Goal: Task Accomplishment & Management: Use online tool/utility

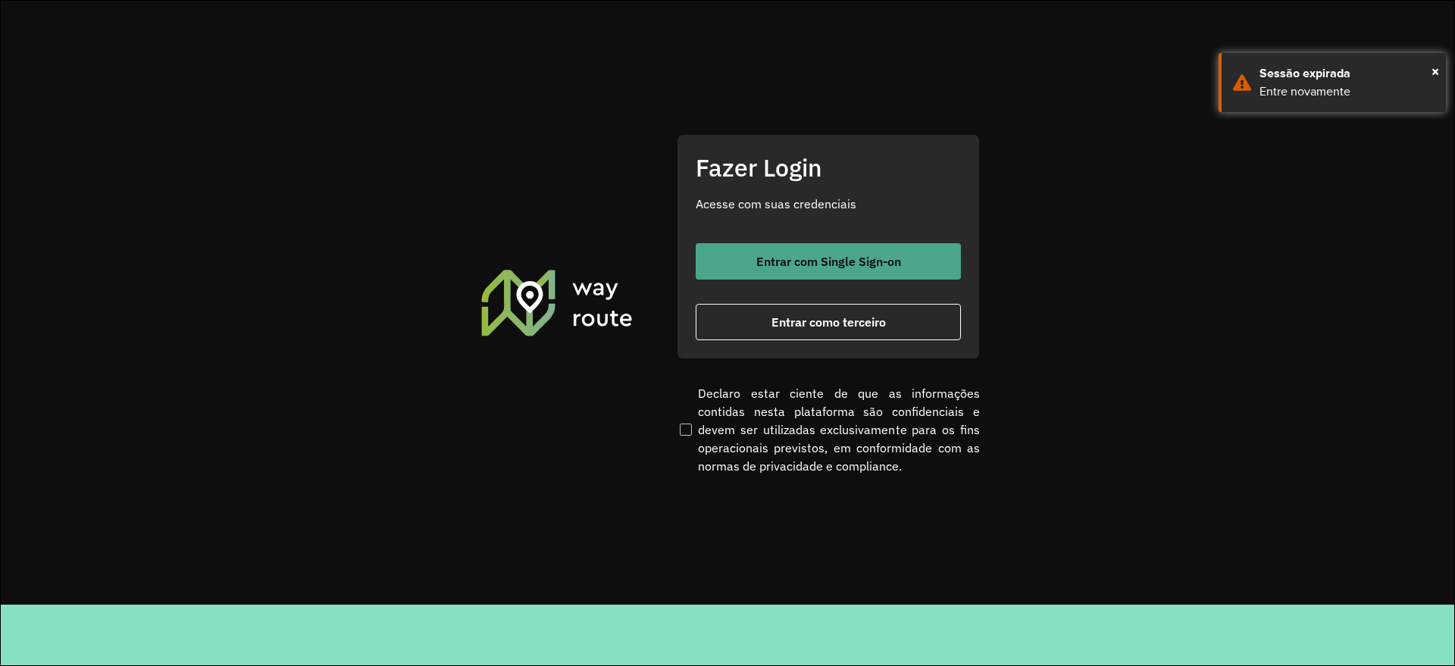
click at [802, 270] on button "Entrar com Single Sign-on" at bounding box center [828, 261] width 265 height 36
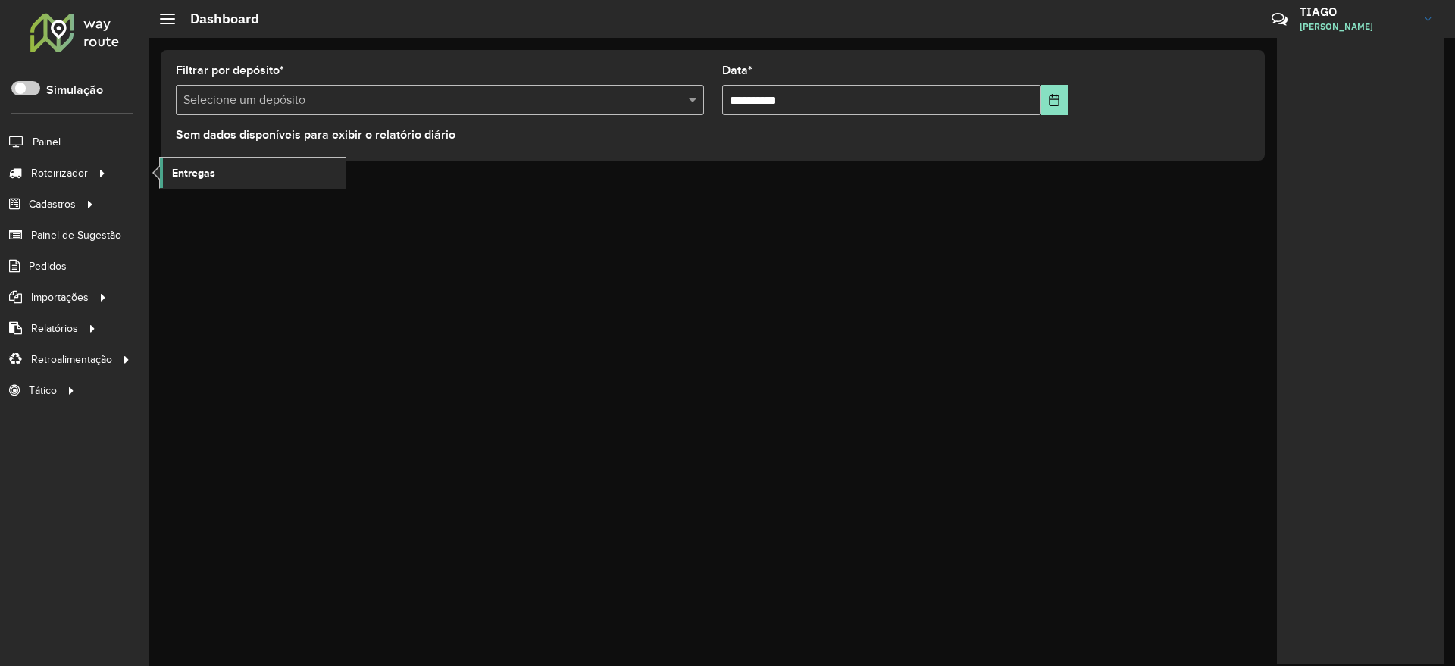
click at [240, 177] on link "Entregas" at bounding box center [253, 173] width 186 height 30
click at [183, 168] on span "Entregas" at bounding box center [193, 173] width 43 height 16
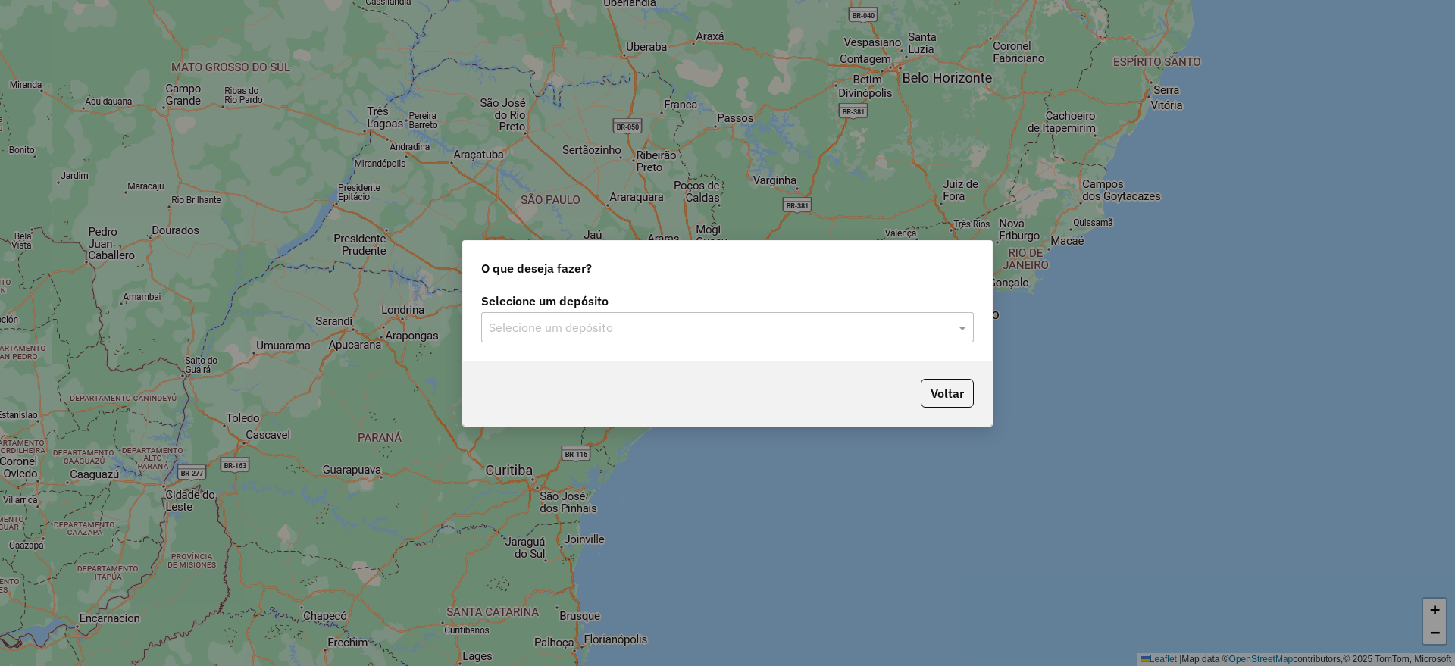
click at [669, 319] on input "text" at bounding box center [712, 328] width 447 height 18
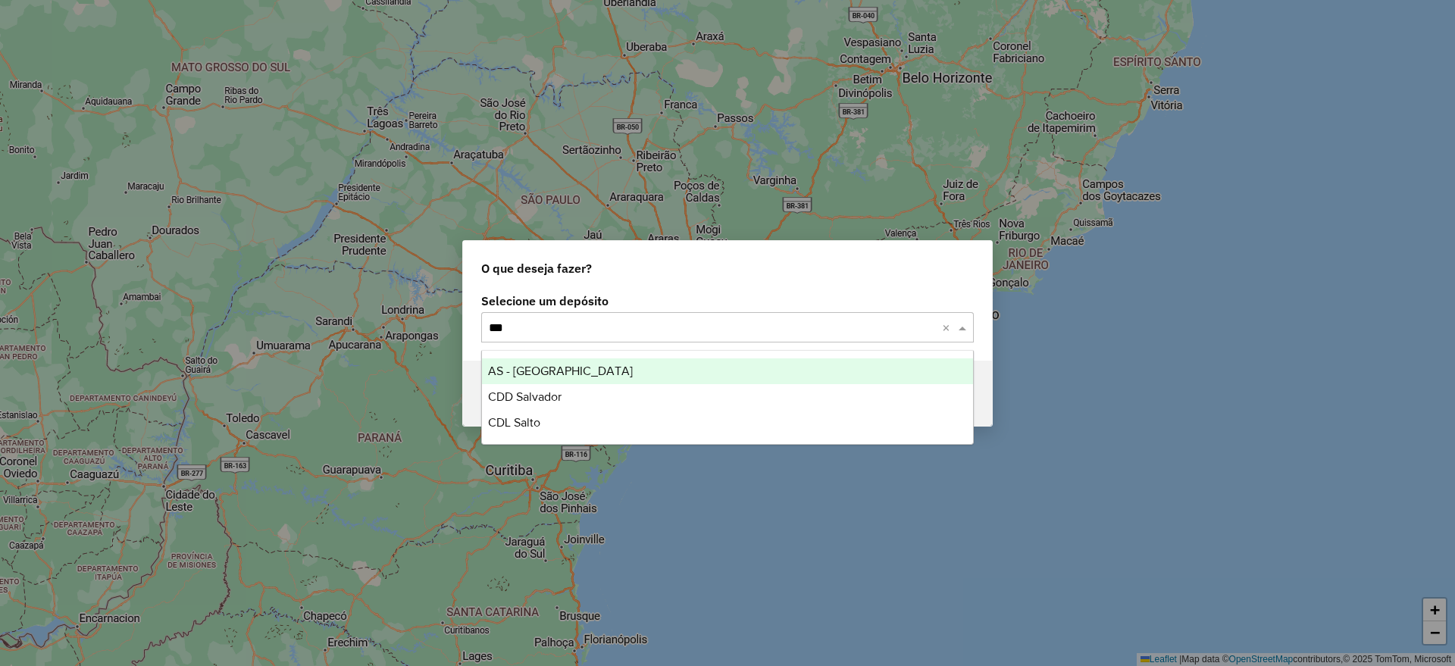
type input "****"
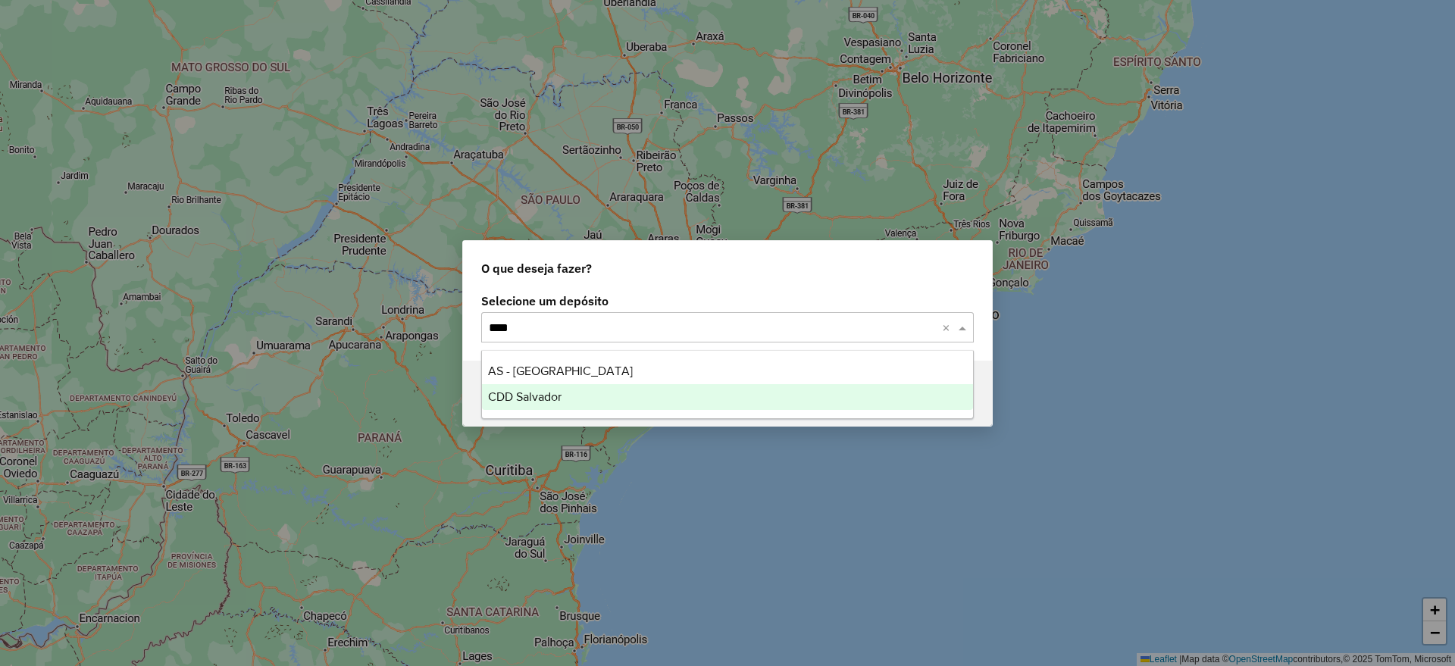
click at [558, 395] on span "CDD Salvador" at bounding box center [525, 396] width 74 height 13
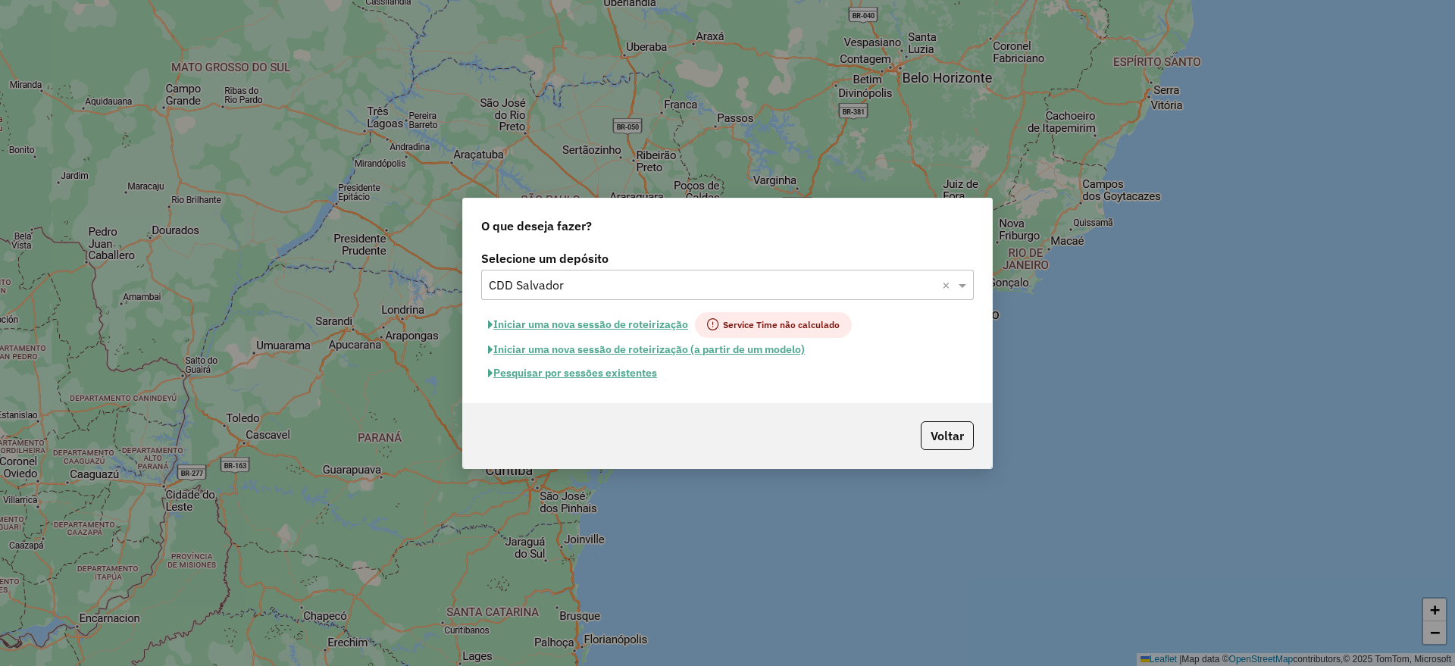
click at [631, 376] on button "Pesquisar por sessões existentes" at bounding box center [572, 373] width 183 height 23
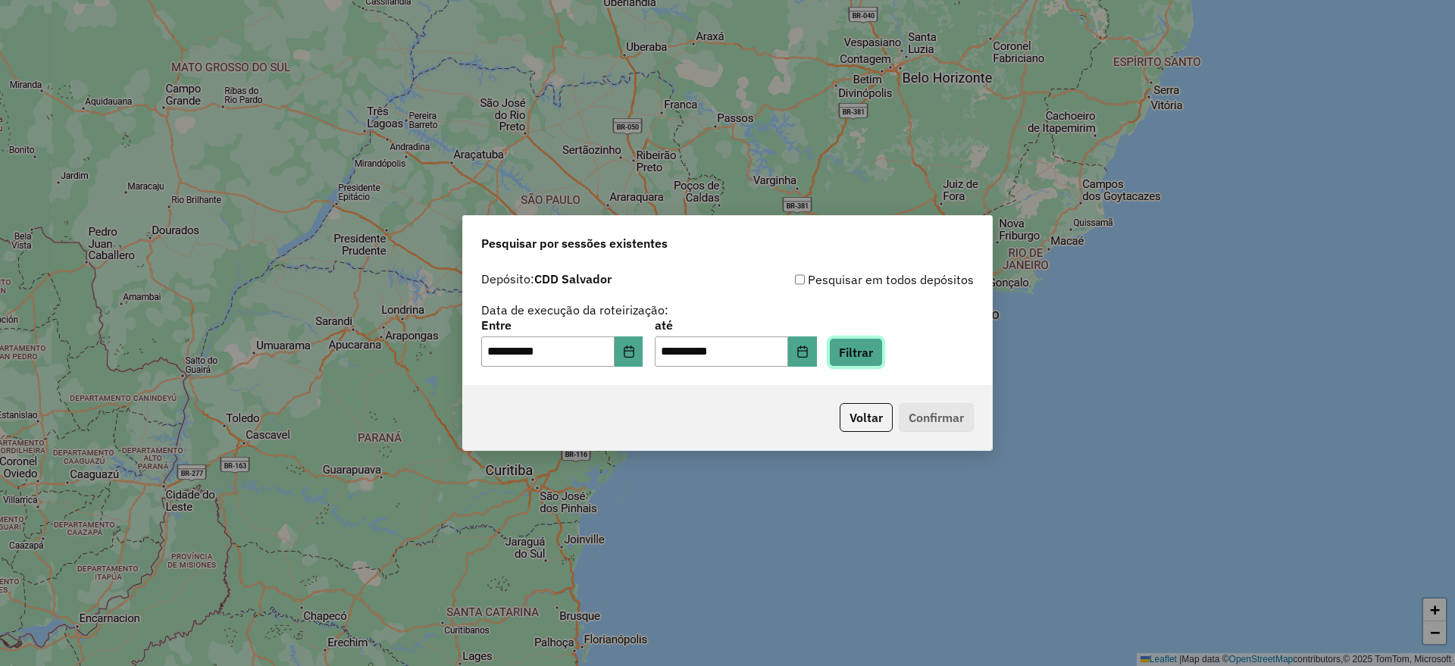
click at [866, 354] on button "Filtrar" at bounding box center [856, 352] width 54 height 29
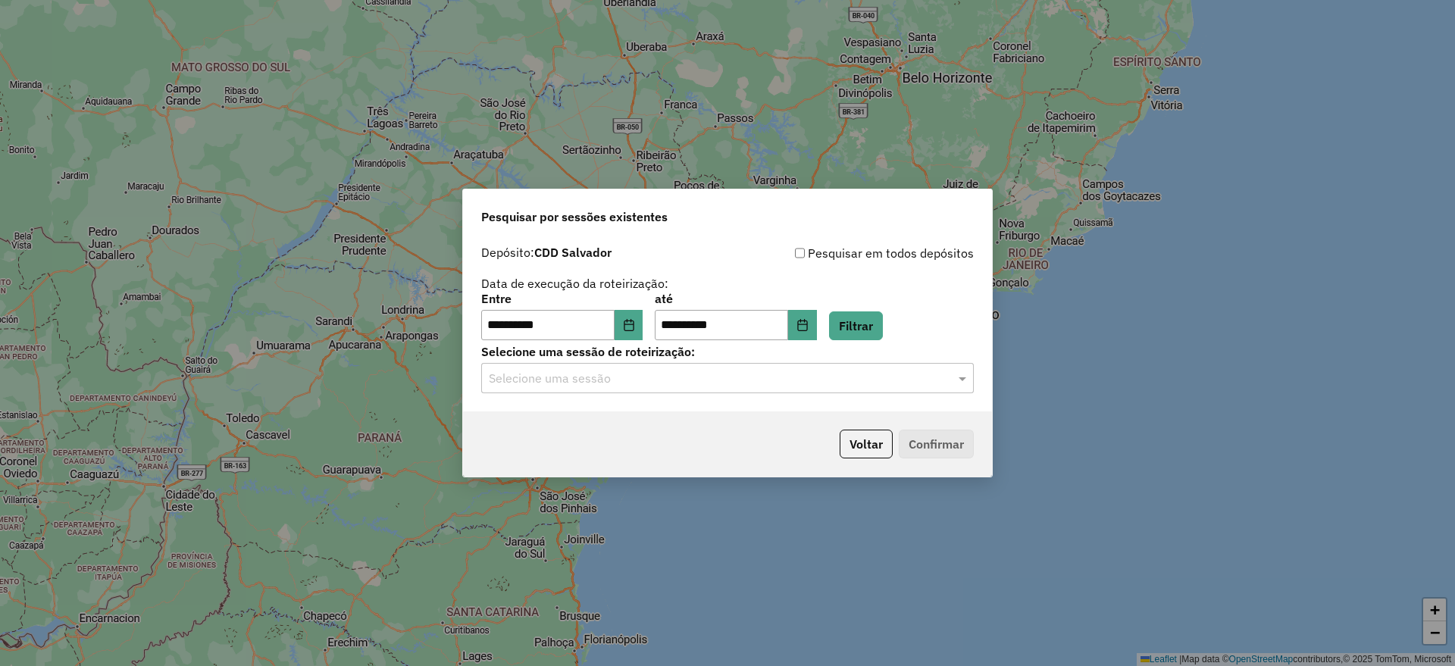
click at [597, 382] on input "text" at bounding box center [712, 379] width 447 height 18
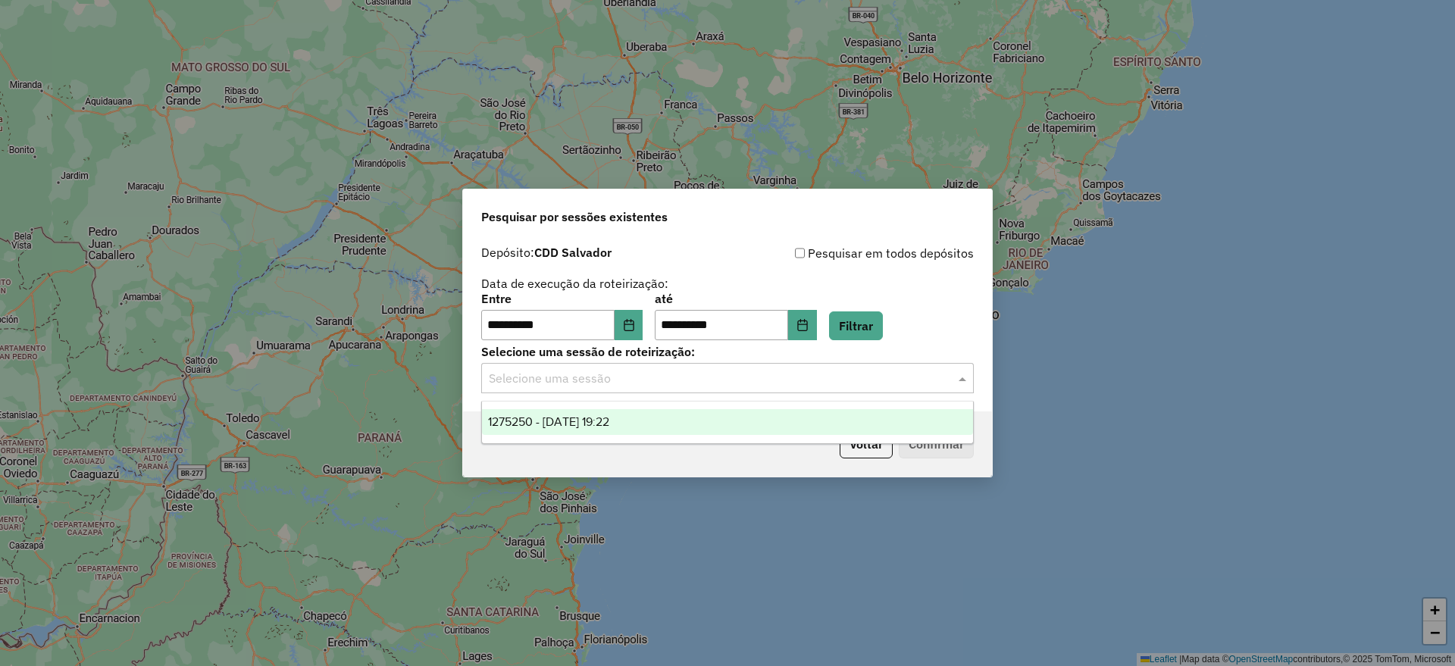
click at [641, 428] on div "1275250 - 13/09/2025 19:22" at bounding box center [727, 422] width 491 height 26
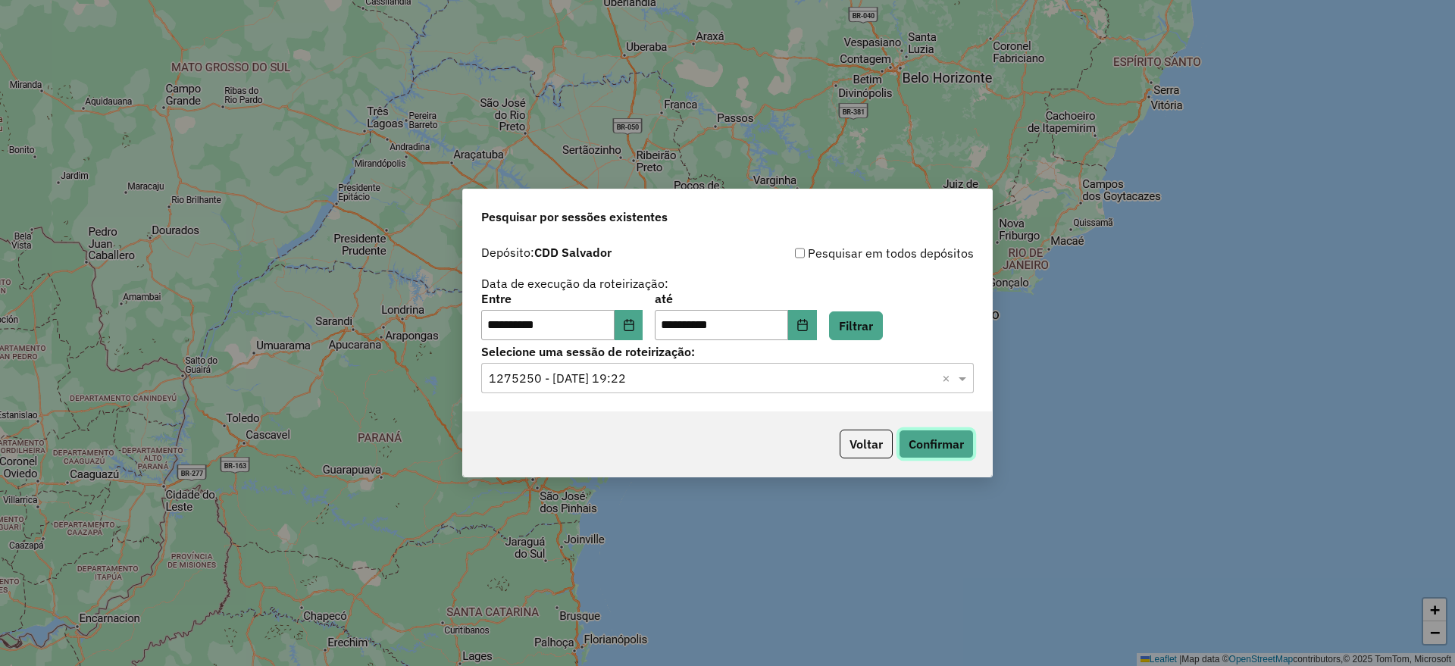
click at [954, 444] on button "Confirmar" at bounding box center [936, 444] width 75 height 29
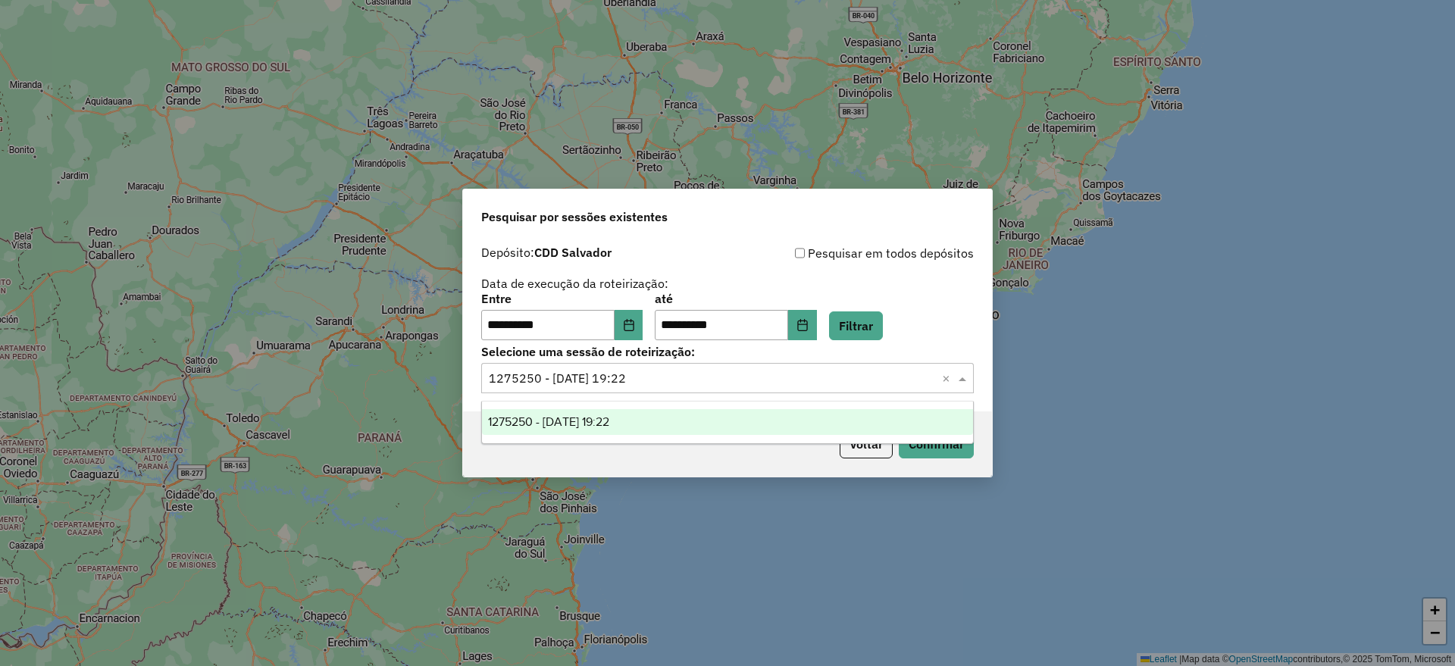
click at [677, 379] on input "text" at bounding box center [712, 379] width 447 height 18
click at [635, 329] on icon "Choose Date" at bounding box center [629, 325] width 12 height 12
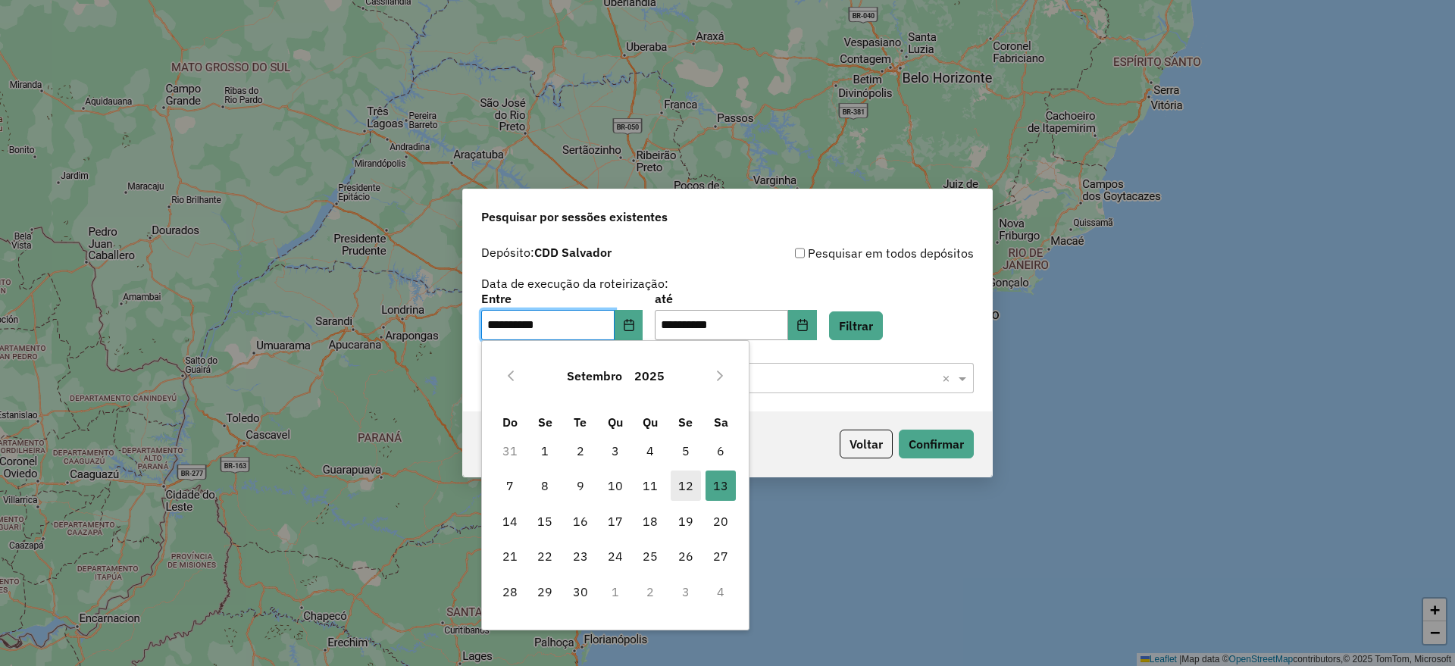
click at [680, 486] on span "12" at bounding box center [686, 486] width 30 height 30
type input "**********"
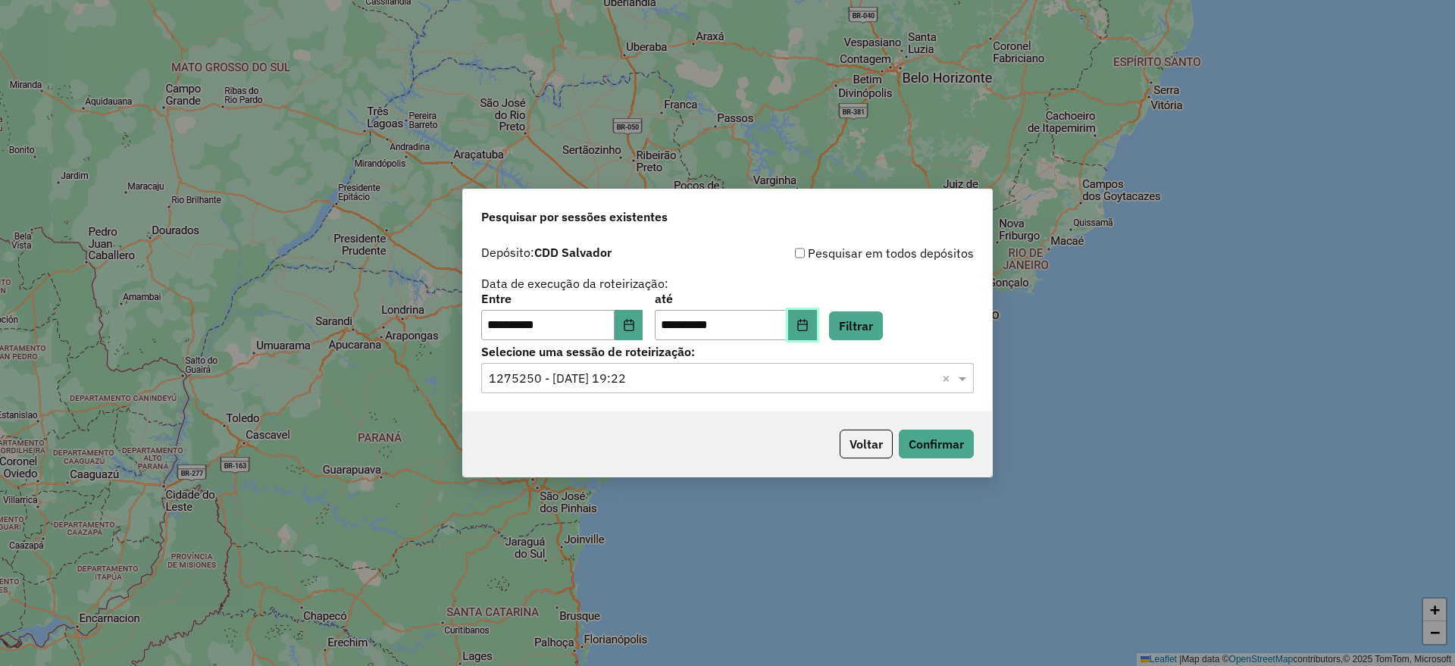
click at [817, 337] on button "Choose Date" at bounding box center [802, 325] width 29 height 30
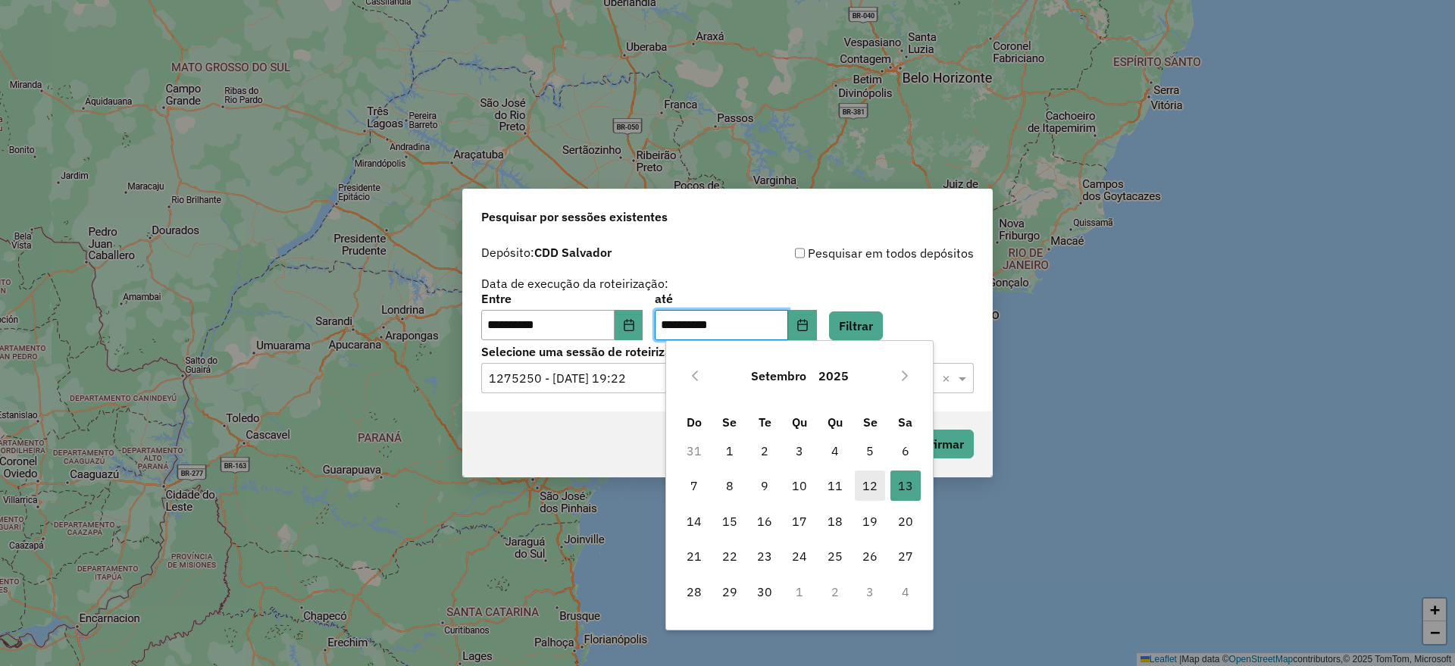
click at [869, 484] on span "12" at bounding box center [870, 486] width 30 height 30
type input "**********"
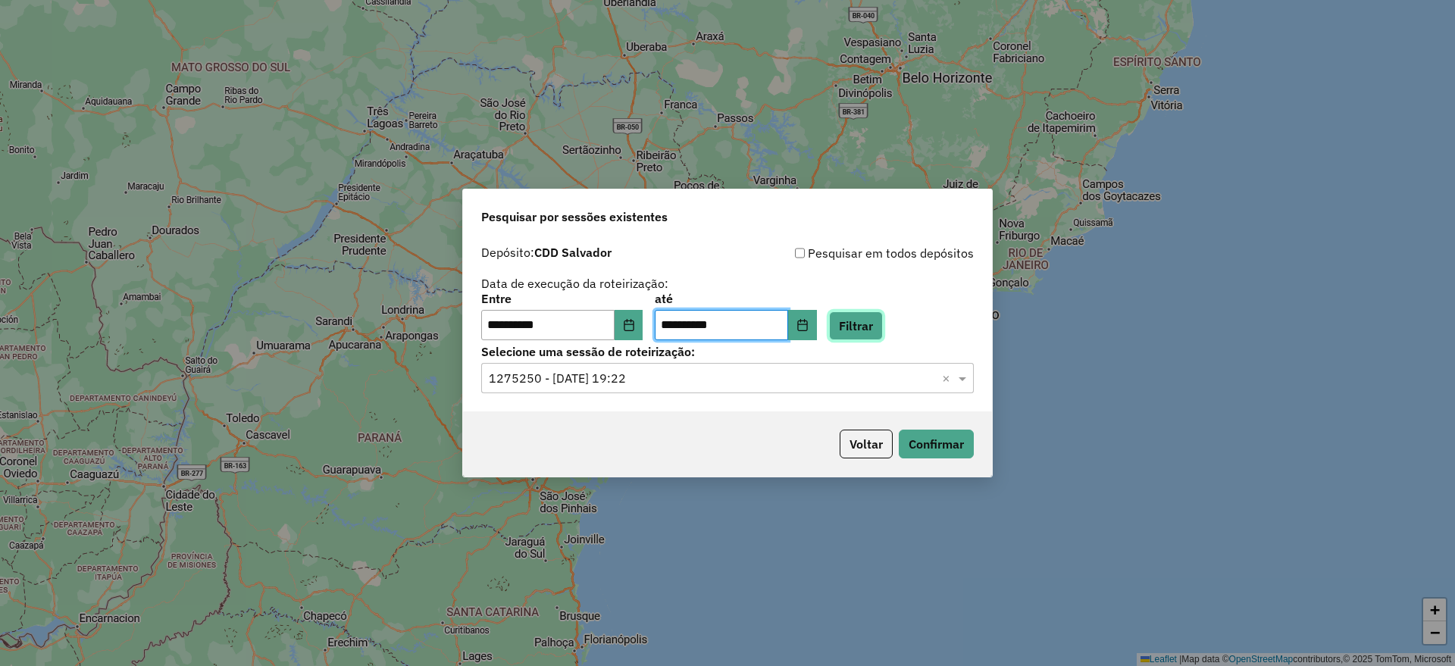
click at [872, 330] on button "Filtrar" at bounding box center [856, 326] width 54 height 29
click at [718, 381] on input "text" at bounding box center [712, 379] width 447 height 18
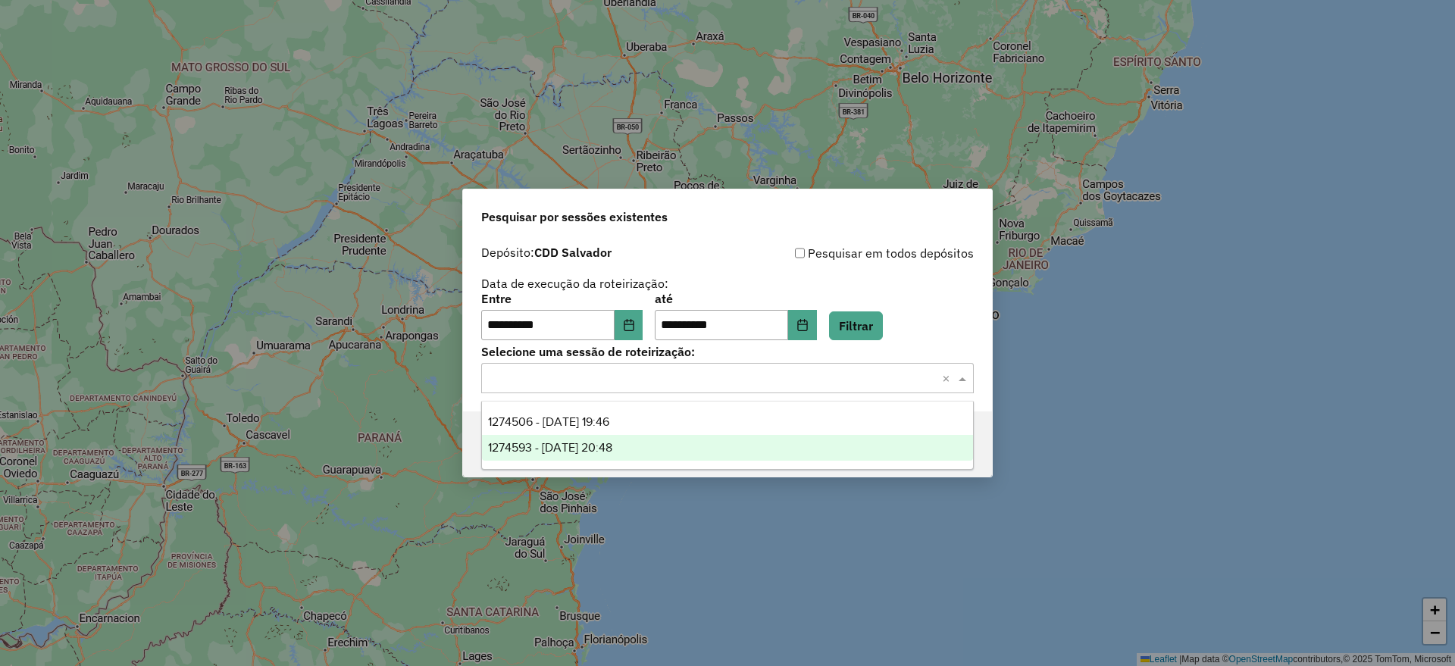
click at [724, 447] on div "1274593 - 12/09/2025 20:48" at bounding box center [727, 448] width 491 height 26
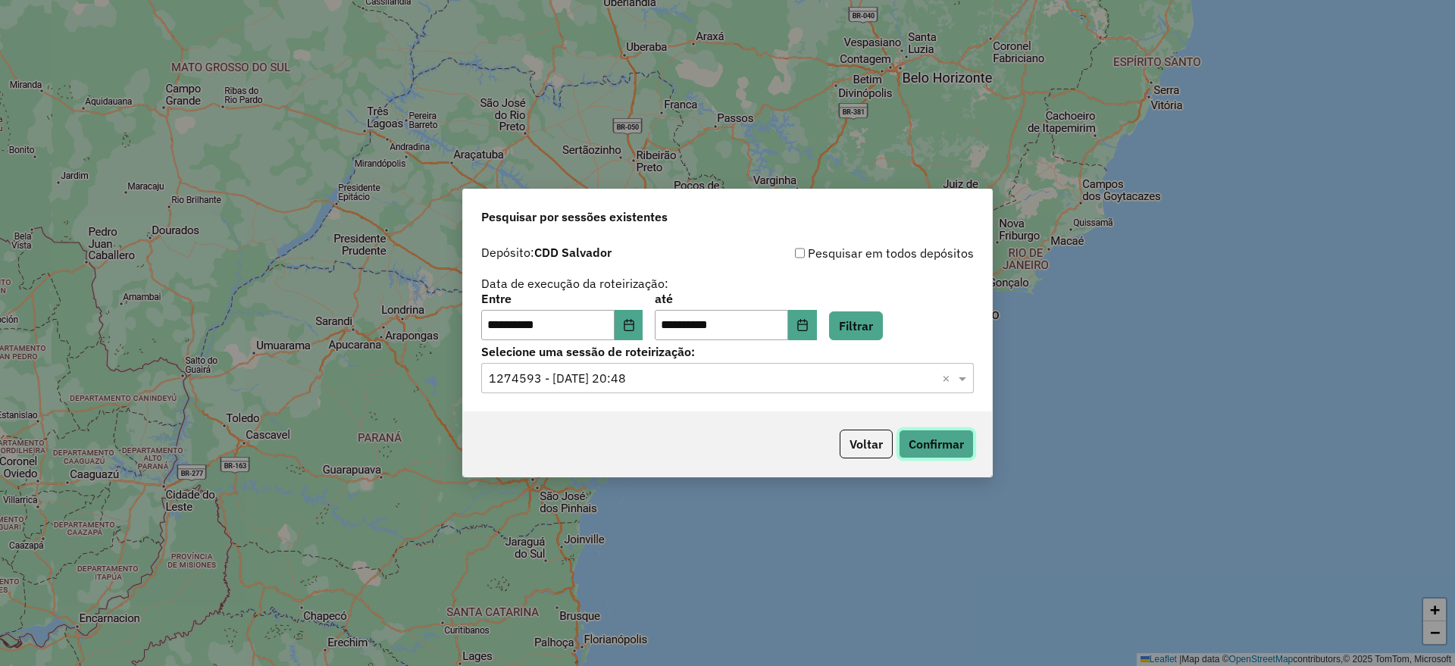
click at [932, 449] on button "Confirmar" at bounding box center [936, 444] width 75 height 29
click at [872, 444] on button "Voltar" at bounding box center [866, 444] width 53 height 29
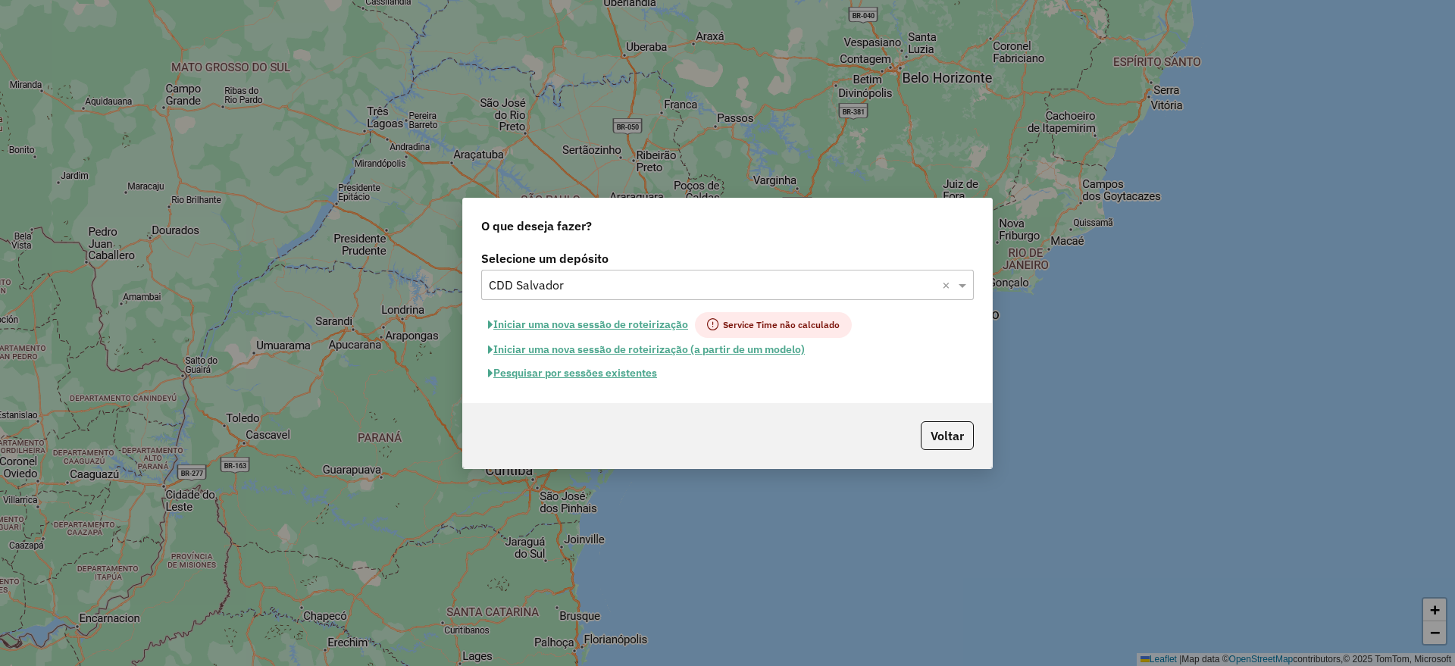
click at [705, 281] on input "text" at bounding box center [712, 286] width 447 height 18
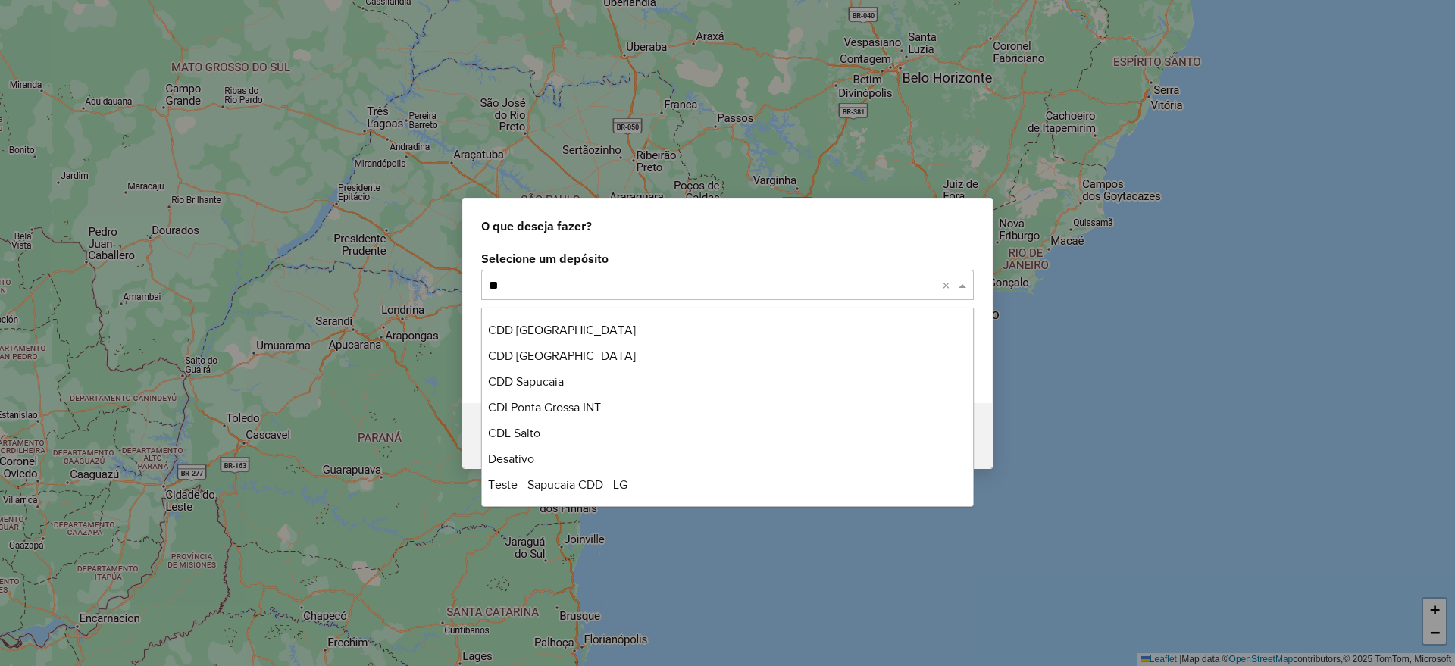
scroll to position [335, 0]
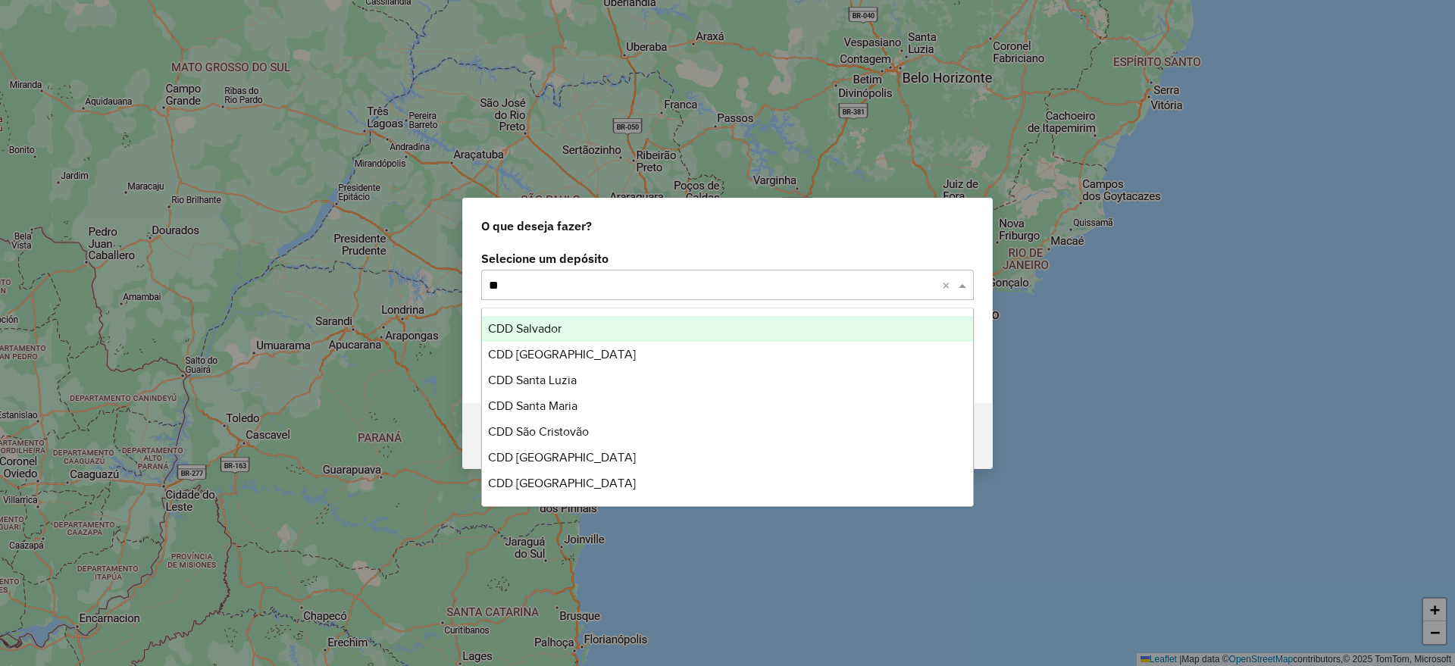
type input "***"
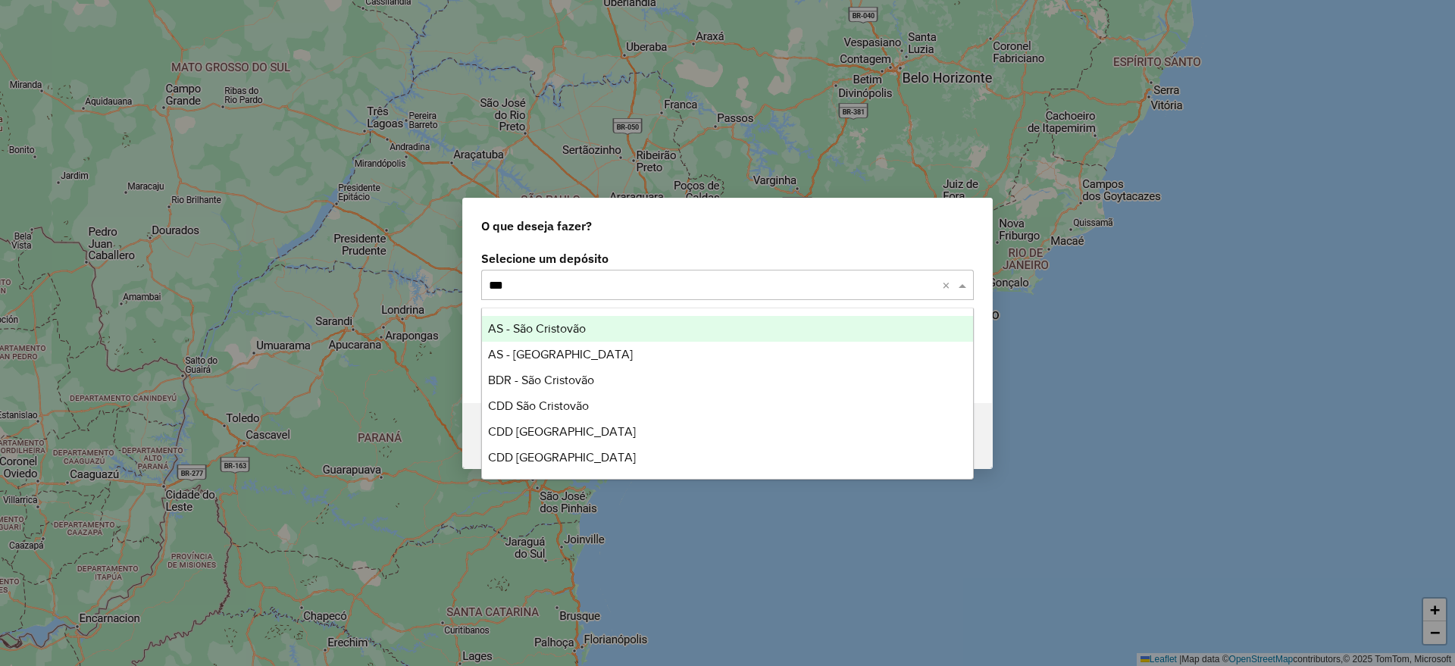
scroll to position [0, 0]
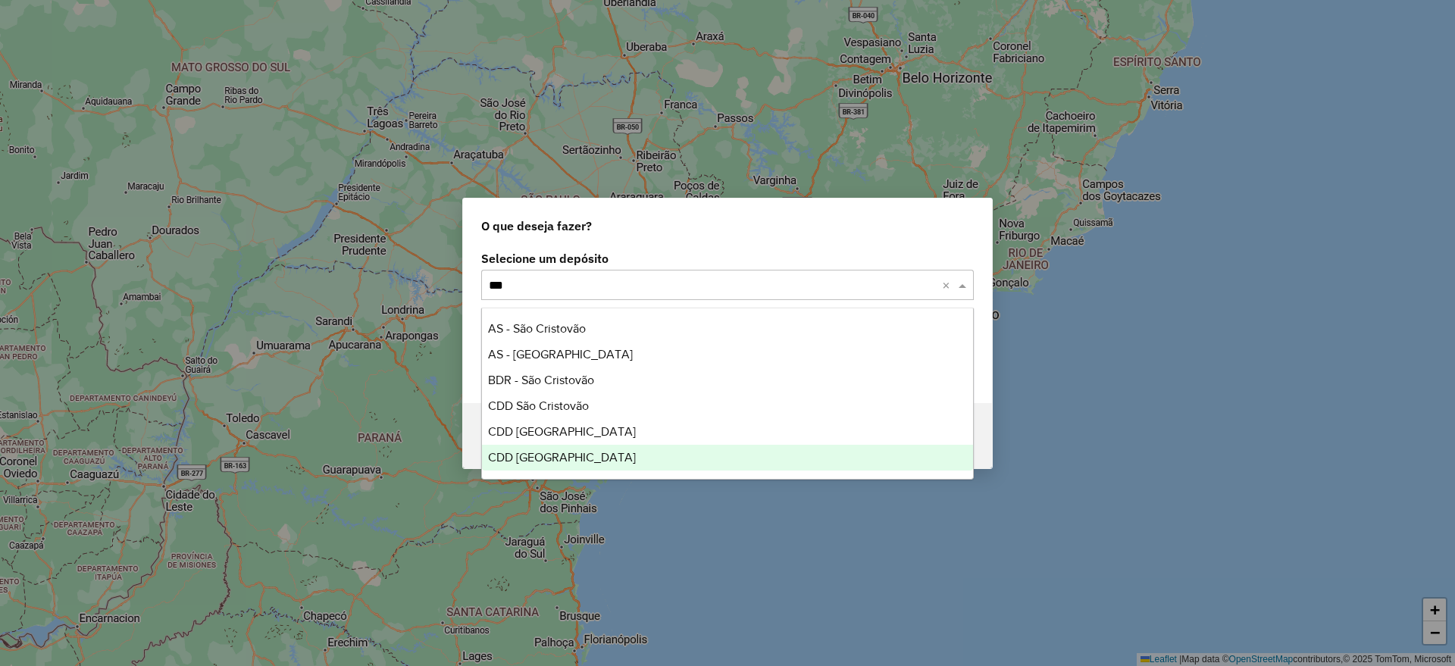
click at [600, 464] on div "CDD São Paulo" at bounding box center [727, 458] width 491 height 26
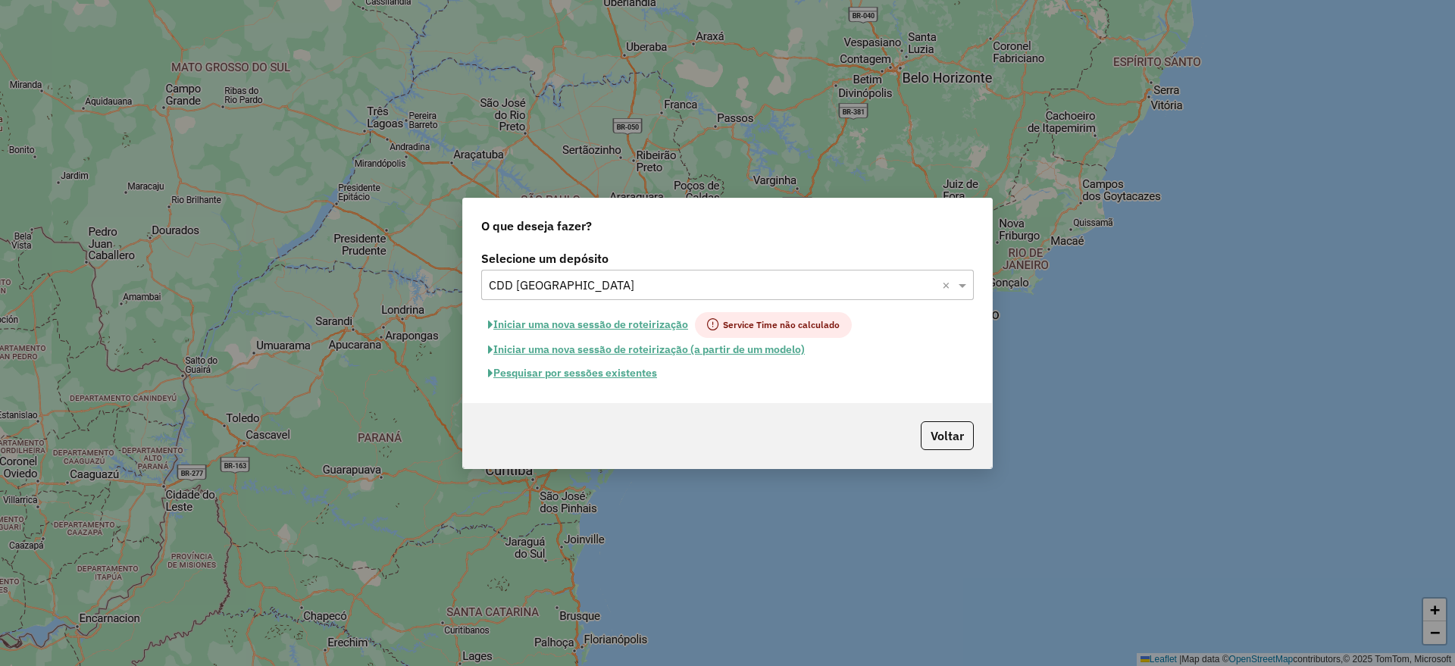
click at [631, 374] on button "Pesquisar por sessões existentes" at bounding box center [572, 373] width 183 height 23
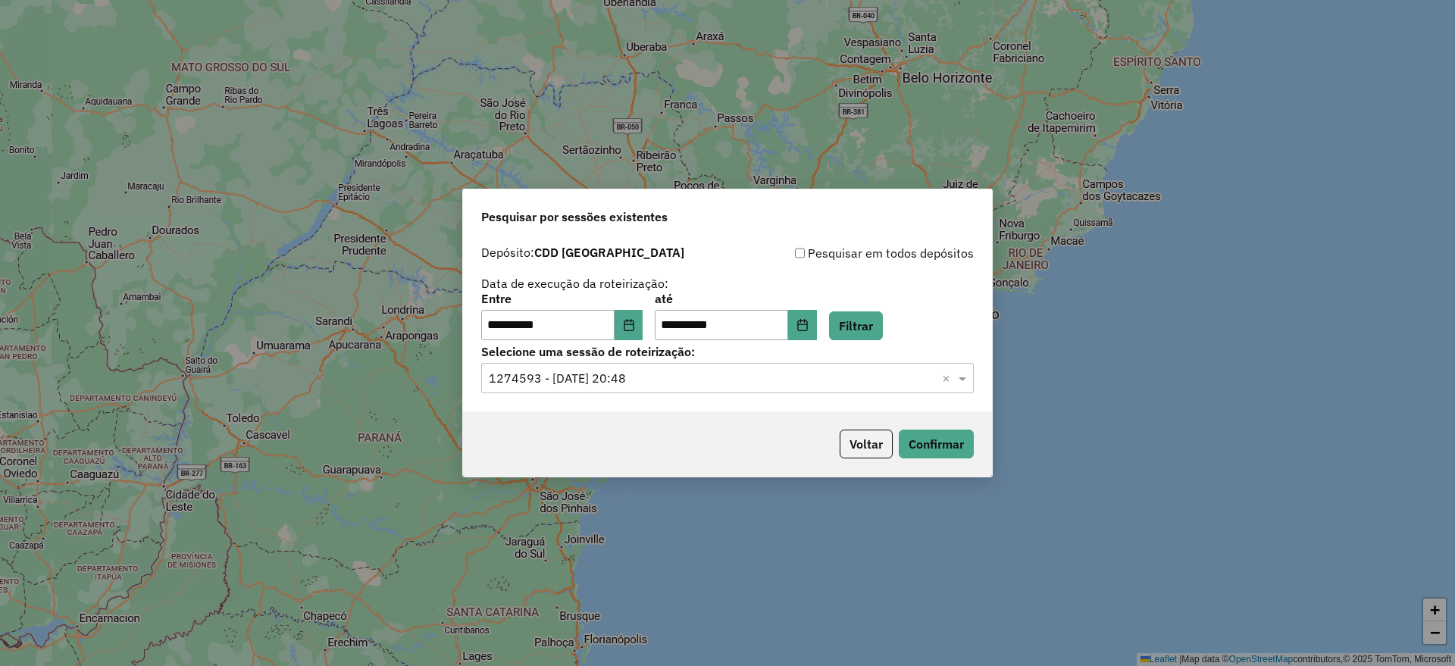
click at [662, 387] on div "Selecione uma sessão × 1274593 - 12/09/2025 20:48 ×" at bounding box center [727, 378] width 493 height 30
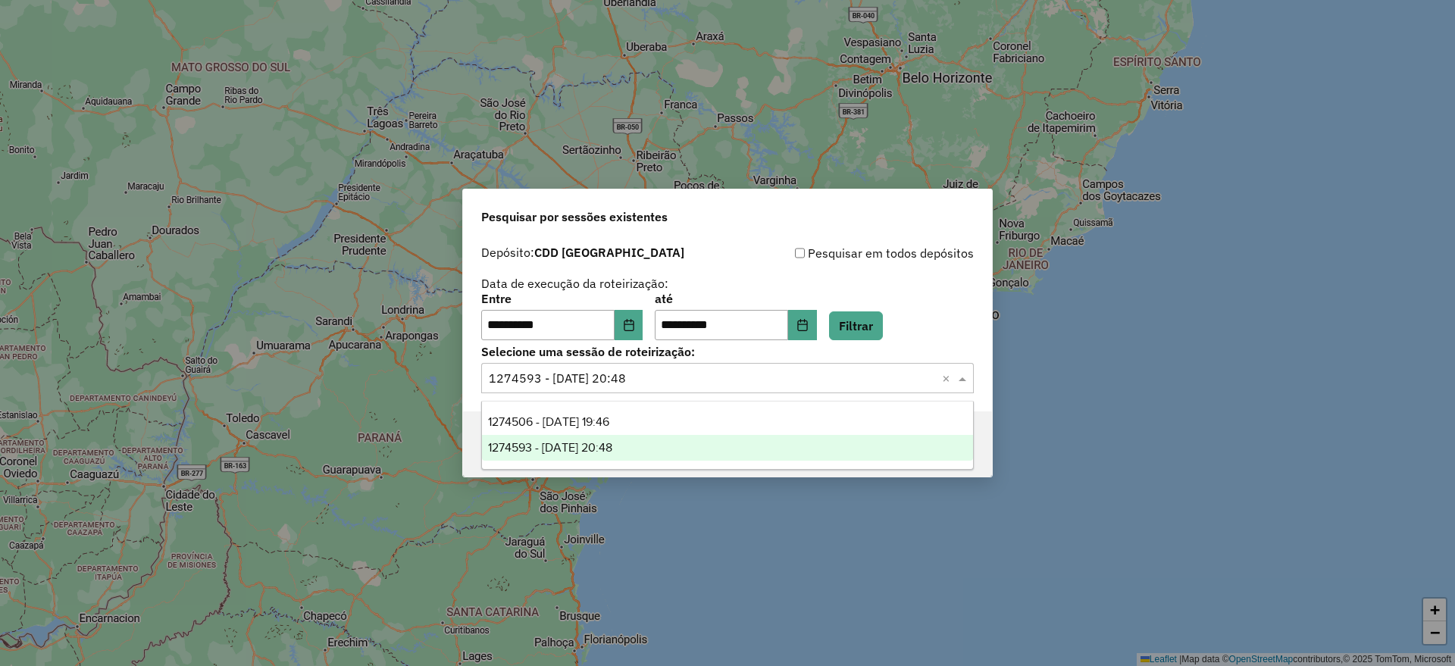
click at [771, 268] on div "**********" at bounding box center [727, 292] width 493 height 96
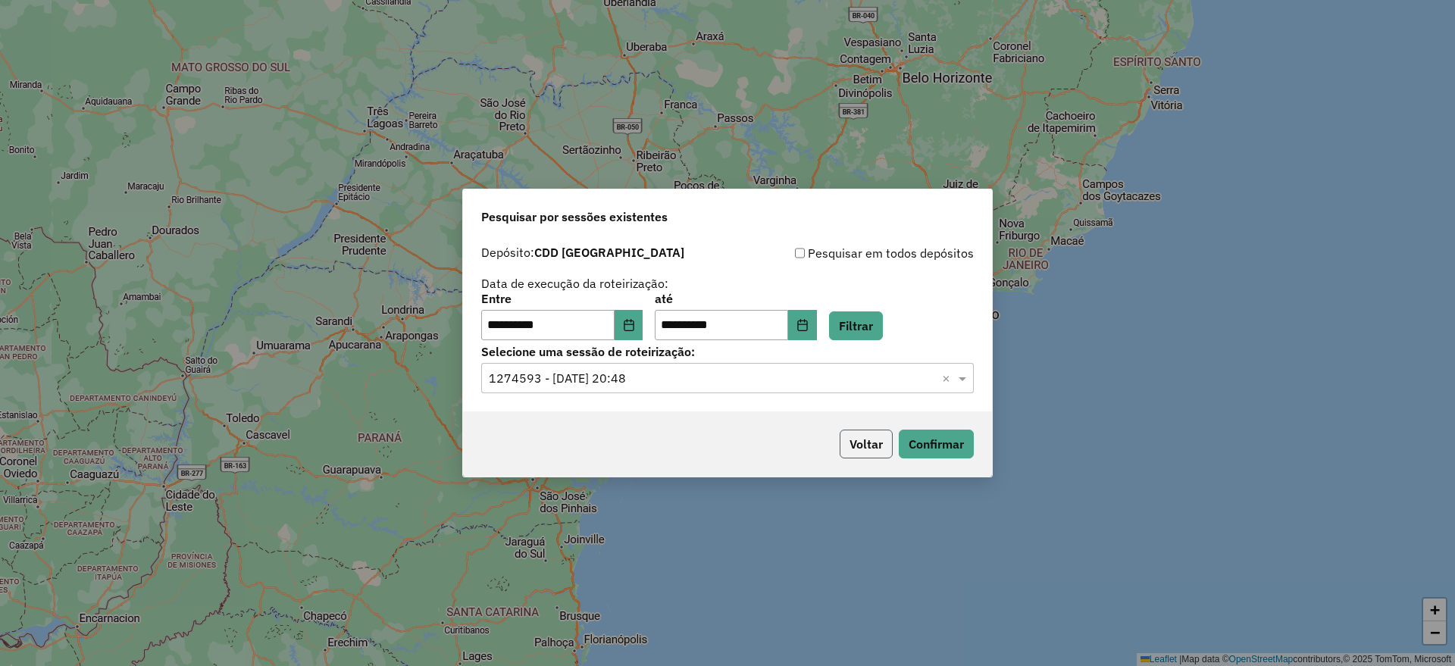
click at [857, 442] on button "Voltar" at bounding box center [866, 444] width 53 height 29
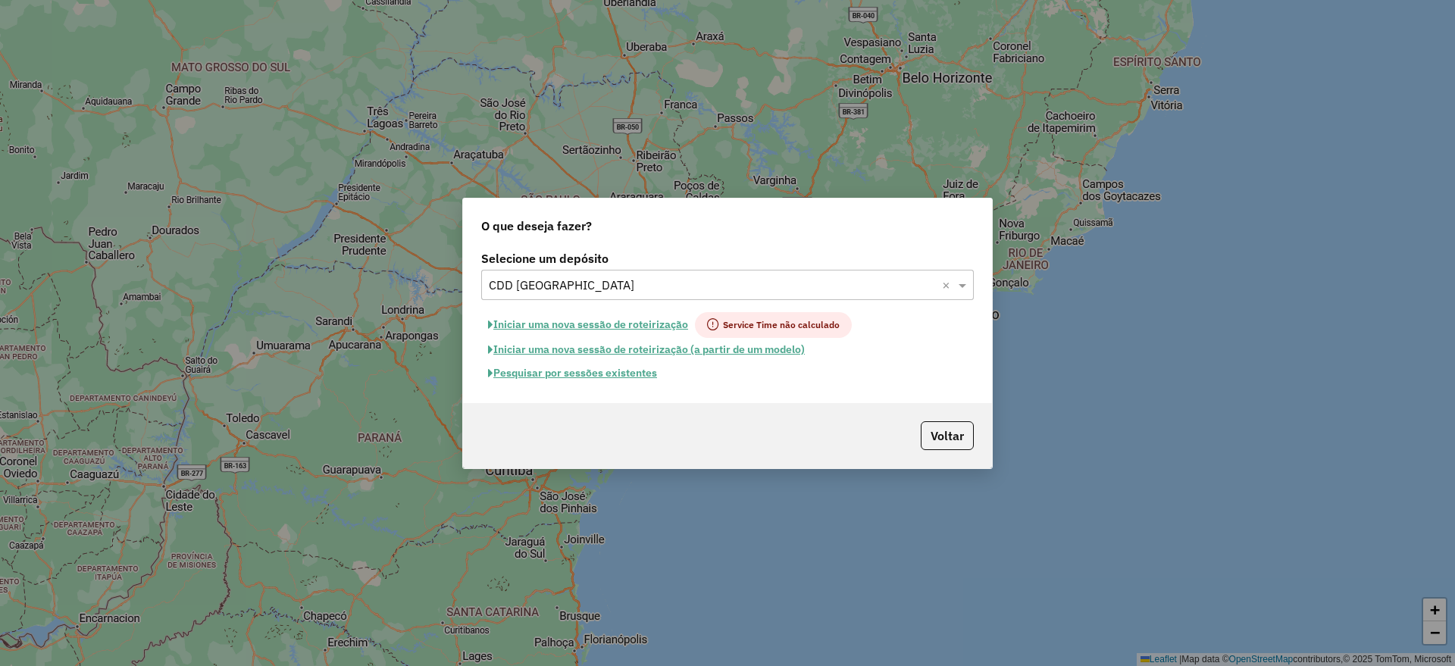
click at [624, 288] on input "text" at bounding box center [712, 286] width 447 height 18
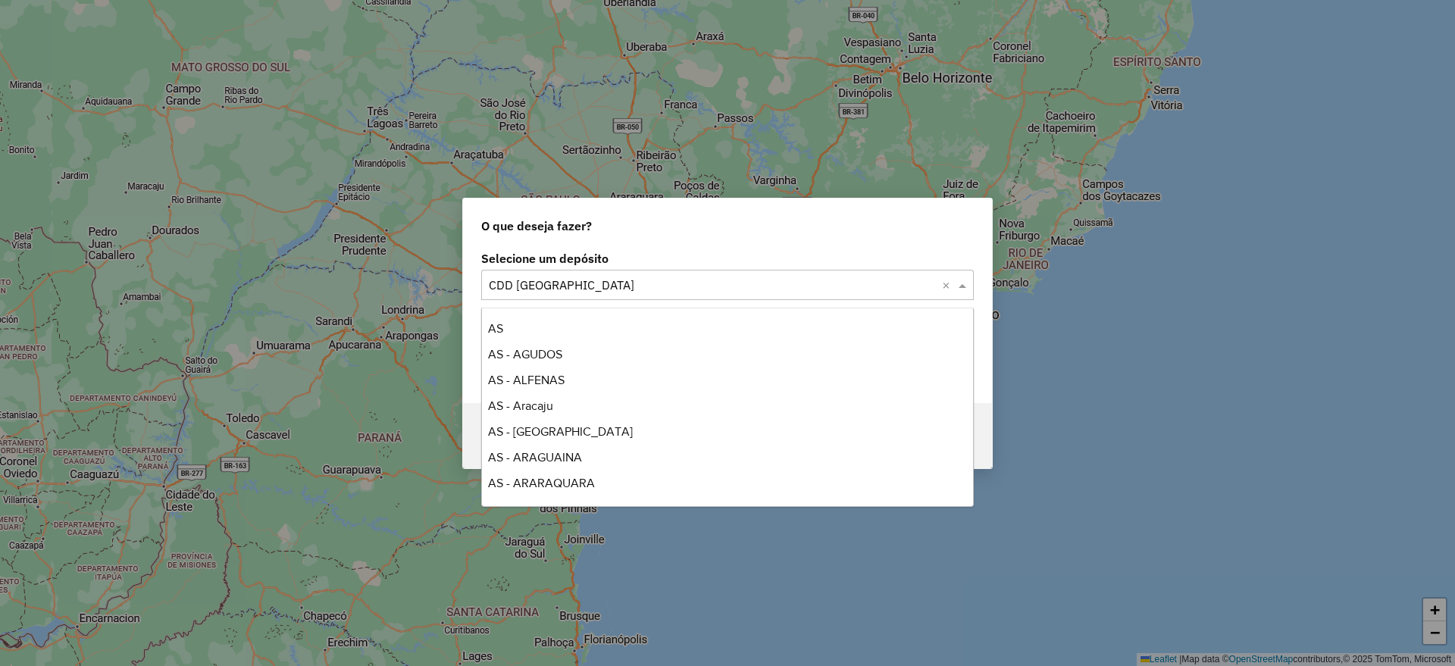
scroll to position [4845, 0]
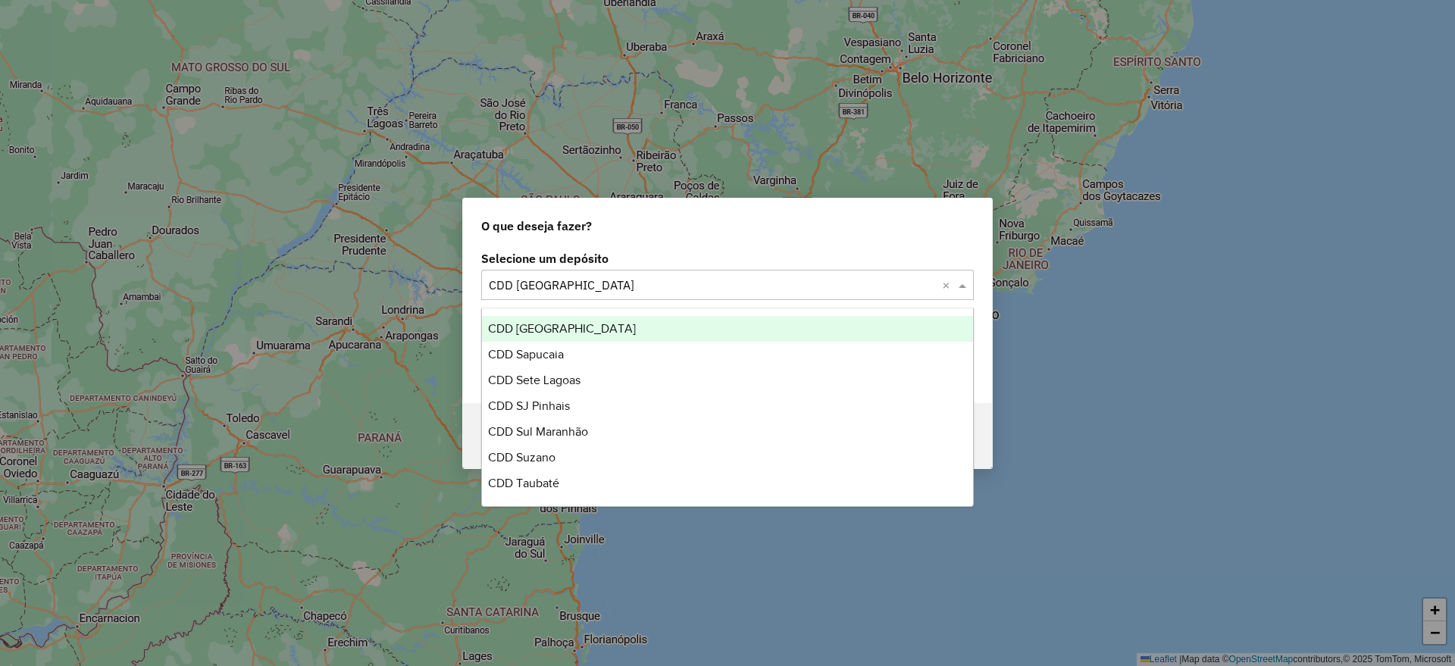
click at [566, 333] on span "CDD São Paulo" at bounding box center [562, 328] width 148 height 13
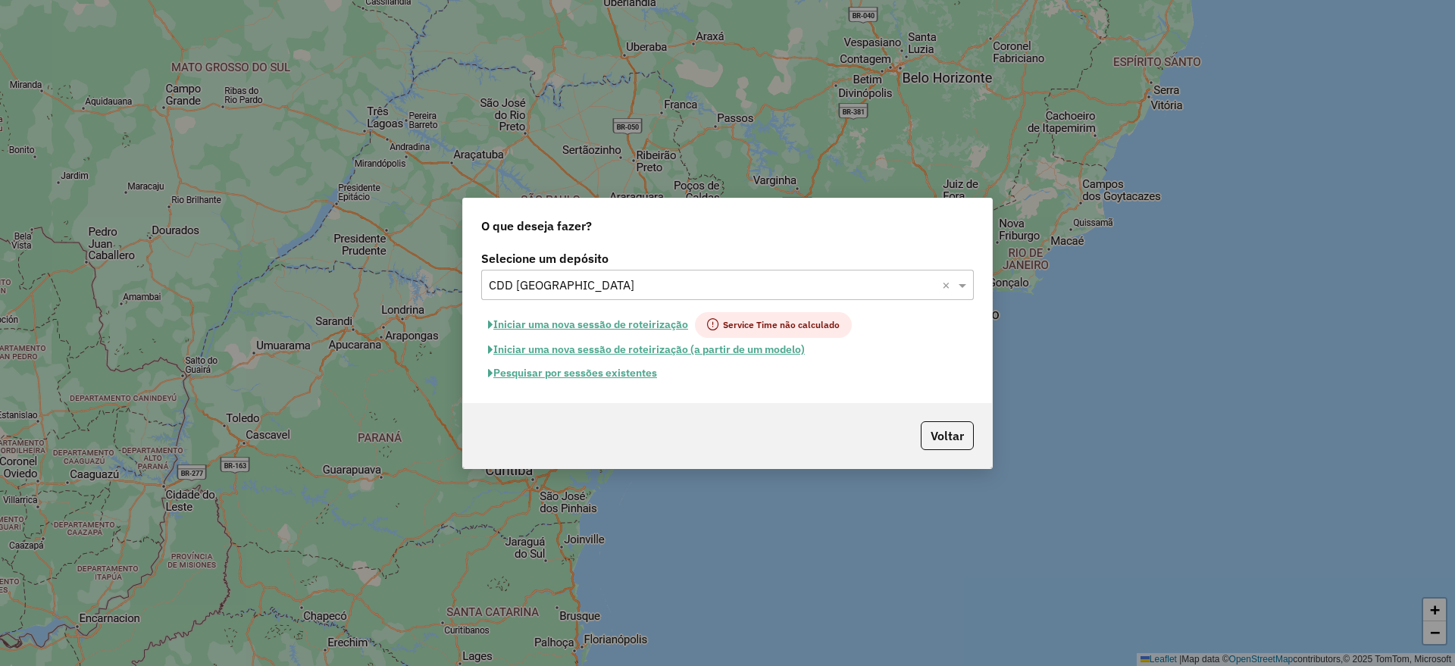
click at [609, 387] on div "Selecione um depósito Selecione um depósito × CDD São Paulo × Iniciar uma nova …" at bounding box center [727, 325] width 529 height 156
click at [612, 383] on button "Pesquisar por sessões existentes" at bounding box center [572, 373] width 183 height 23
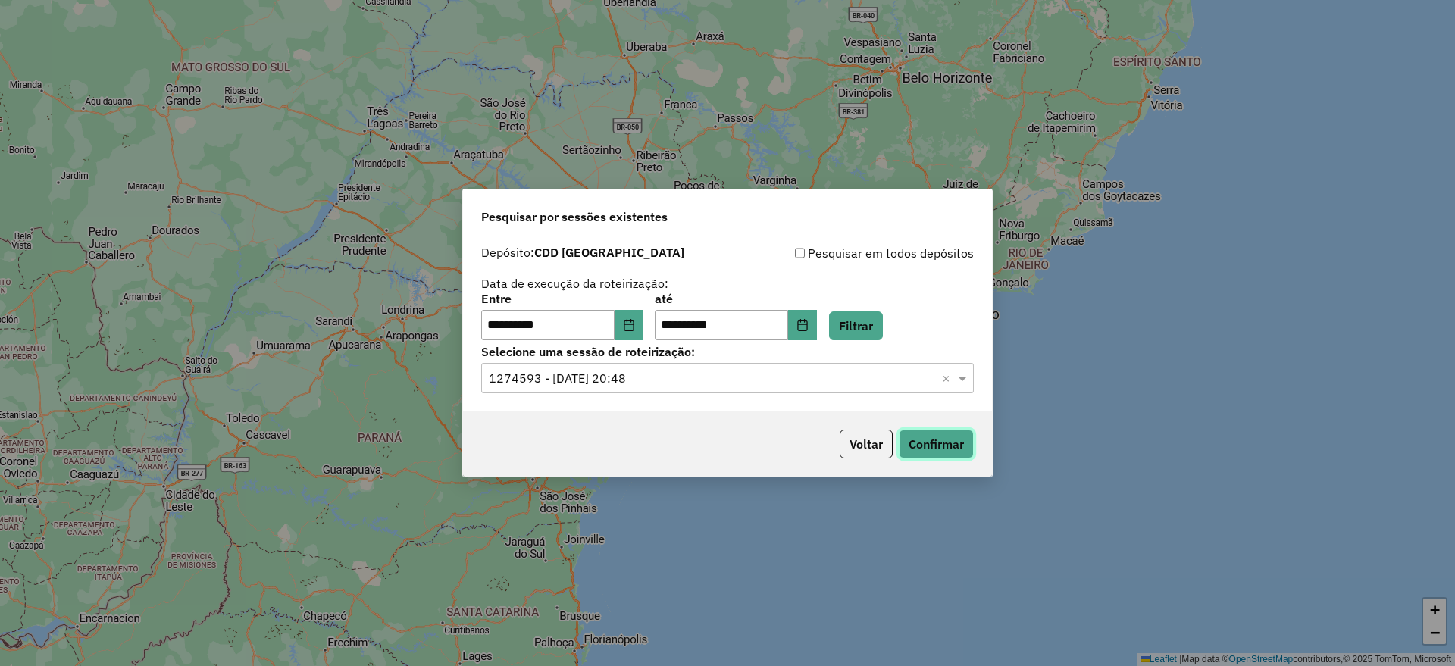
click at [948, 448] on button "Confirmar" at bounding box center [936, 444] width 75 height 29
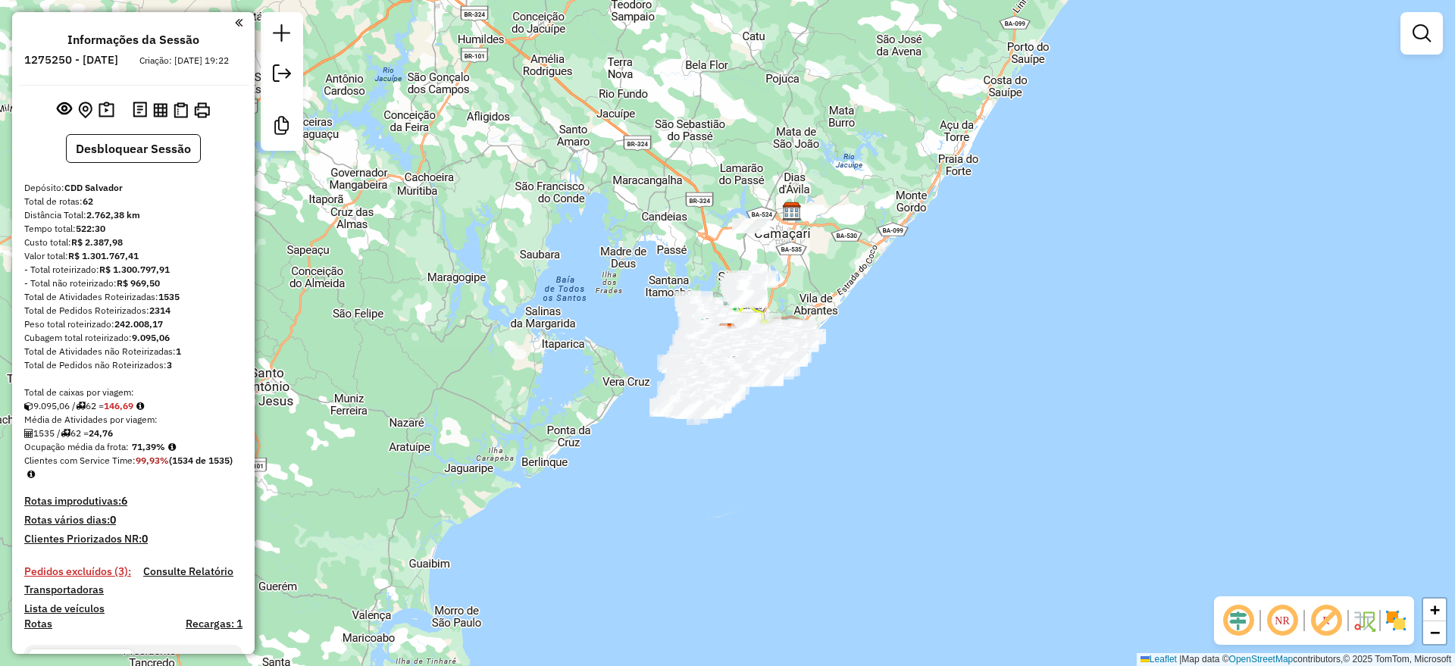
click at [1244, 625] on em at bounding box center [1238, 621] width 36 height 36
click at [1317, 612] on em at bounding box center [1326, 621] width 36 height 36
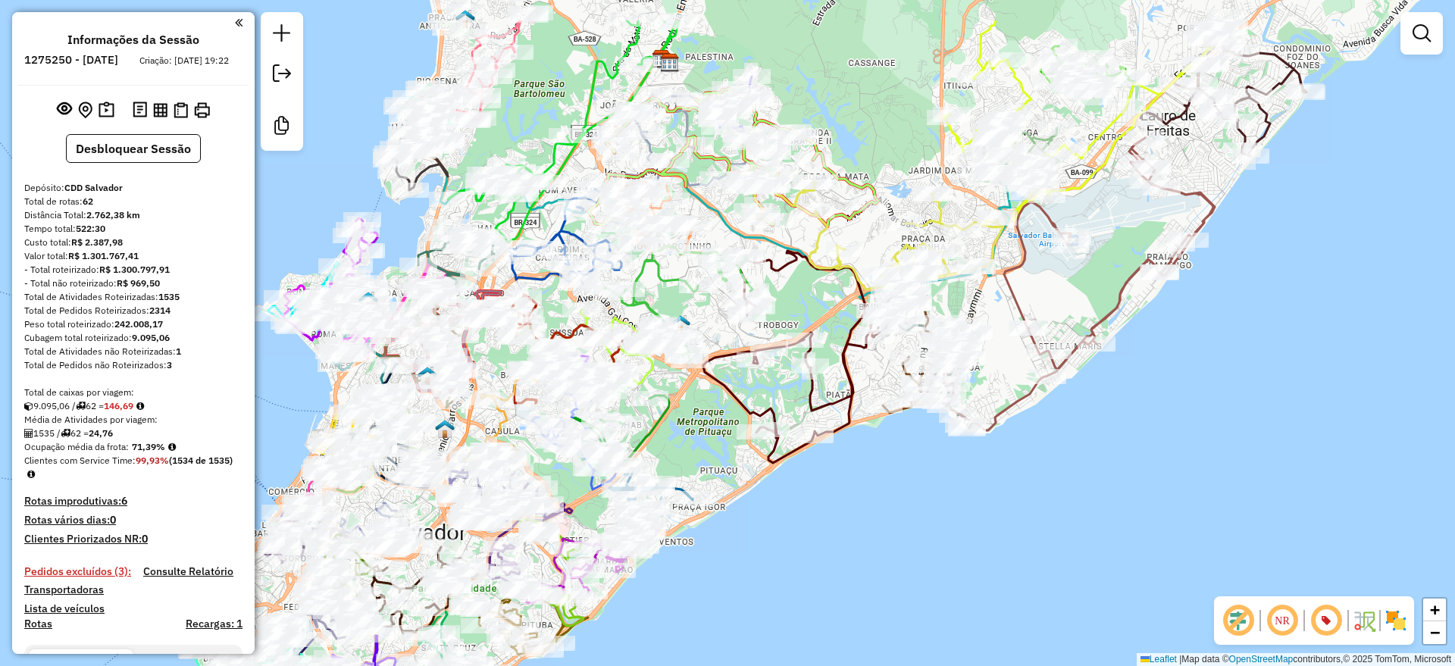
drag, startPoint x: 751, startPoint y: 373, endPoint x: 698, endPoint y: 461, distance: 102.7
click at [698, 461] on div "Janela de atendimento Grade de atendimento Capacidade Transportadoras Veículos …" at bounding box center [727, 333] width 1455 height 666
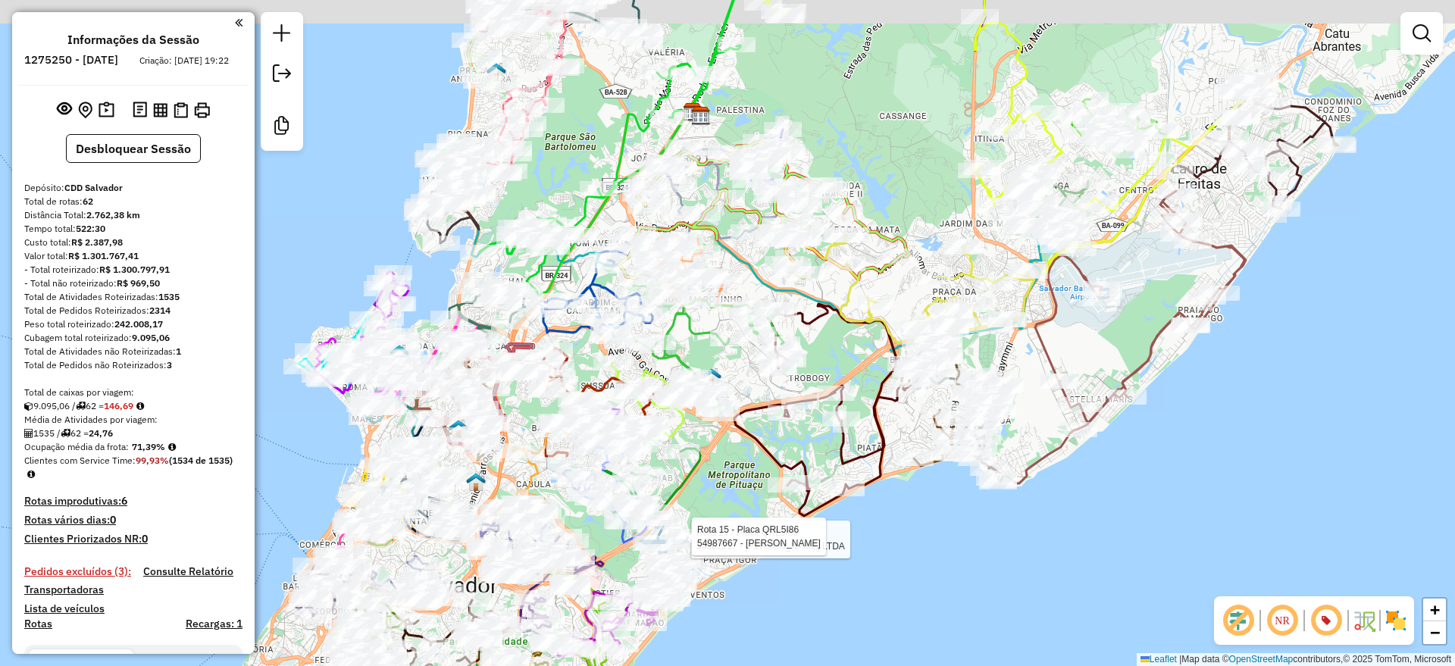
drag, startPoint x: 860, startPoint y: 111, endPoint x: 872, endPoint y: 167, distance: 57.4
click at [898, 167] on div "Rota 15 - Placa QRL5I86 54962217 - A.O FERNANDES LTDA Rota 15 - Placa QRL5I86 5…" at bounding box center [727, 333] width 1455 height 666
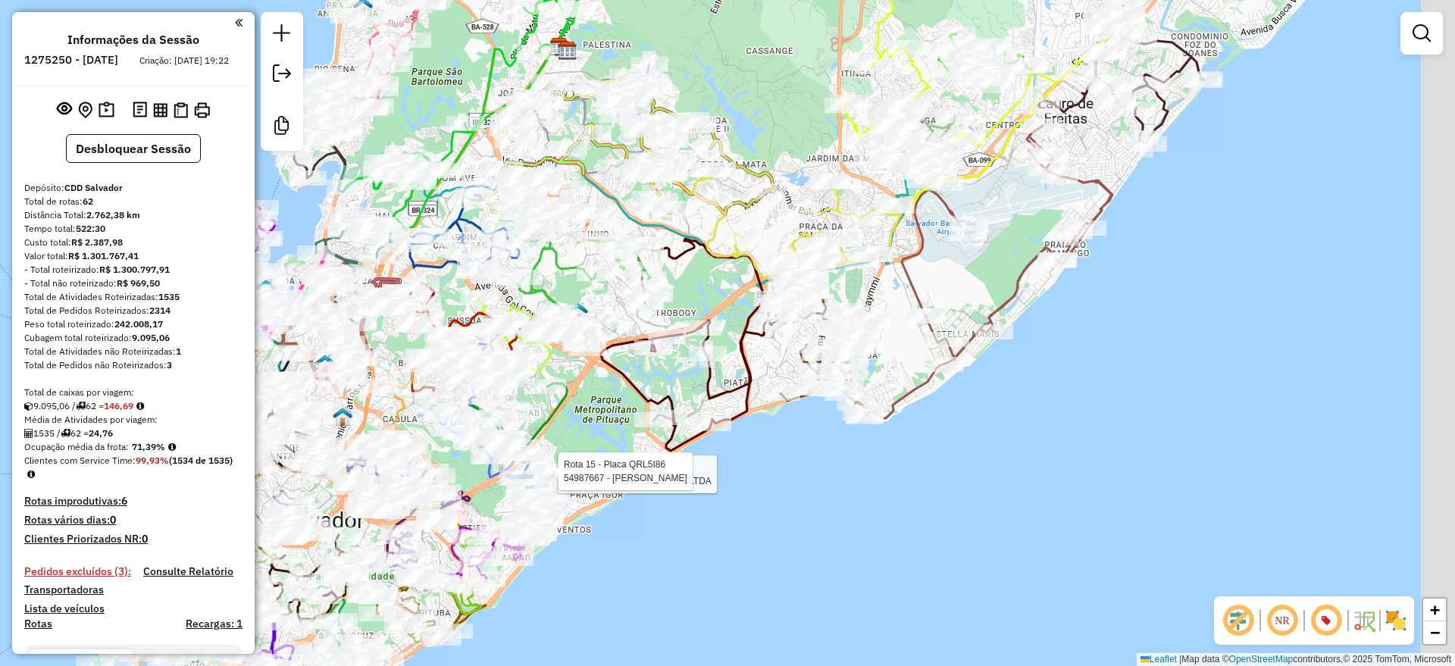
drag, startPoint x: 703, startPoint y: 461, endPoint x: 587, endPoint y: 420, distance: 123.0
click at [587, 420] on div "Rota 15 - Placa QRL5I86 54962217 - A.O FERNANDES LTDA Rota 15 - Placa QRL5I86 5…" at bounding box center [727, 333] width 1455 height 666
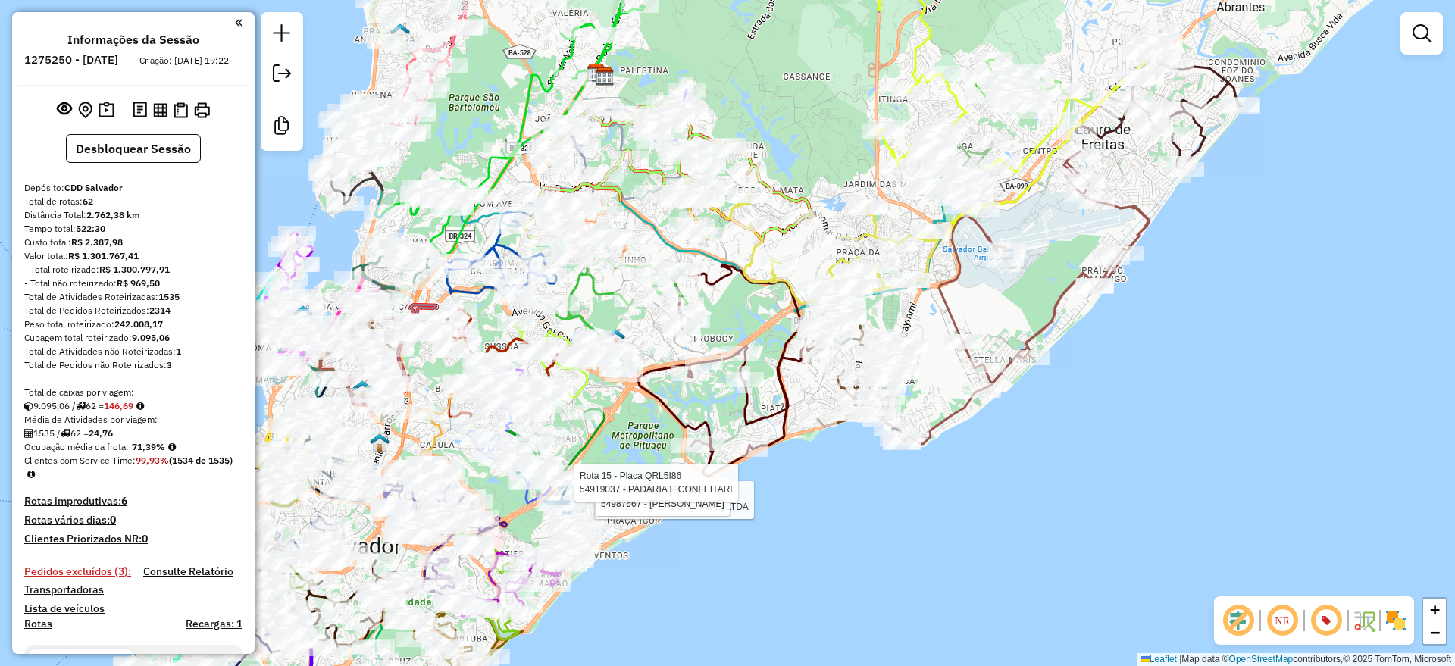
drag, startPoint x: 998, startPoint y: 200, endPoint x: 1099, endPoint y: 309, distance: 148.0
click at [1099, 309] on div "Rota 15 - Placa QRL5I86 54962217 - A.O FERNANDES LTDA Rota 15 - Placa QRL5I86 5…" at bounding box center [727, 333] width 1455 height 666
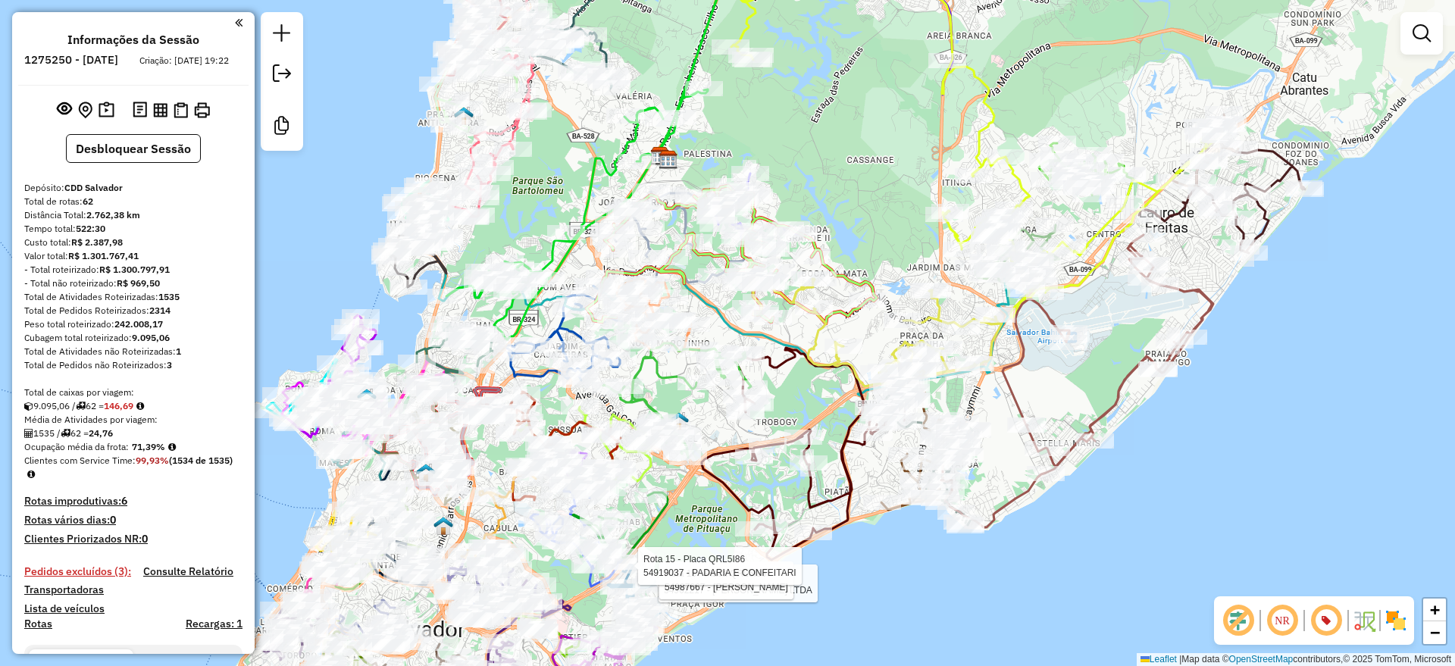
drag, startPoint x: 835, startPoint y: 133, endPoint x: 812, endPoint y: 118, distance: 27.3
click at [850, 127] on div "Rota 15 - Placa QRL5I86 54962217 - A.O FERNANDES LTDA Rota 15 - Placa QRL5I86 5…" at bounding box center [727, 333] width 1455 height 666
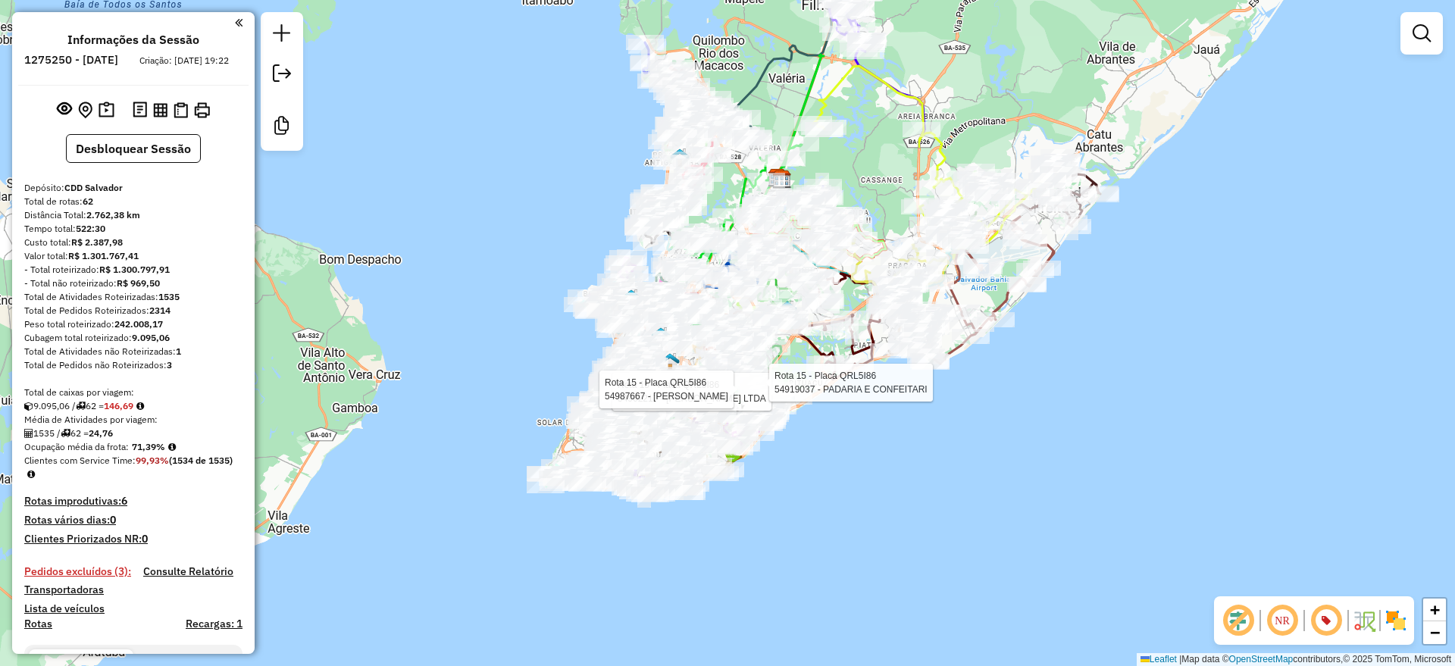
drag, startPoint x: 826, startPoint y: 128, endPoint x: 856, endPoint y: 155, distance: 40.2
click at [856, 155] on div "Rota 15 - Placa QRL5I86 54962217 - A.O FERNANDES LTDA Rota 15 - Placa QRL5I86 5…" at bounding box center [727, 333] width 1455 height 666
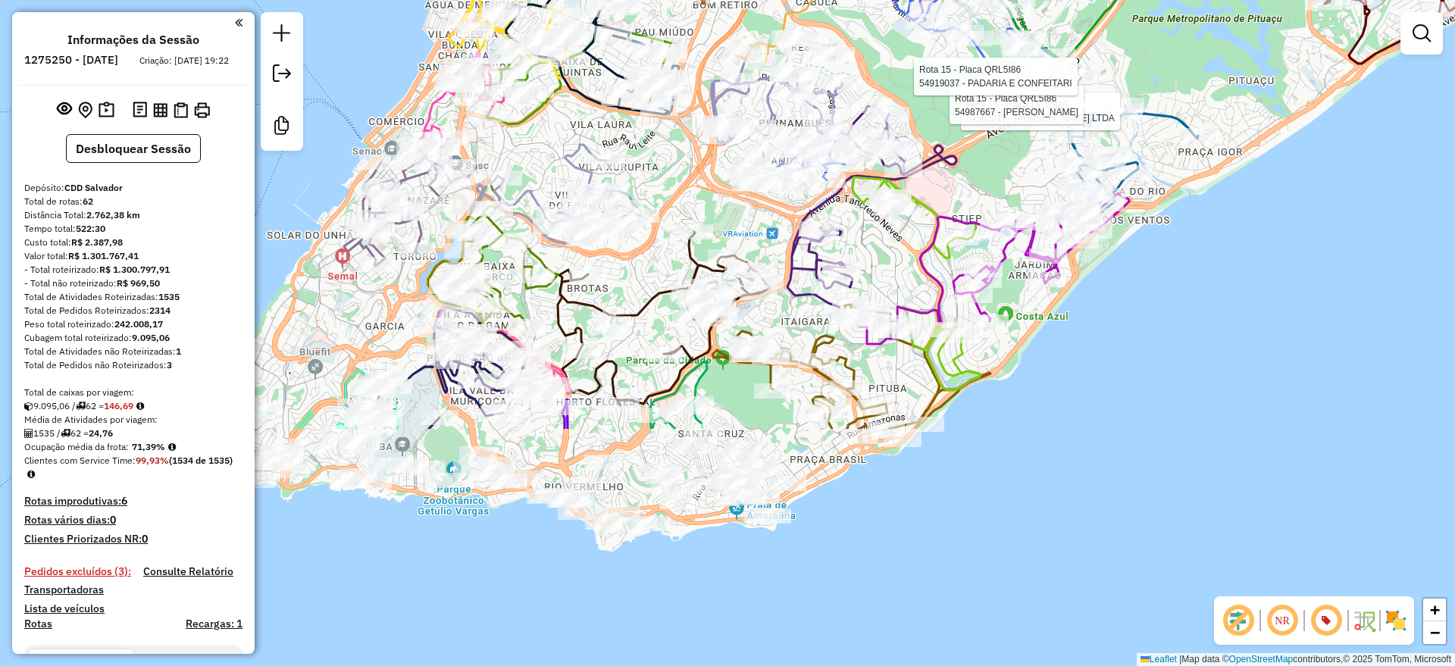
drag, startPoint x: 782, startPoint y: 372, endPoint x: 898, endPoint y: 68, distance: 325.3
click at [898, 68] on div "Rota 15 - Placa QRL5I86 54962217 - A.O FERNANDES LTDA Rota 15 - Placa QRL5I86 5…" at bounding box center [727, 333] width 1455 height 666
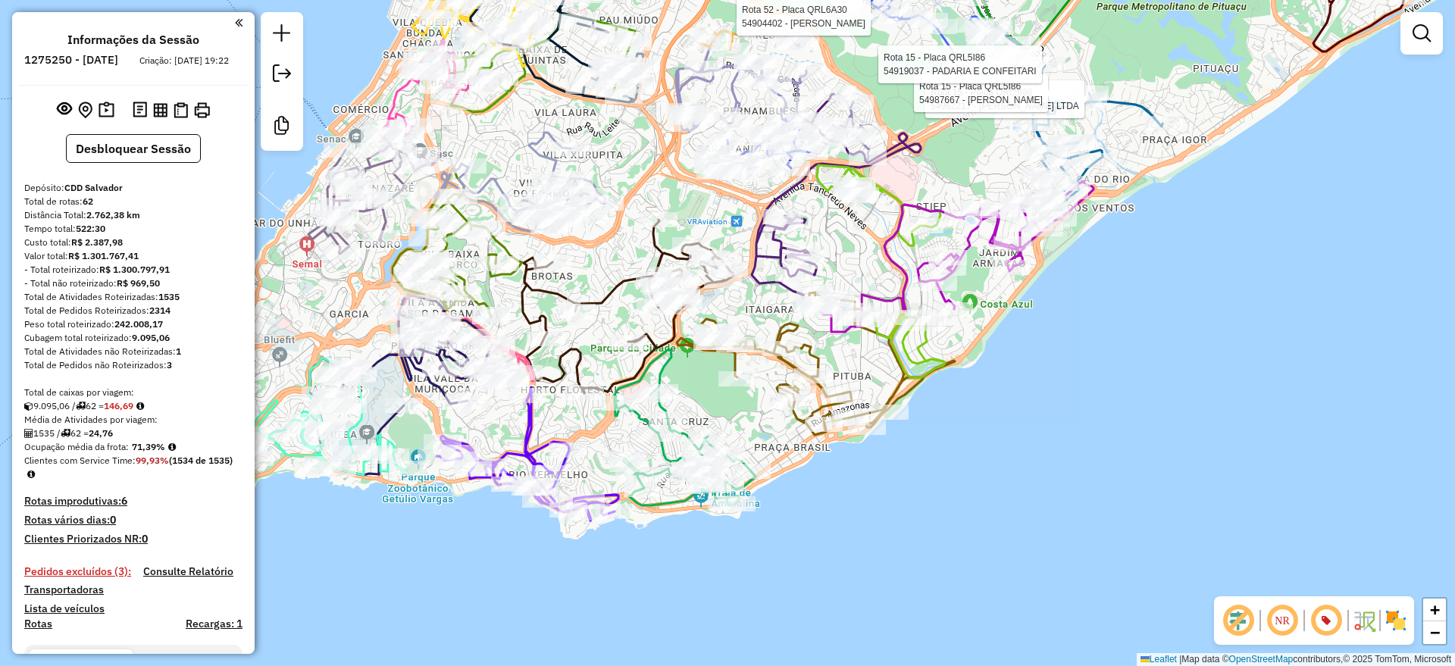
drag, startPoint x: 830, startPoint y: 474, endPoint x: 813, endPoint y: 467, distance: 18.7
click at [813, 467] on div "Rota 15 - Placa QRL5I86 54962217 - A.O FERNANDES LTDA Rota 15 - Placa QRL5I86 5…" at bounding box center [727, 333] width 1455 height 666
click at [664, 500] on icon at bounding box center [685, 427] width 141 height 156
select select "**********"
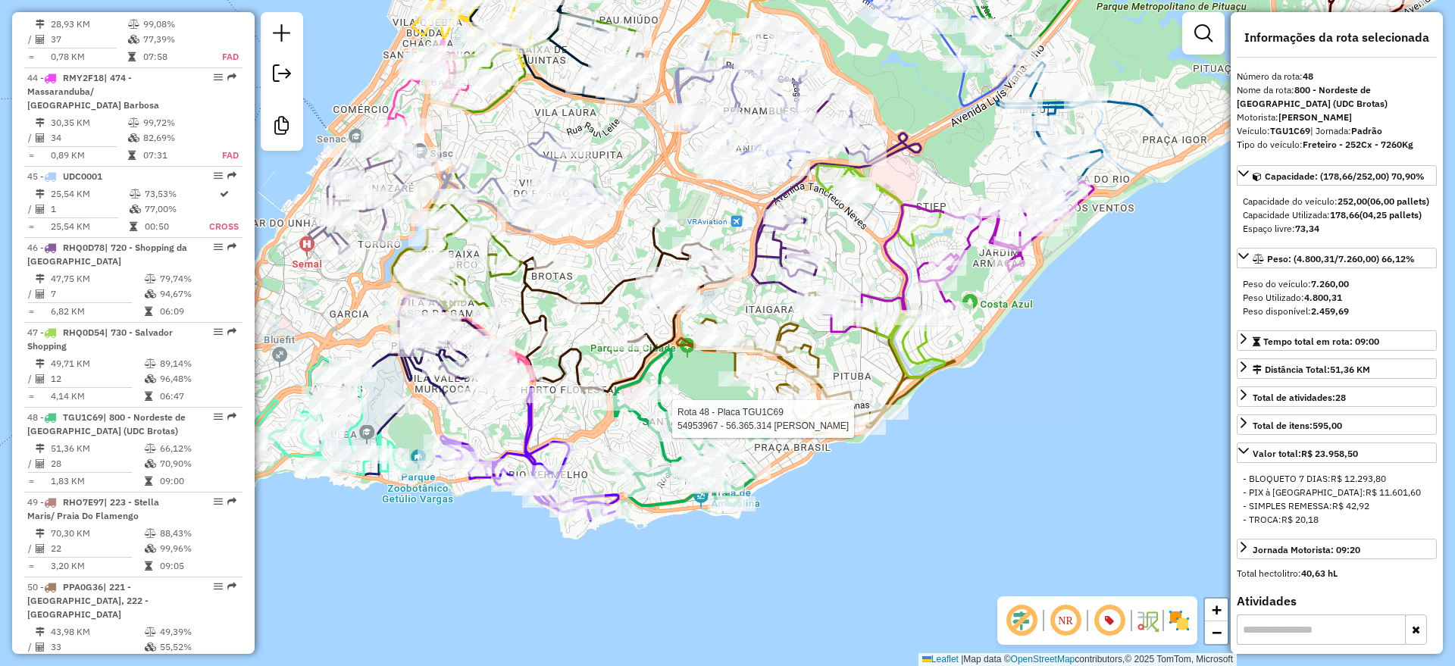
scroll to position [4917, 0]
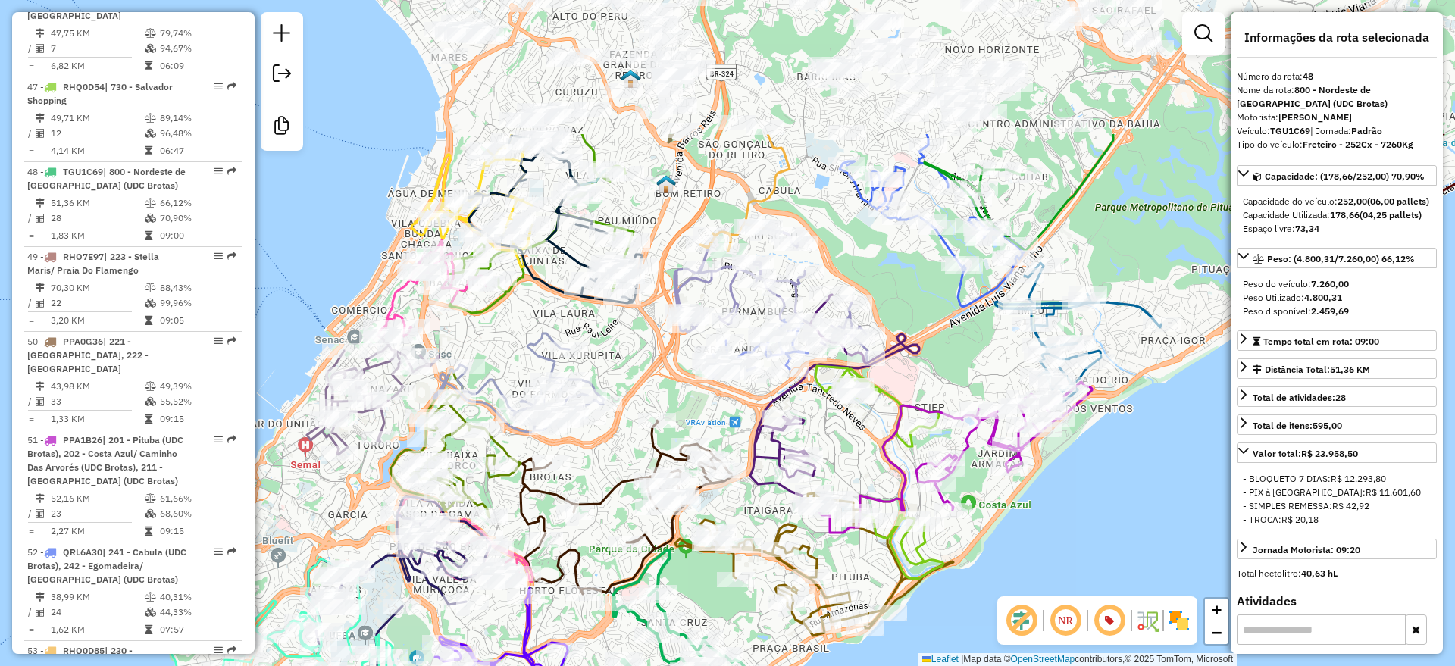
drag, startPoint x: 696, startPoint y: 205, endPoint x: 694, endPoint y: 406, distance: 200.9
click at [694, 406] on div "Janela de atendimento Grade de atendimento Capacidade Transportadoras Veículos …" at bounding box center [727, 333] width 1455 height 666
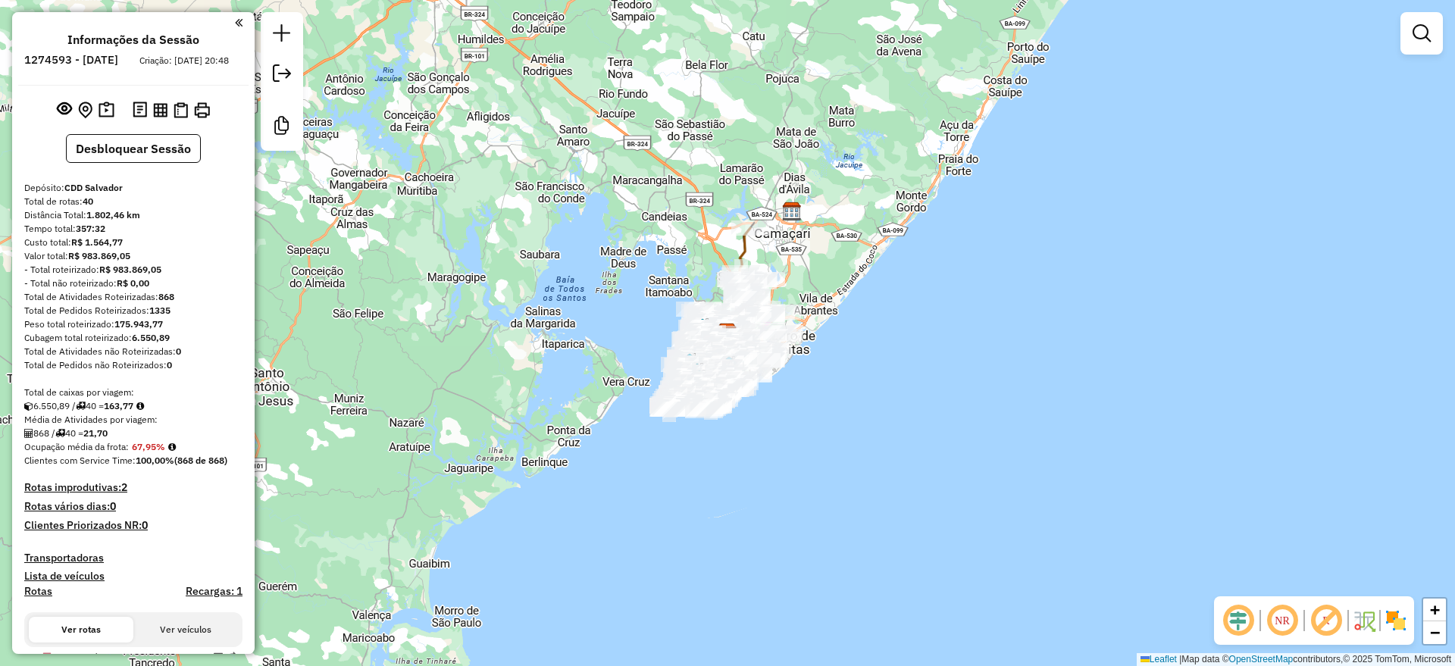
click at [1248, 621] on em at bounding box center [1238, 621] width 36 height 36
click at [1322, 623] on em at bounding box center [1326, 621] width 36 height 36
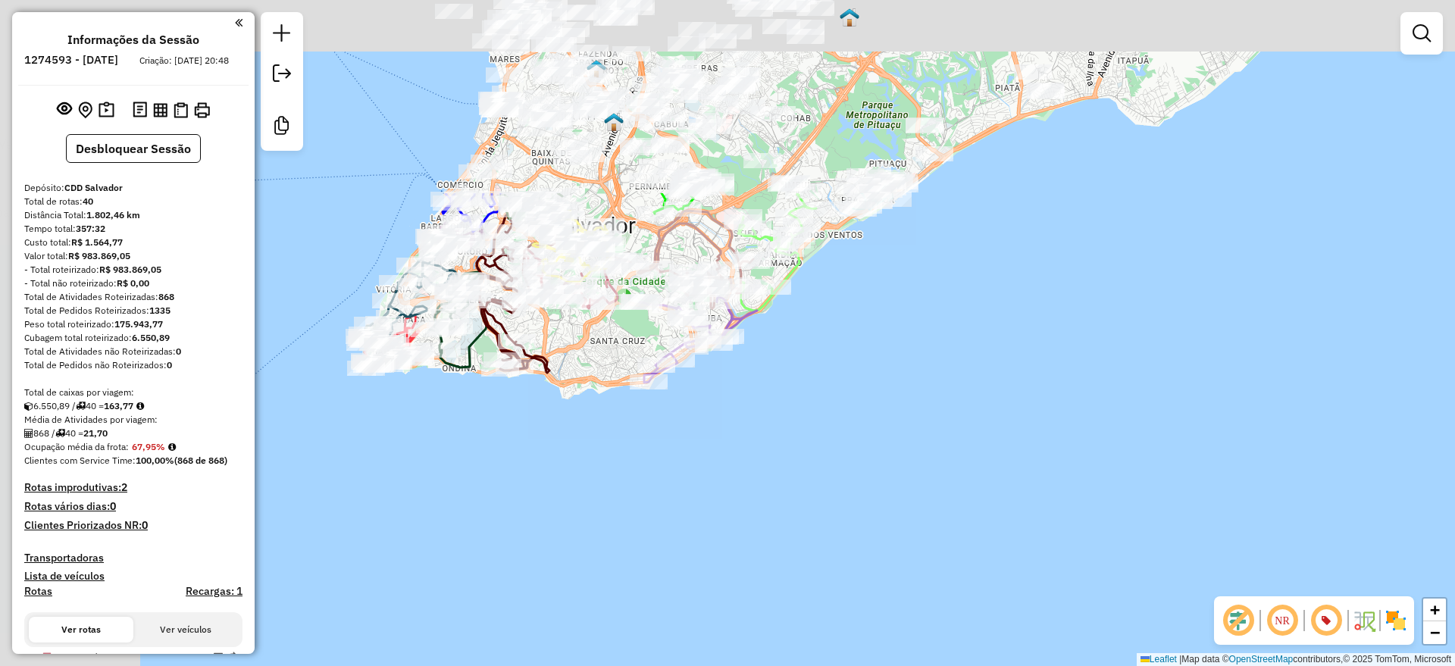
drag, startPoint x: 550, startPoint y: 230, endPoint x: 724, endPoint y: 443, distance: 275.3
click at [758, 506] on div "Janela de atendimento Grade de atendimento Capacidade Transportadoras Veículos …" at bounding box center [727, 333] width 1455 height 666
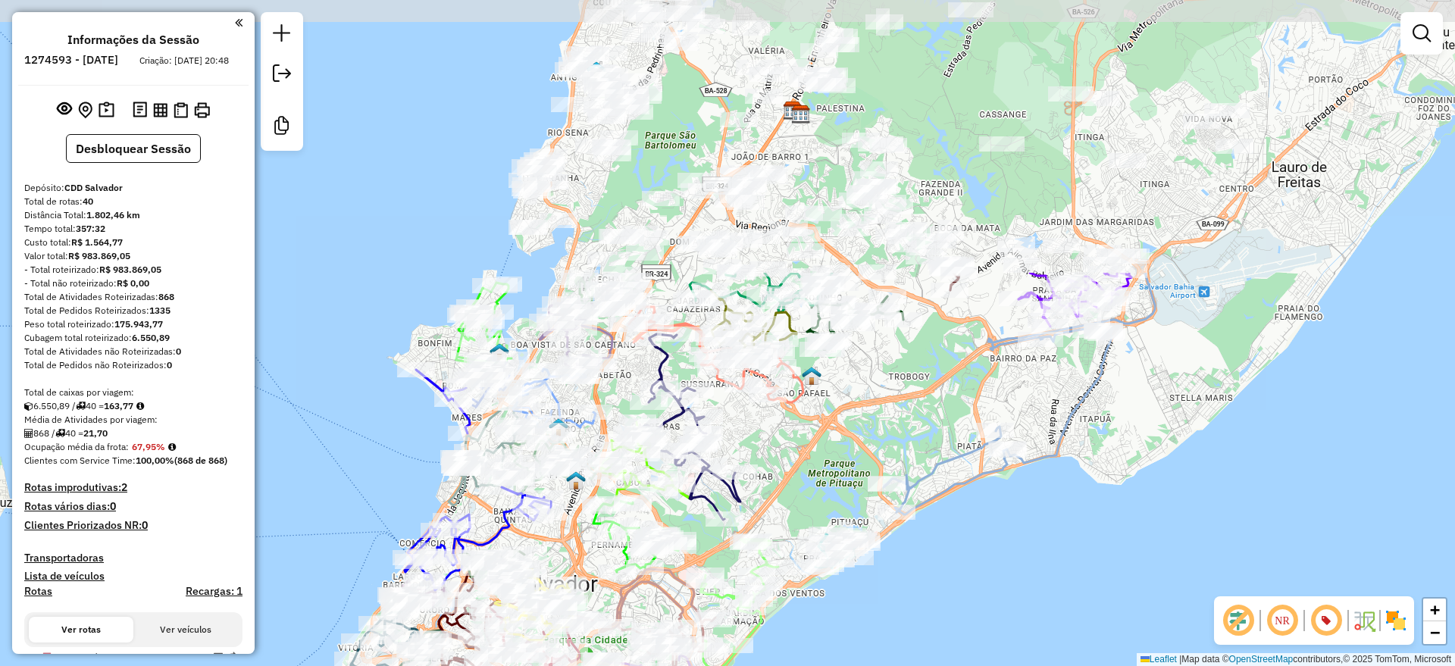
drag, startPoint x: 866, startPoint y: 114, endPoint x: 814, endPoint y: 453, distance: 343.6
click at [814, 453] on div "Janela de atendimento Grade de atendimento Capacidade Transportadoras Veículos …" at bounding box center [727, 333] width 1455 height 666
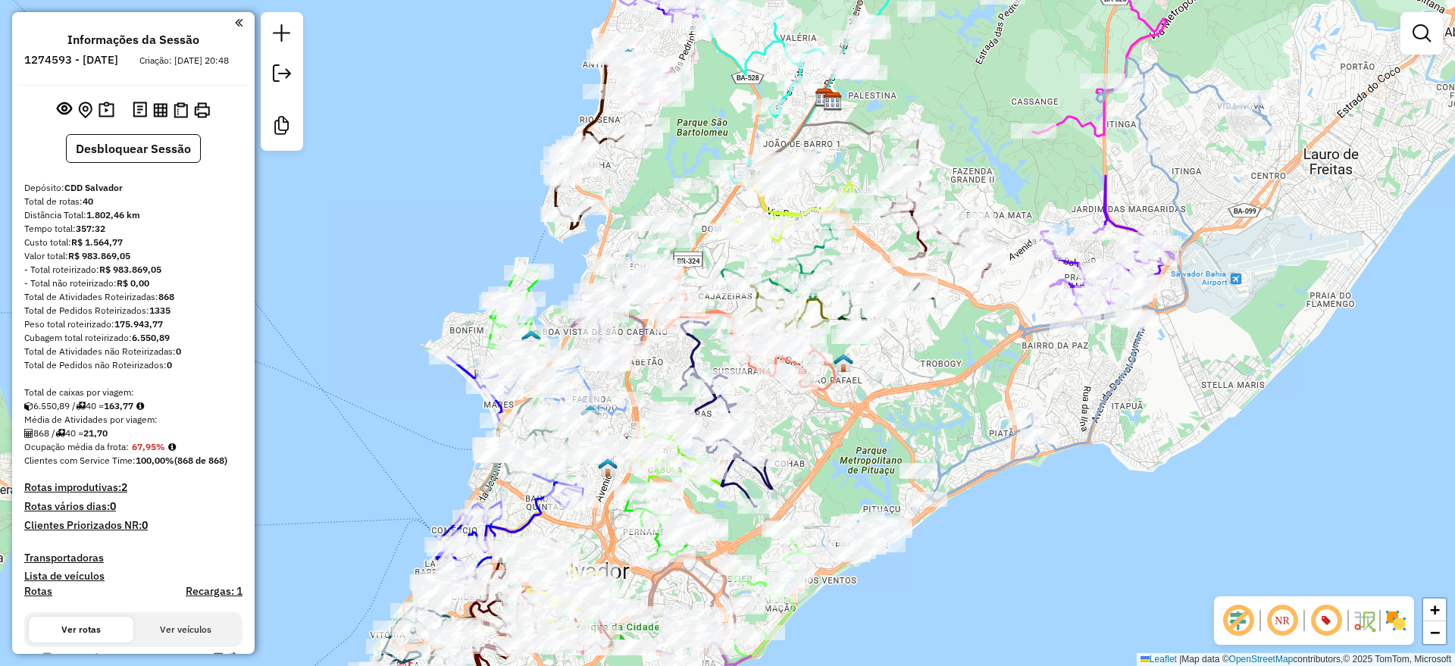
drag, startPoint x: 967, startPoint y: 148, endPoint x: 999, endPoint y: 135, distance: 34.3
click at [999, 135] on div "Janela de atendimento Grade de atendimento Capacidade Transportadoras Veículos …" at bounding box center [727, 333] width 1455 height 666
click at [288, 24] on em at bounding box center [282, 33] width 18 height 18
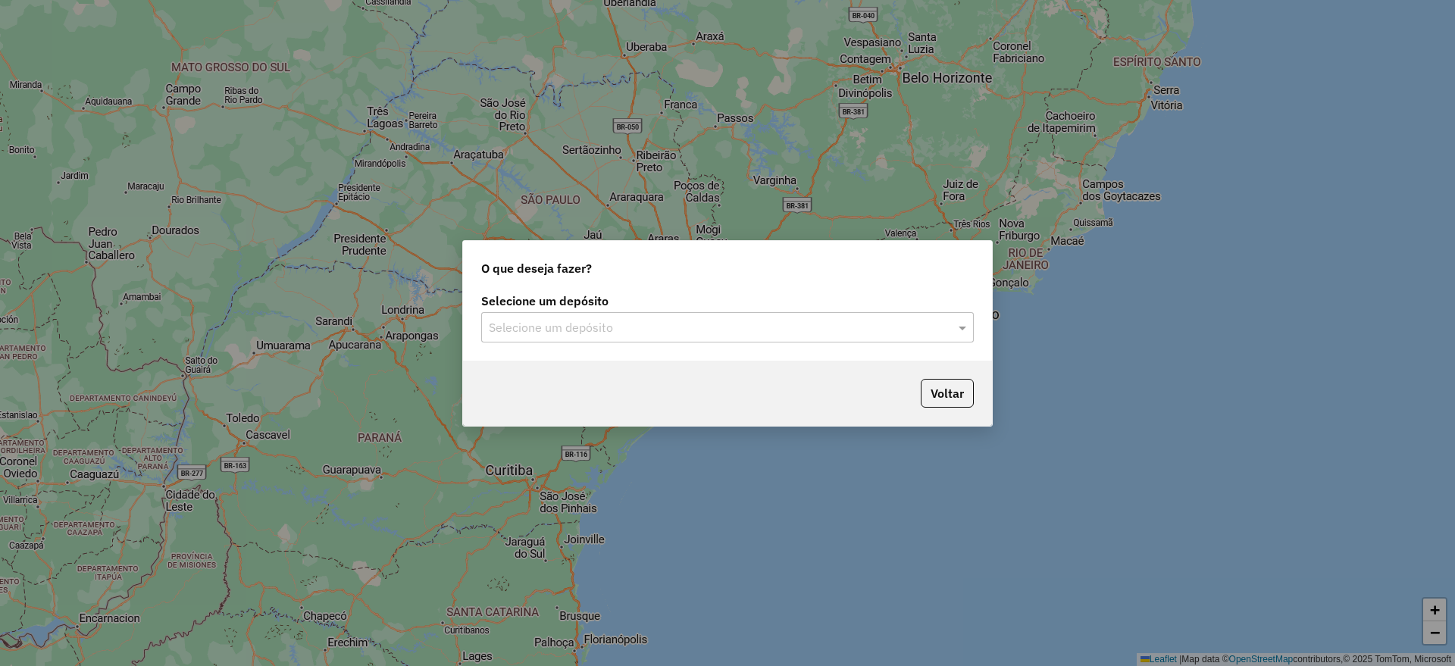
click at [641, 330] on input "text" at bounding box center [712, 328] width 447 height 18
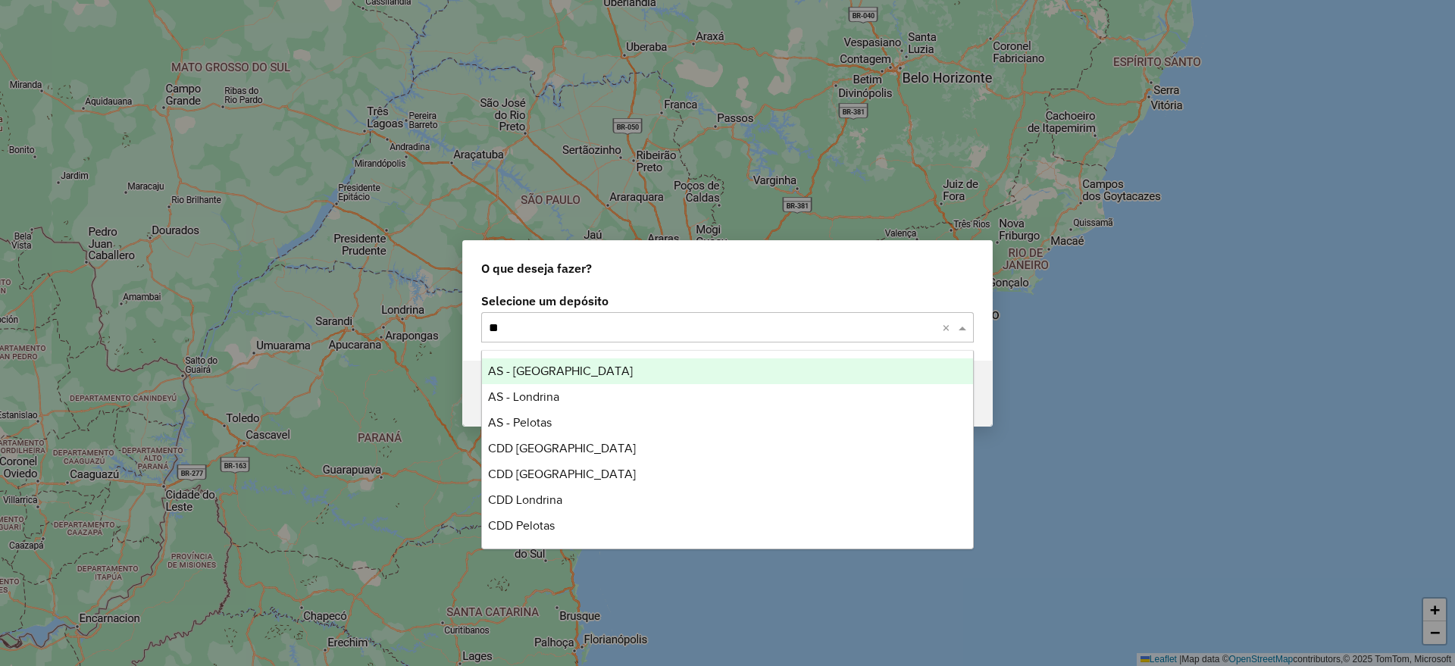
type input "***"
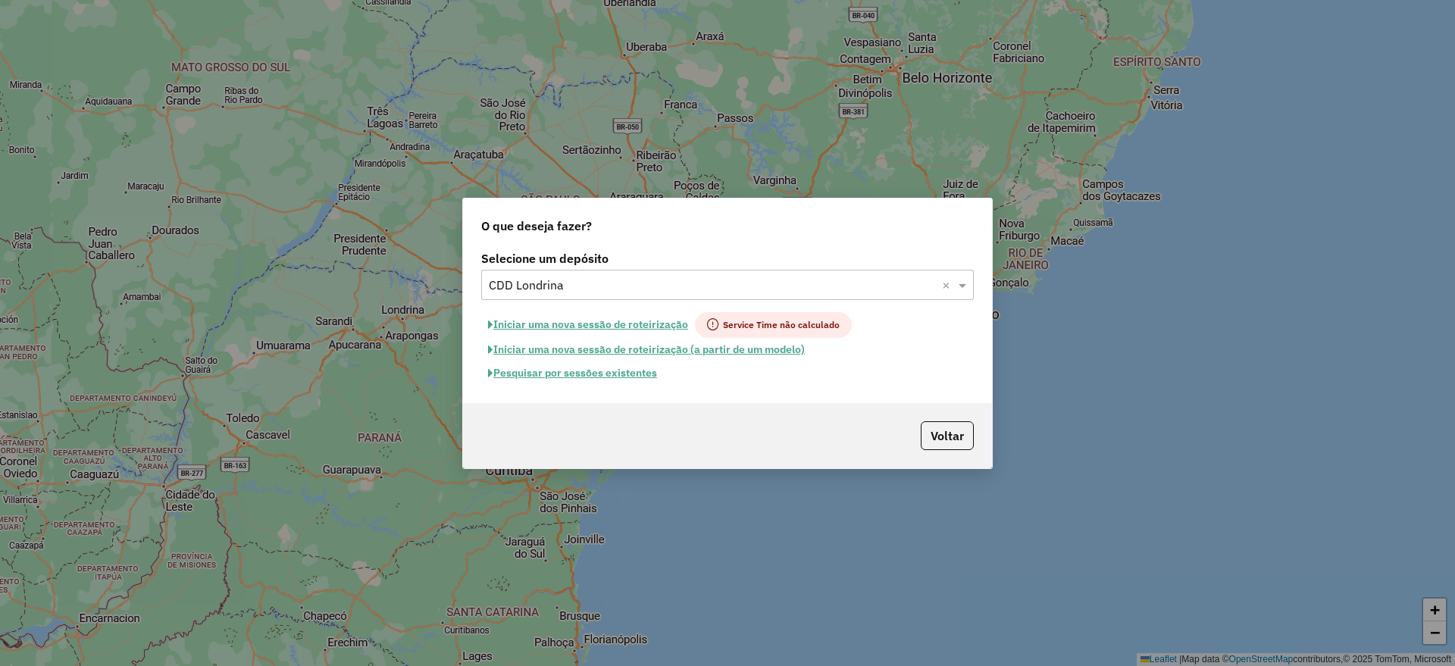
click at [611, 376] on button "Pesquisar por sessões existentes" at bounding box center [572, 373] width 183 height 23
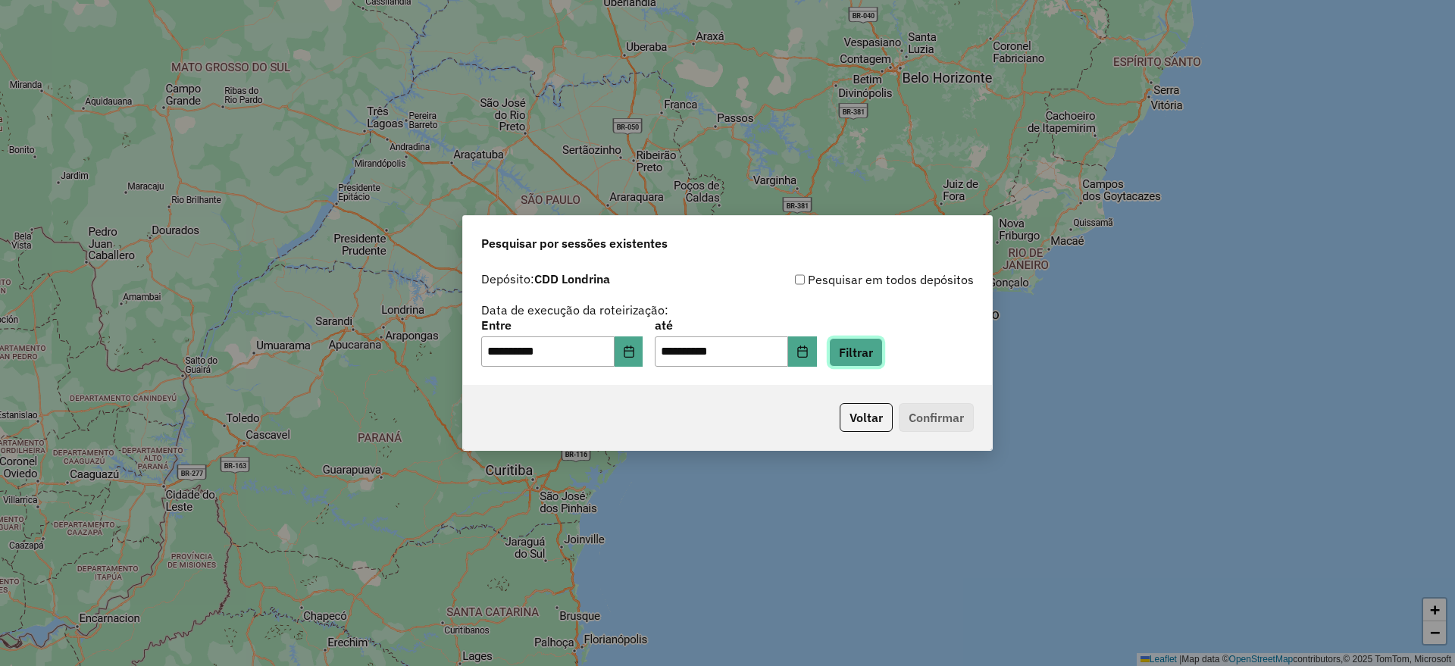
click at [877, 352] on button "Filtrar" at bounding box center [856, 352] width 54 height 29
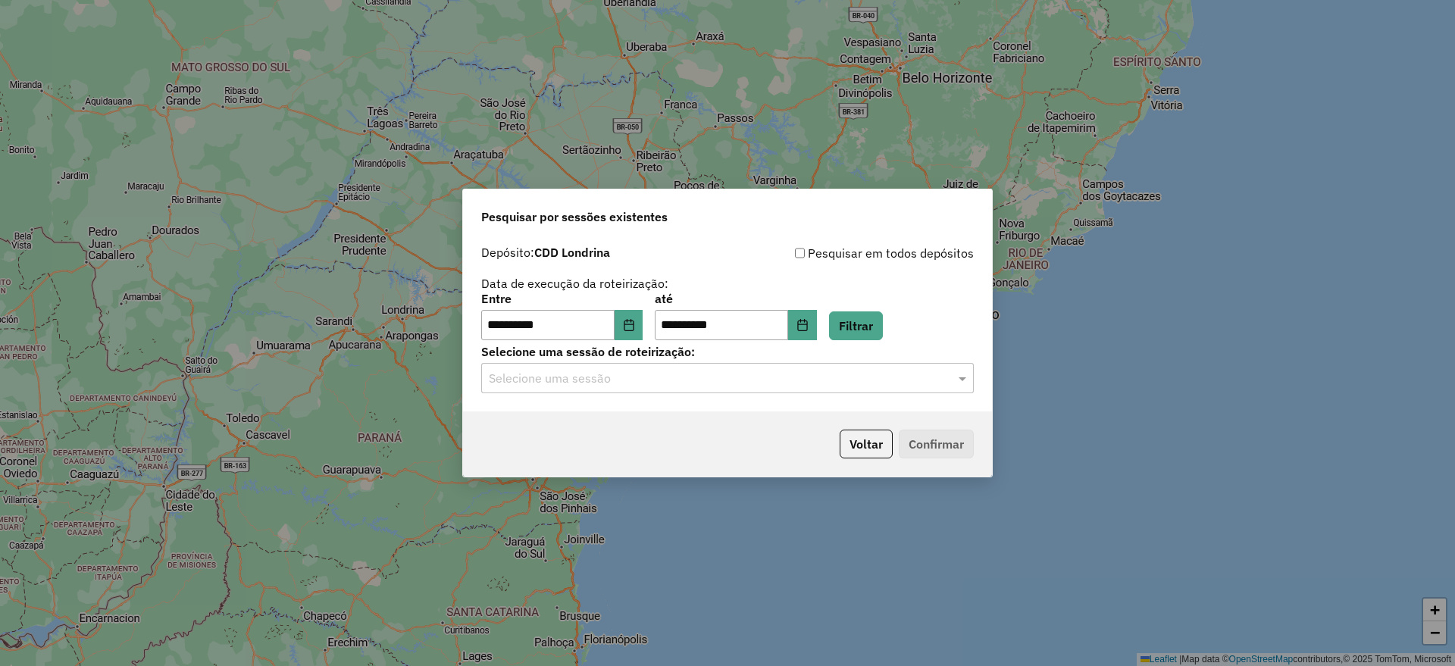
click at [700, 382] on input "text" at bounding box center [712, 379] width 447 height 18
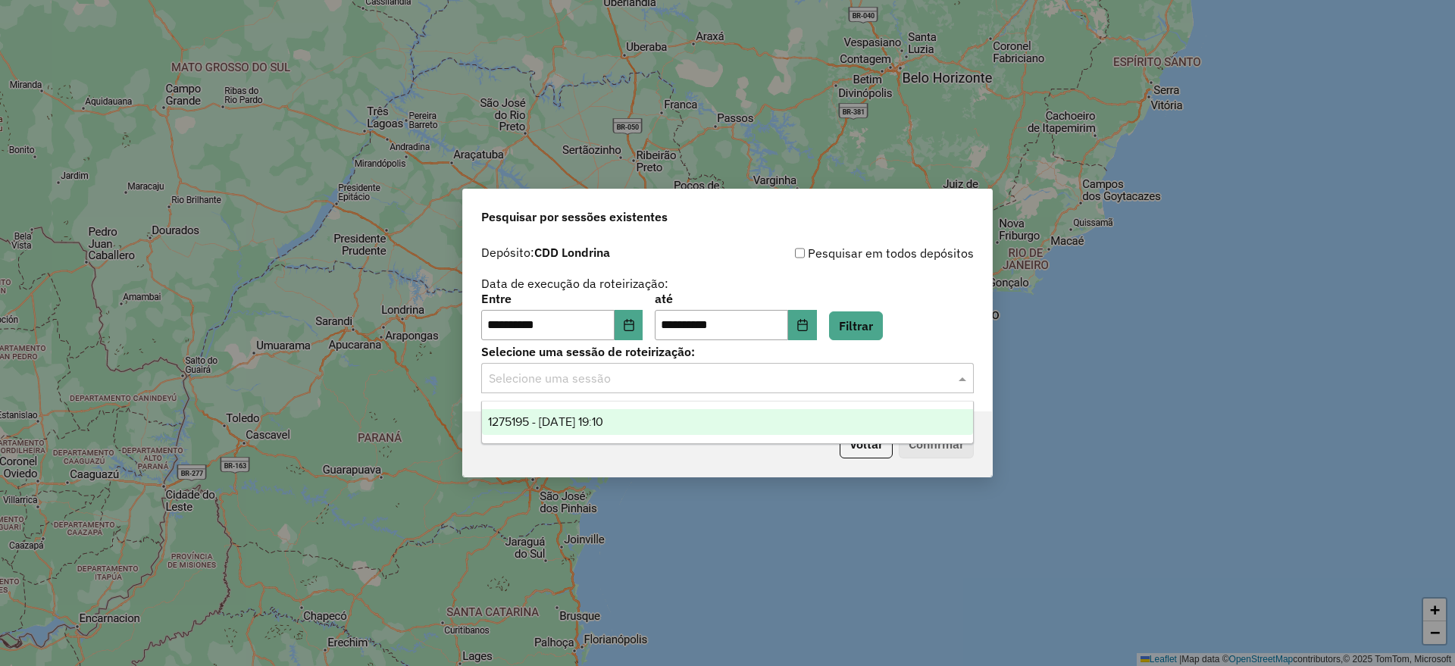
click at [721, 420] on div "1275195 - 13/09/2025 19:10" at bounding box center [727, 422] width 491 height 26
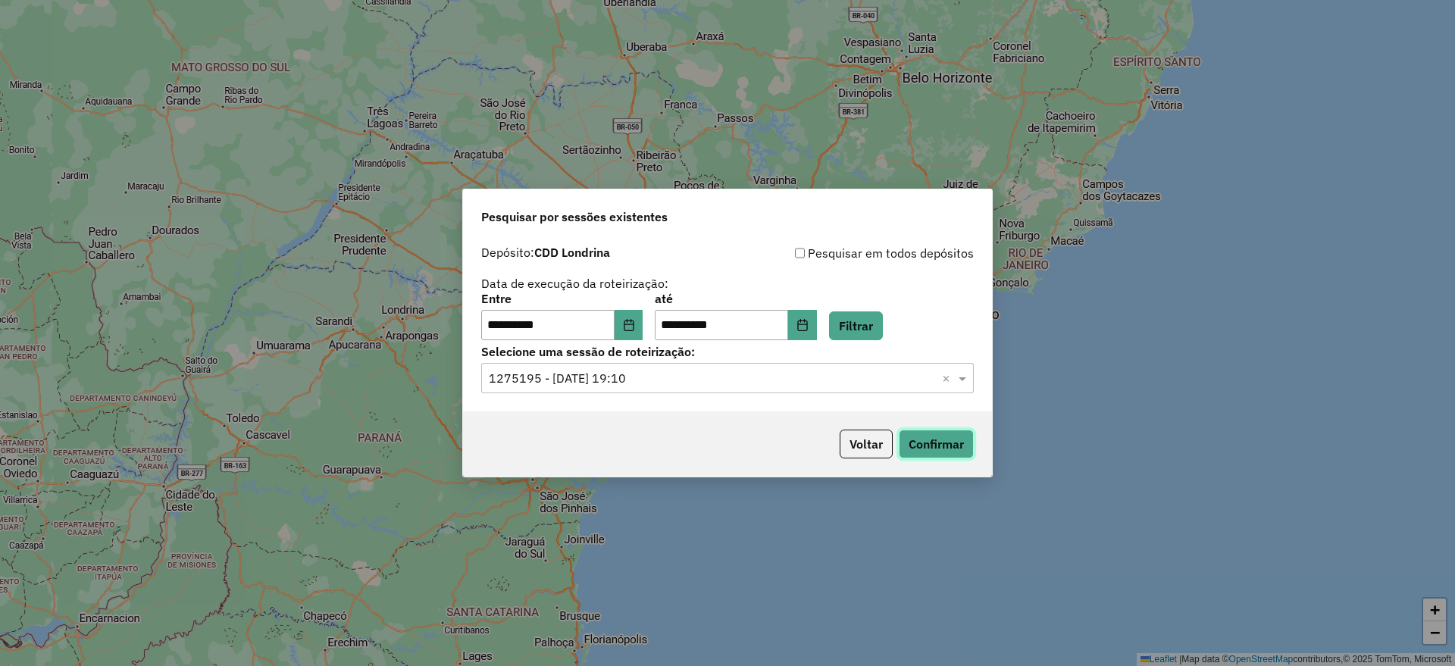
click at [929, 440] on button "Confirmar" at bounding box center [936, 444] width 75 height 29
click at [857, 447] on button "Voltar" at bounding box center [866, 444] width 53 height 29
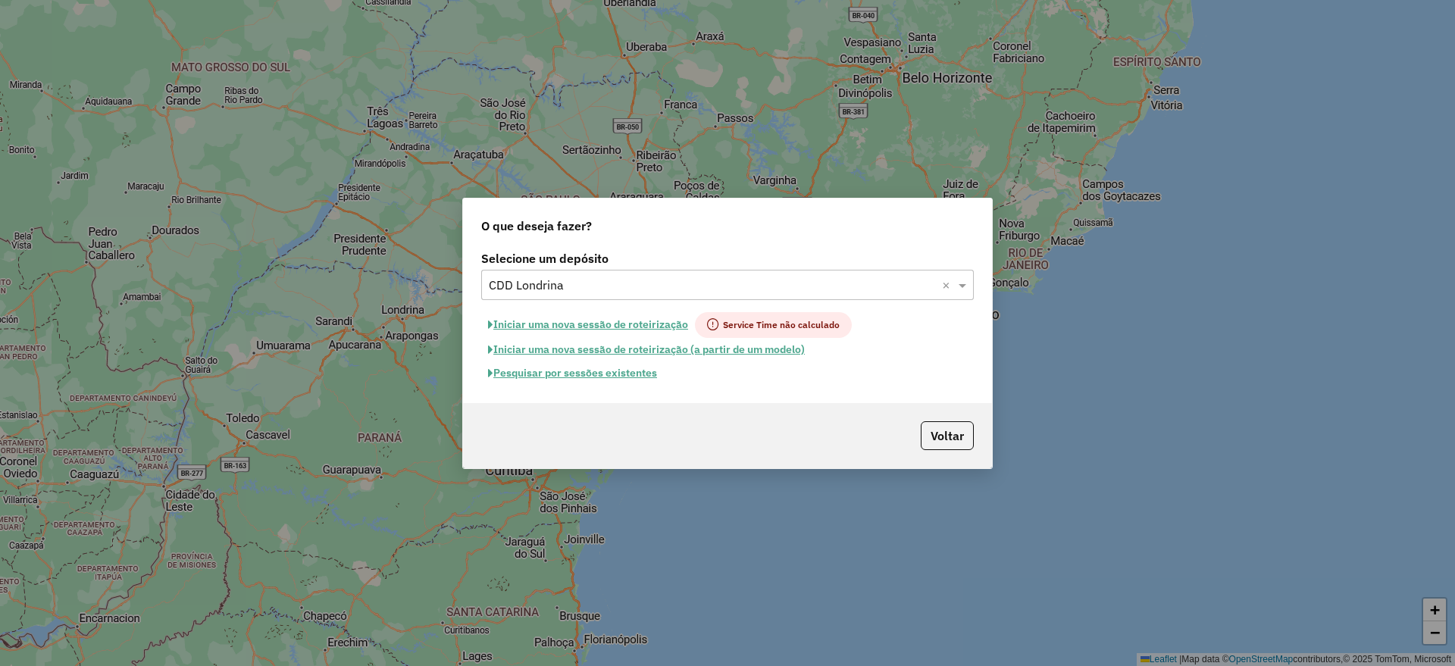
click at [660, 287] on input "text" at bounding box center [712, 286] width 447 height 18
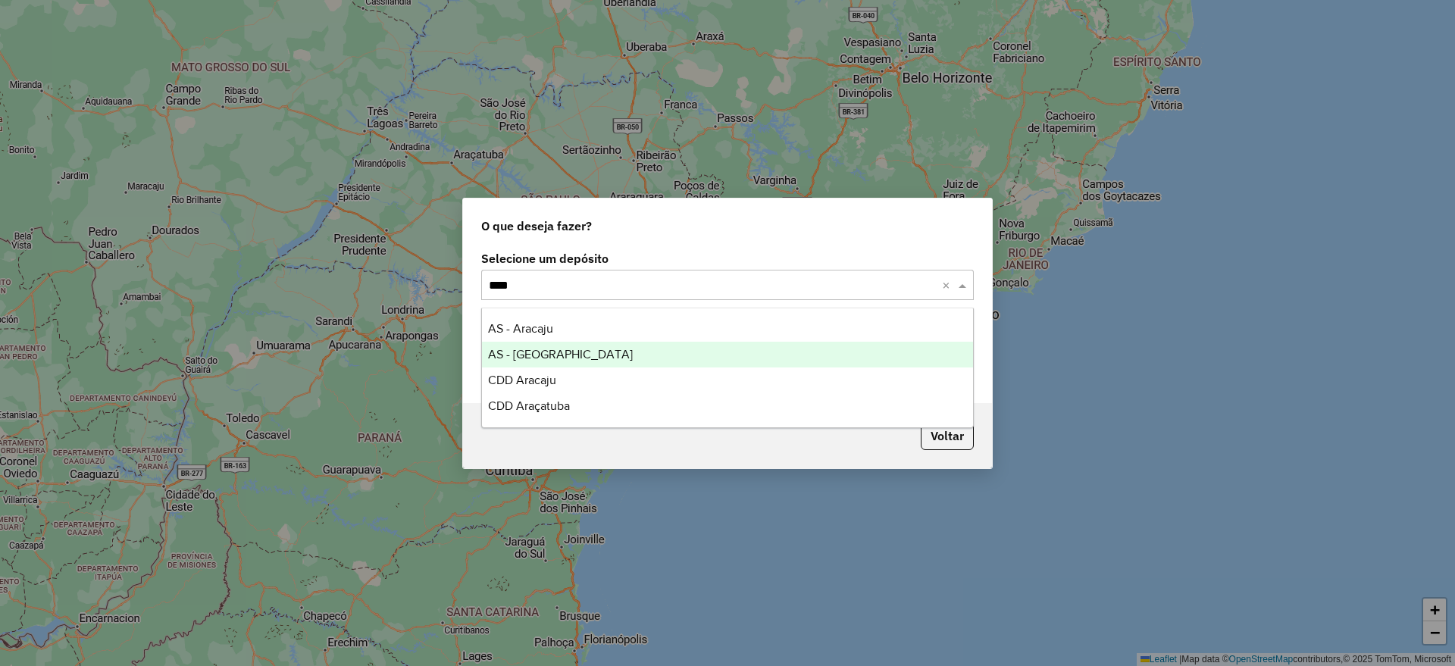
type input "*****"
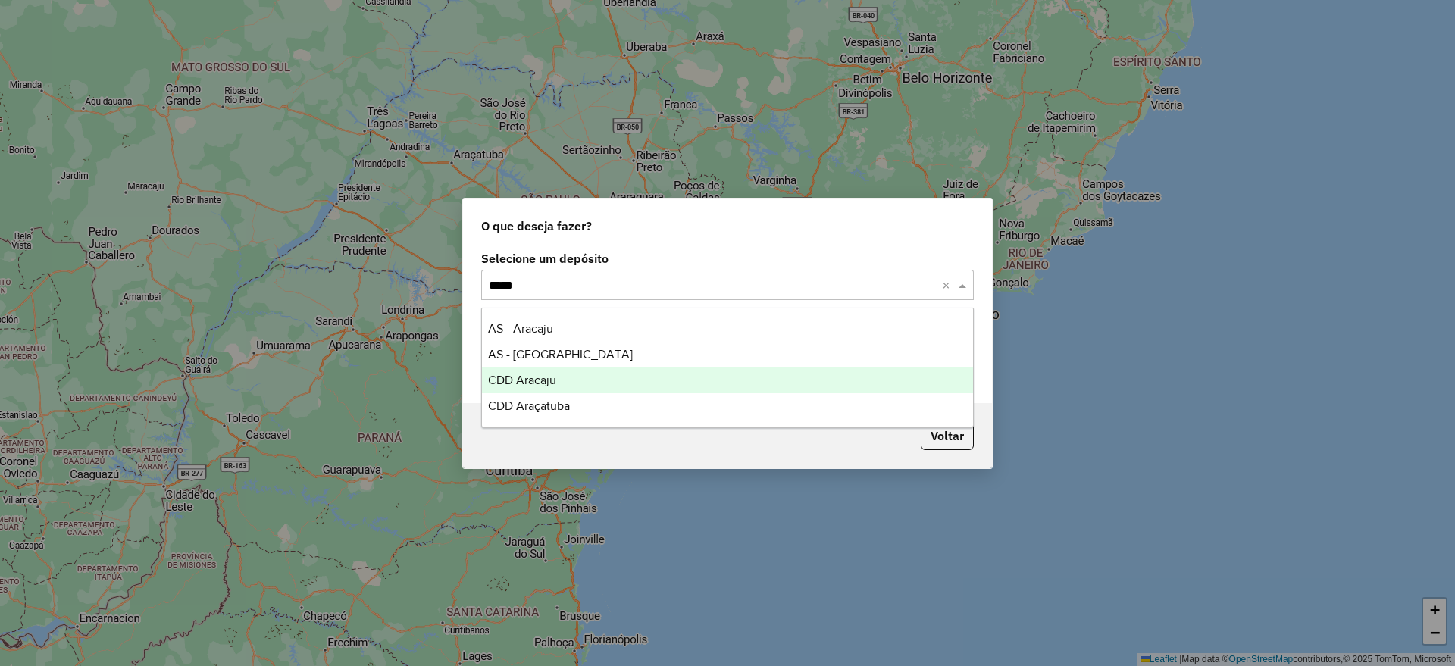
click at [584, 373] on div "CDD Aracaju" at bounding box center [727, 381] width 491 height 26
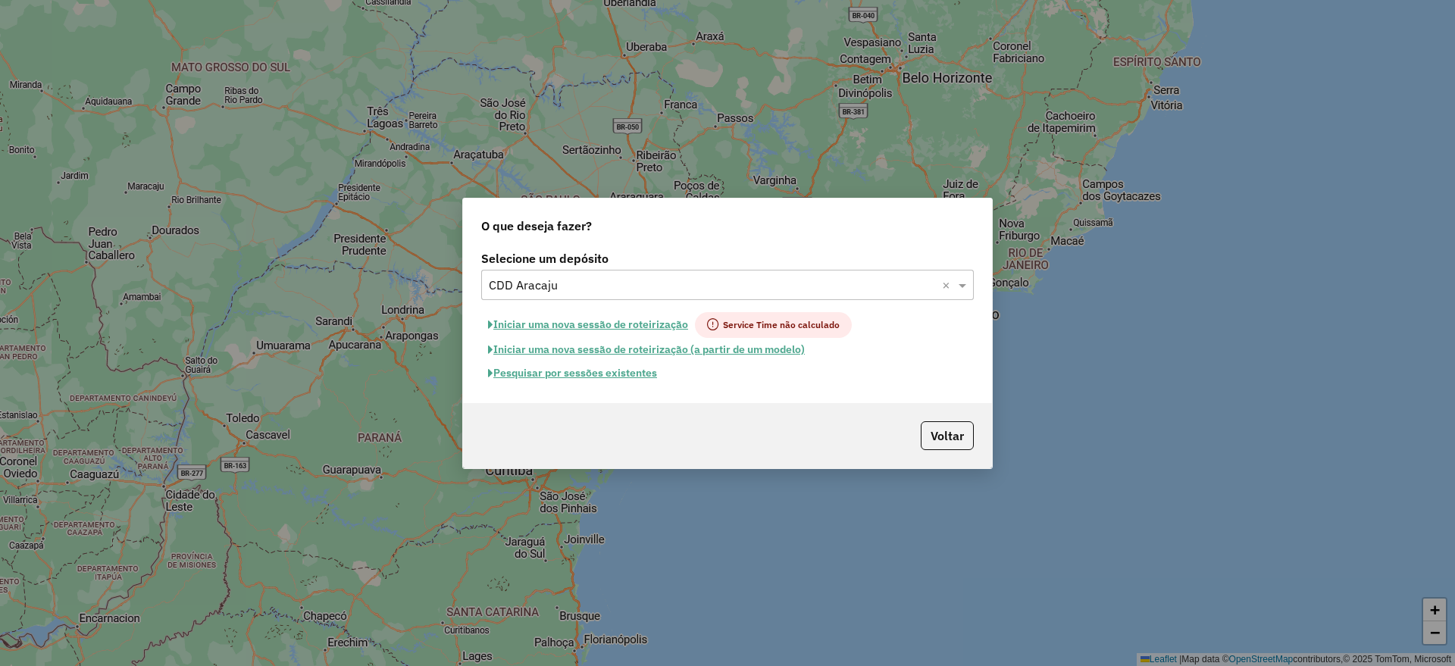
click at [647, 375] on button "Pesquisar por sessões existentes" at bounding box center [572, 373] width 183 height 23
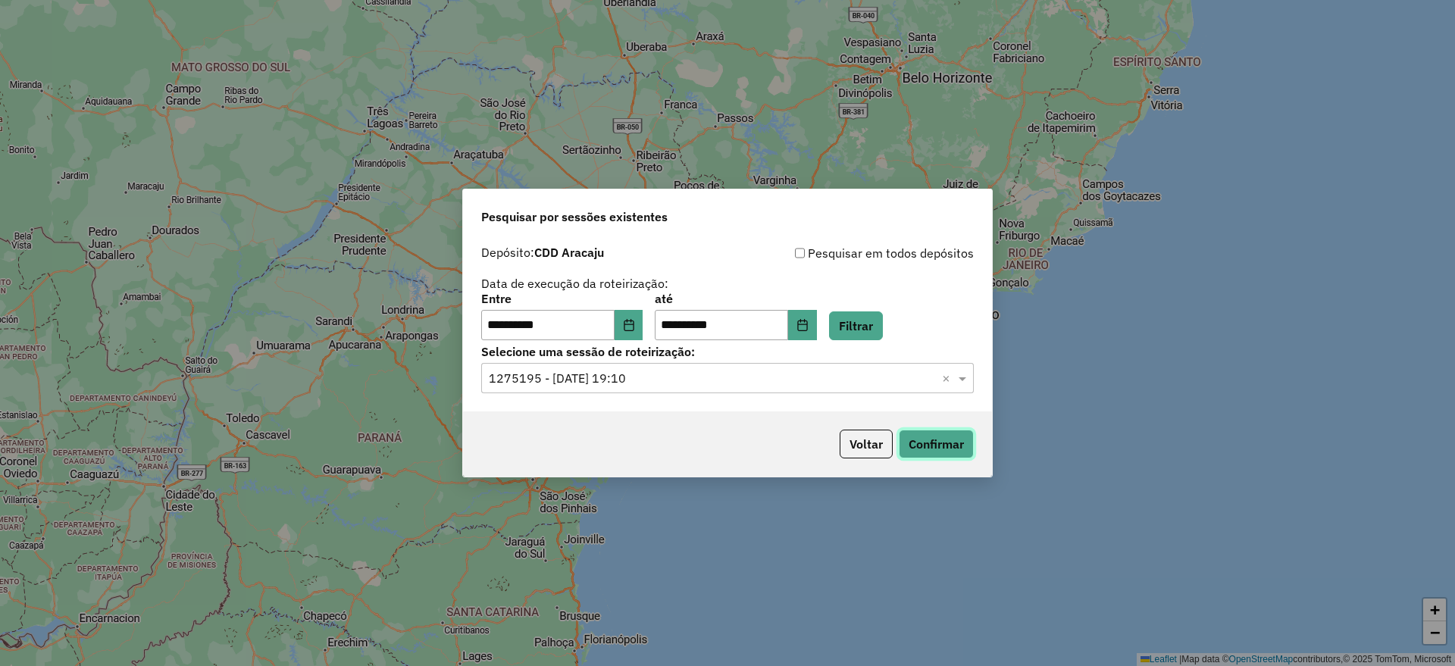
click at [938, 446] on button "Confirmar" at bounding box center [936, 444] width 75 height 29
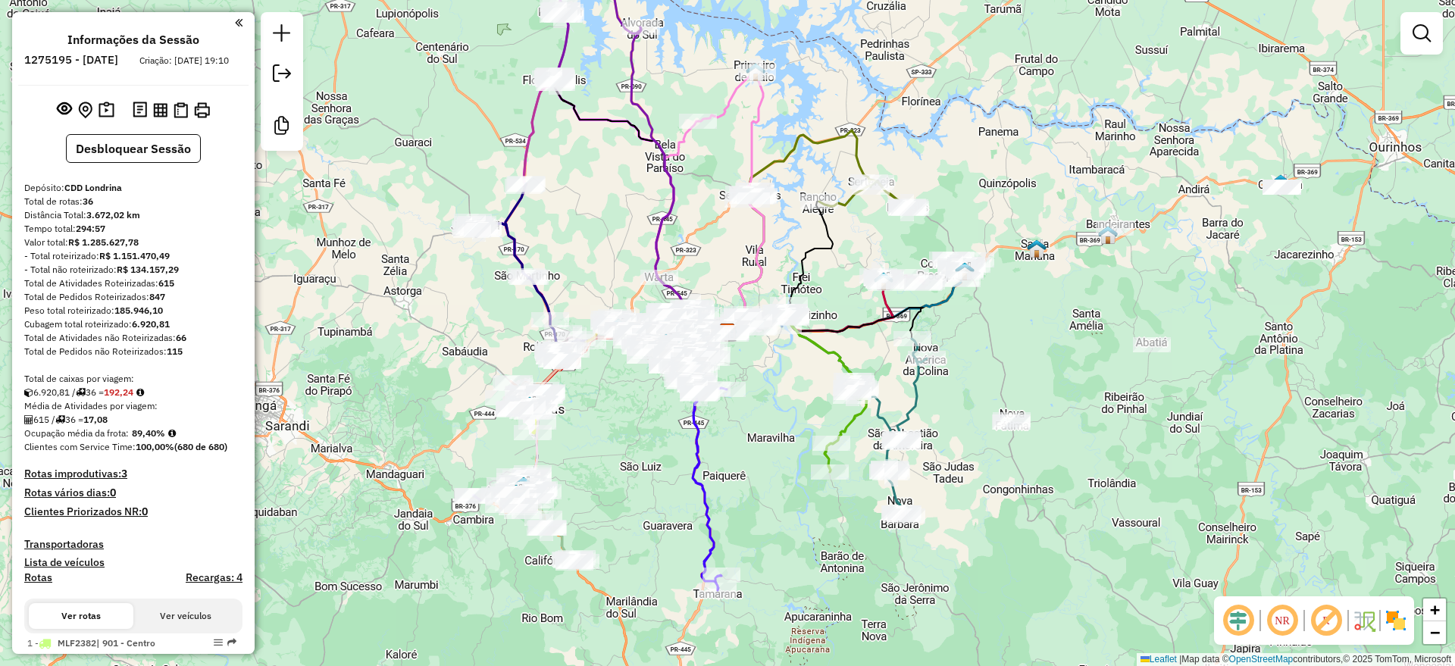
click at [1241, 617] on em at bounding box center [1238, 621] width 36 height 36
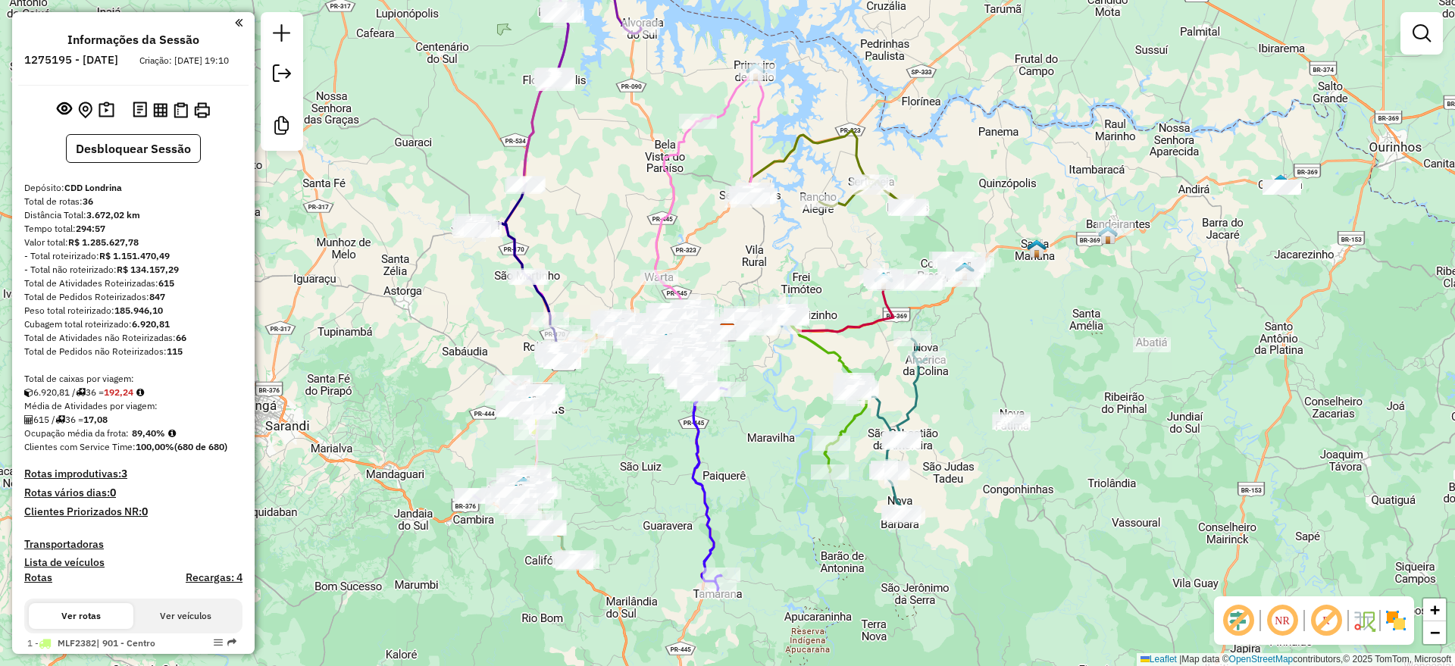
click at [1335, 621] on em at bounding box center [1326, 621] width 36 height 36
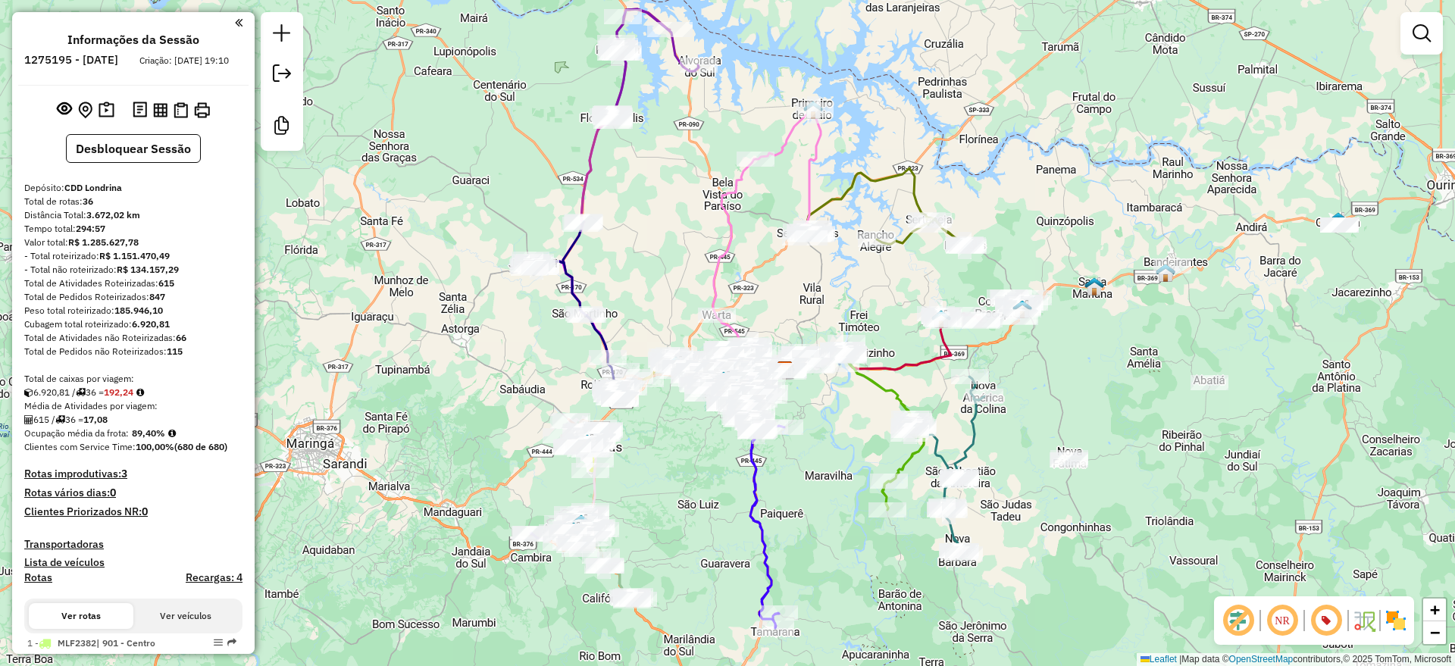
drag, startPoint x: 847, startPoint y: 271, endPoint x: 895, endPoint y: 304, distance: 57.8
click at [895, 304] on div "Janela de atendimento Grade de atendimento Capacidade Transportadoras Veículos …" at bounding box center [727, 333] width 1455 height 666
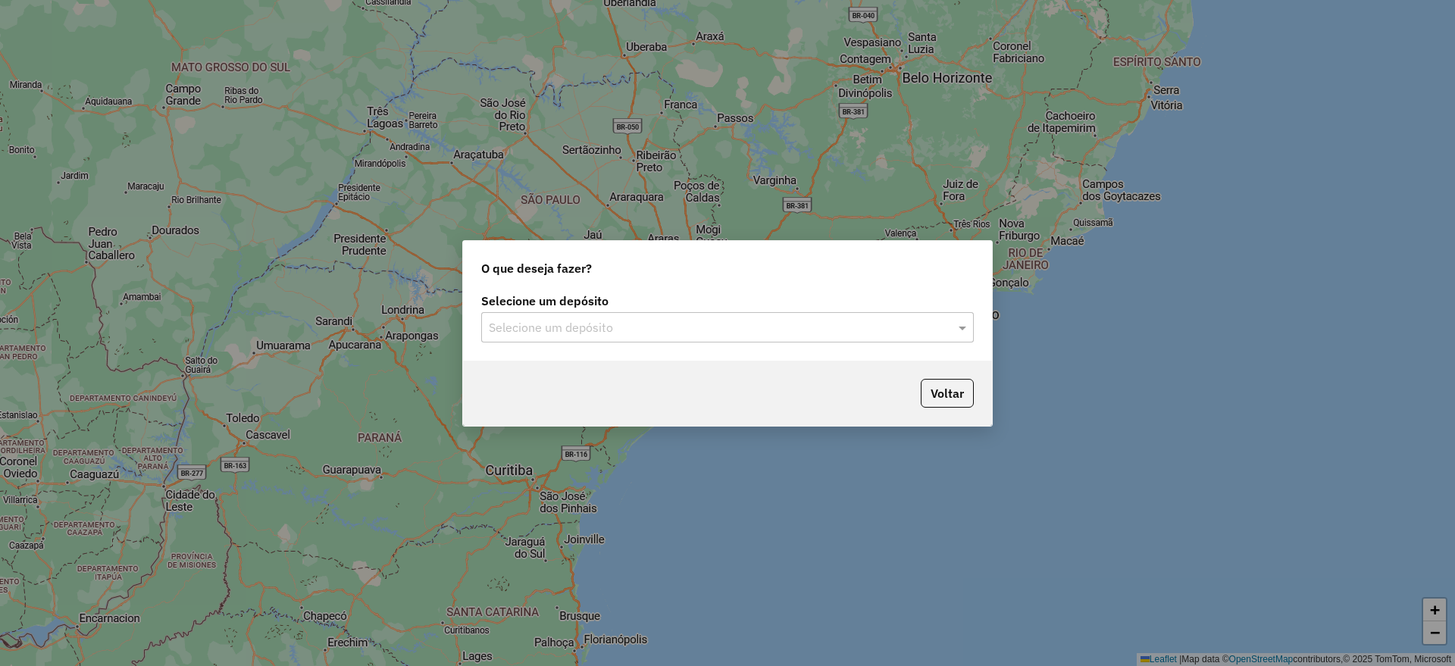
click at [709, 323] on input "text" at bounding box center [712, 328] width 447 height 18
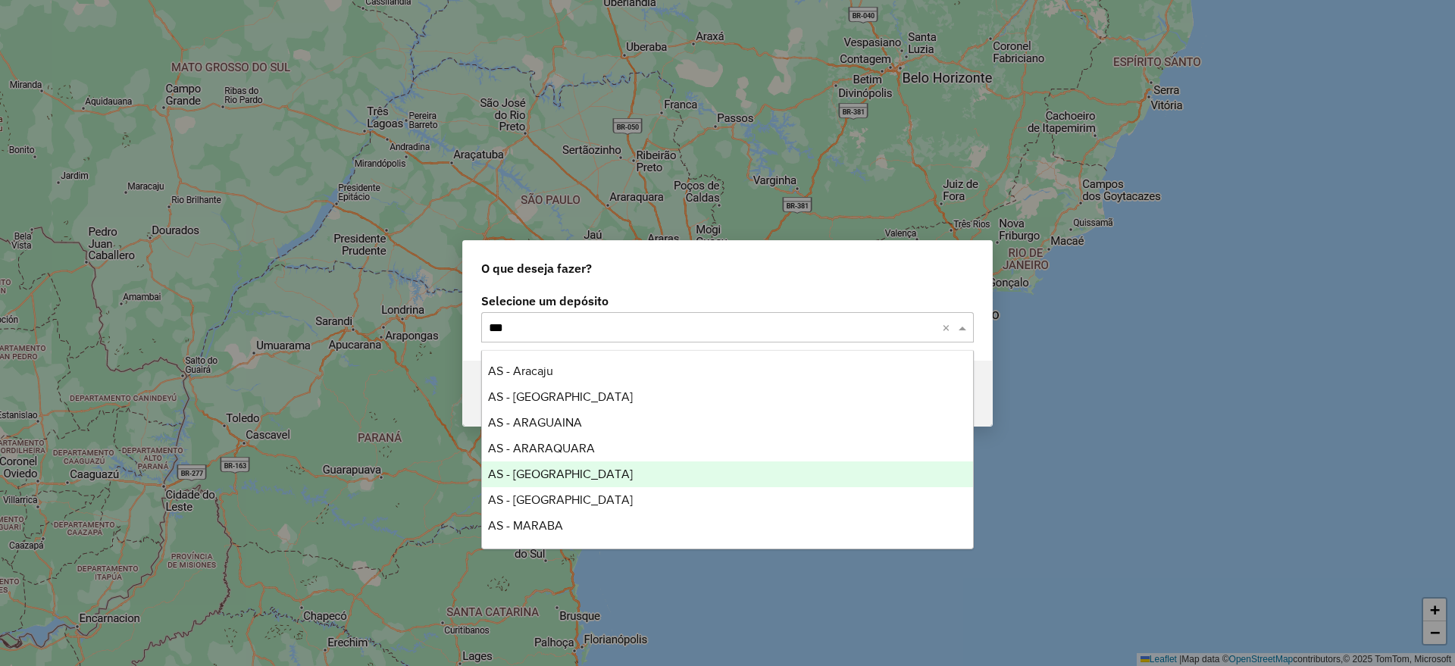
type input "****"
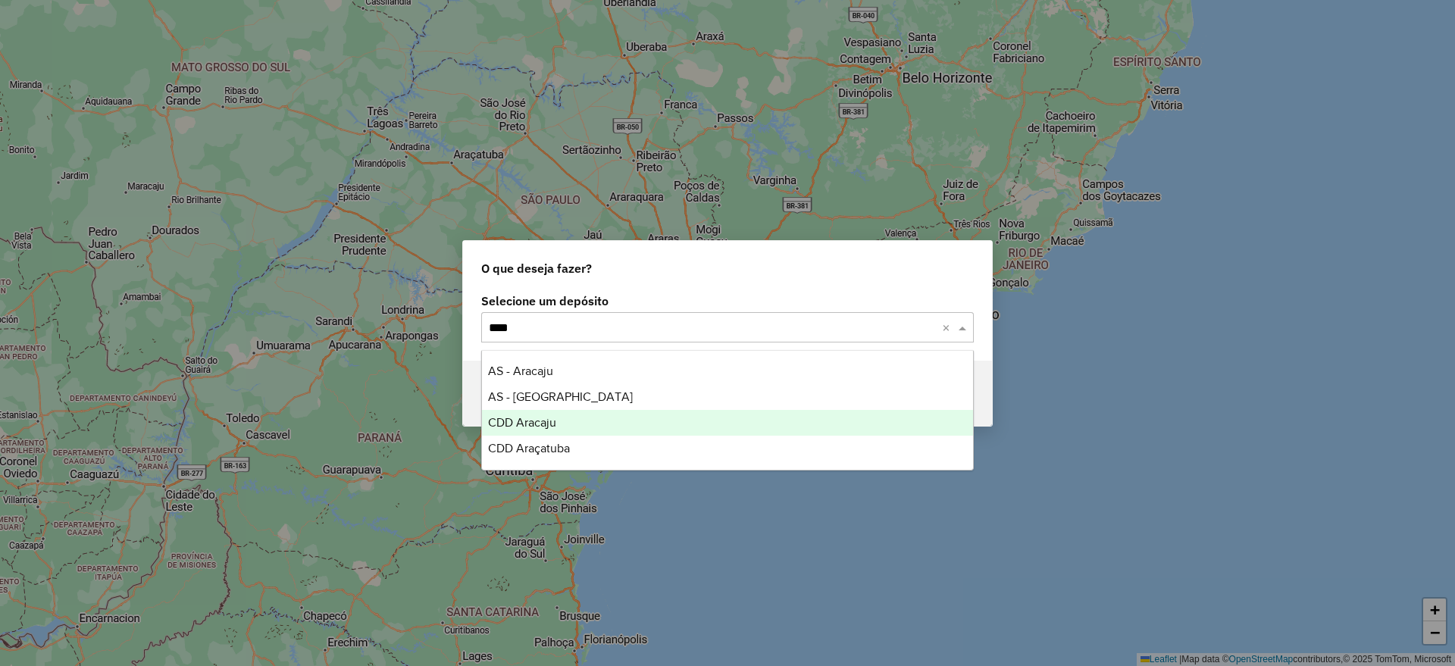
click at [575, 427] on div "CDD Aracaju" at bounding box center [727, 423] width 491 height 26
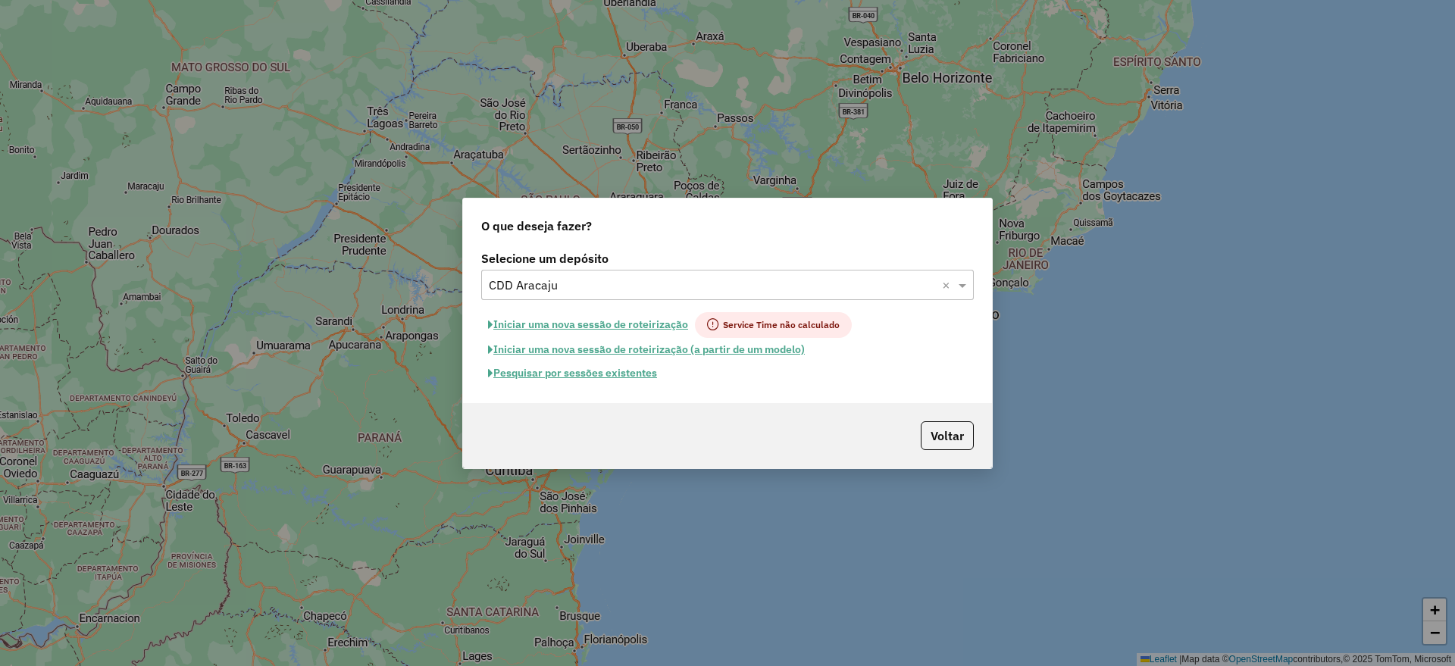
click at [617, 372] on button "Pesquisar por sessões existentes" at bounding box center [572, 373] width 183 height 23
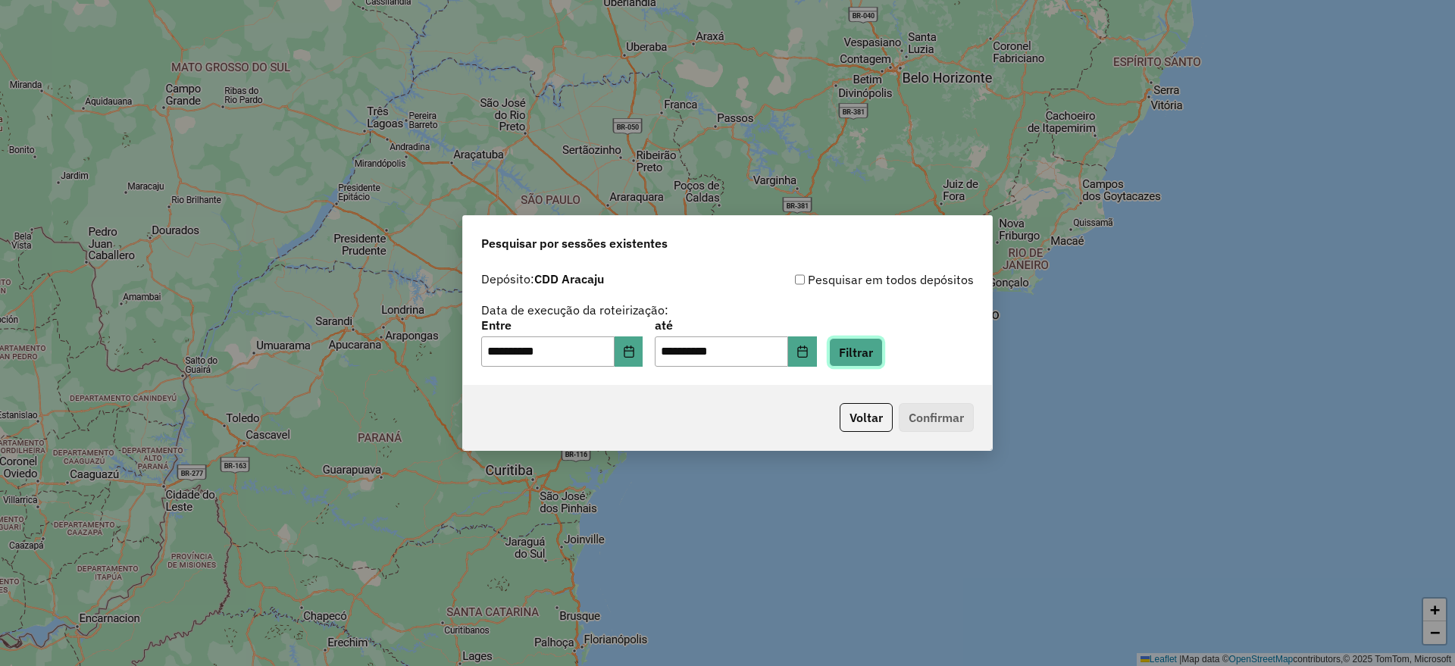
click at [867, 353] on button "Filtrar" at bounding box center [856, 352] width 54 height 29
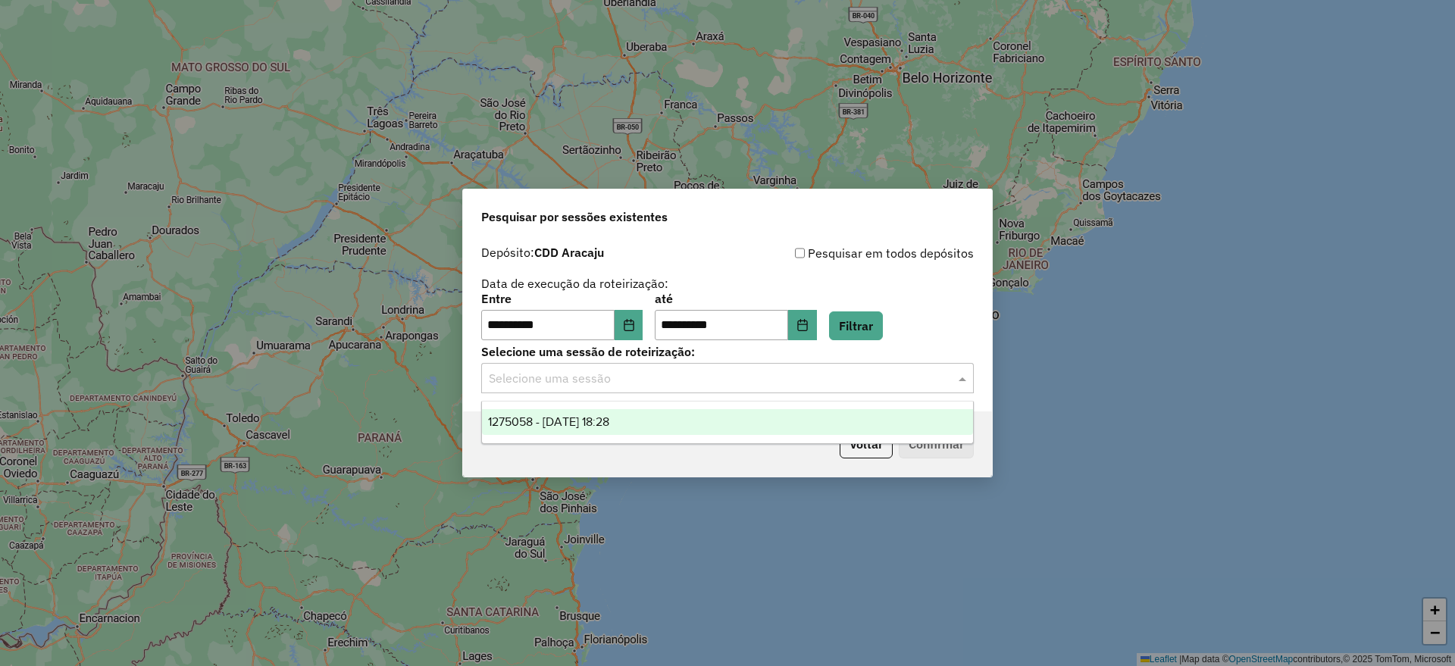
click at [669, 377] on input "text" at bounding box center [712, 379] width 447 height 18
click at [650, 422] on div "1275058 - [DATE] 18:28" at bounding box center [727, 422] width 491 height 26
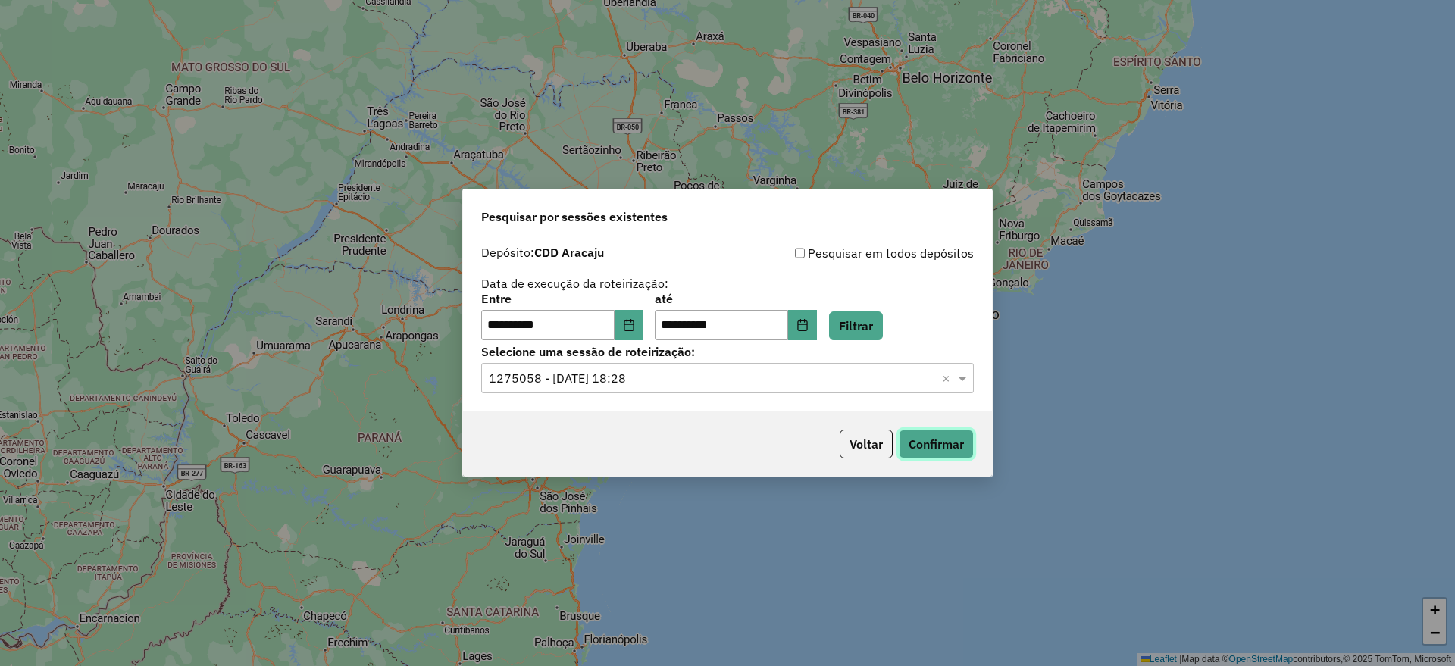
click at [952, 448] on button "Confirmar" at bounding box center [936, 444] width 75 height 29
click at [872, 458] on button "Voltar" at bounding box center [866, 444] width 53 height 29
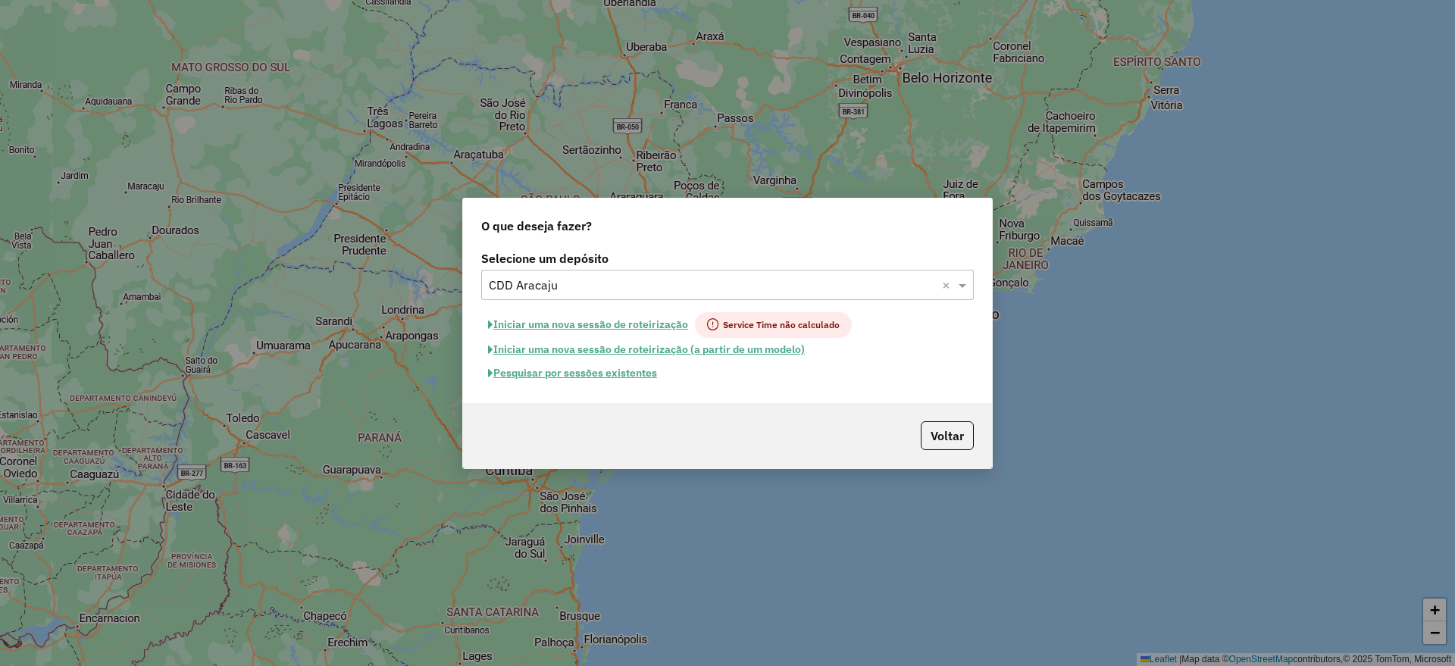
click at [708, 284] on input "text" at bounding box center [712, 286] width 447 height 18
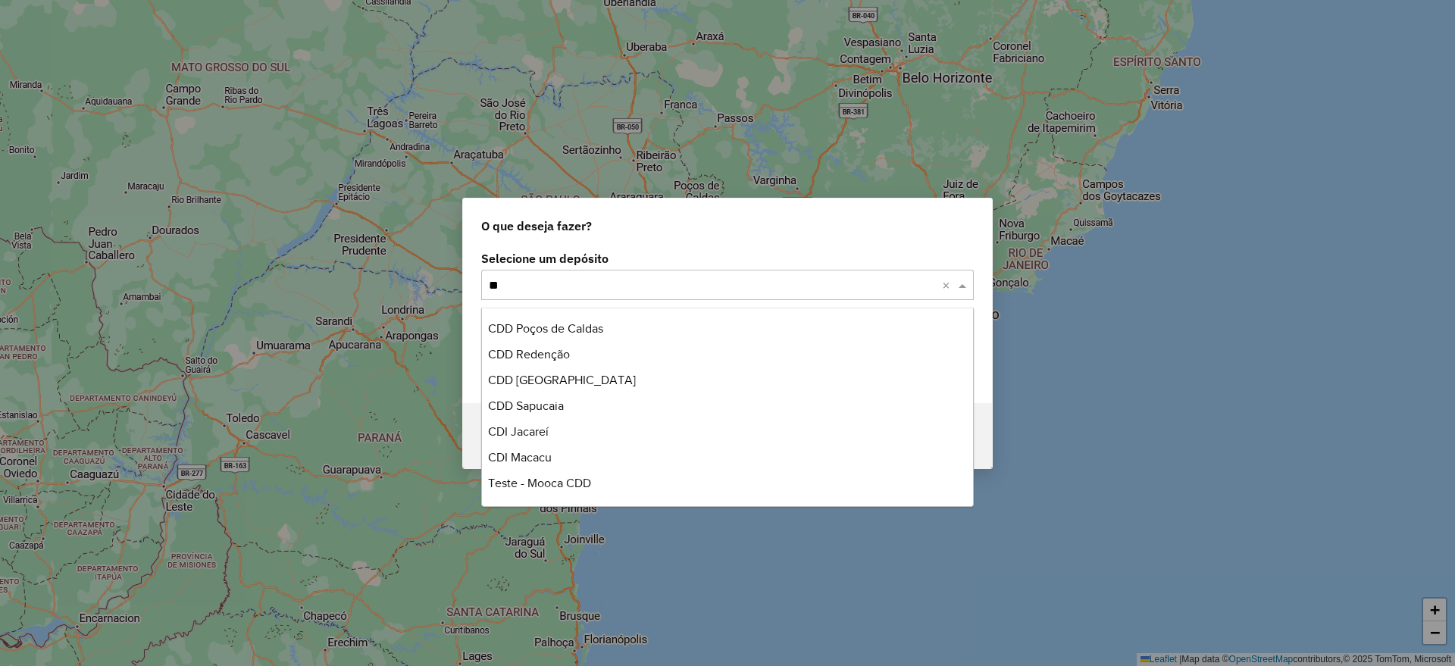
scroll to position [464, 0]
type input "***"
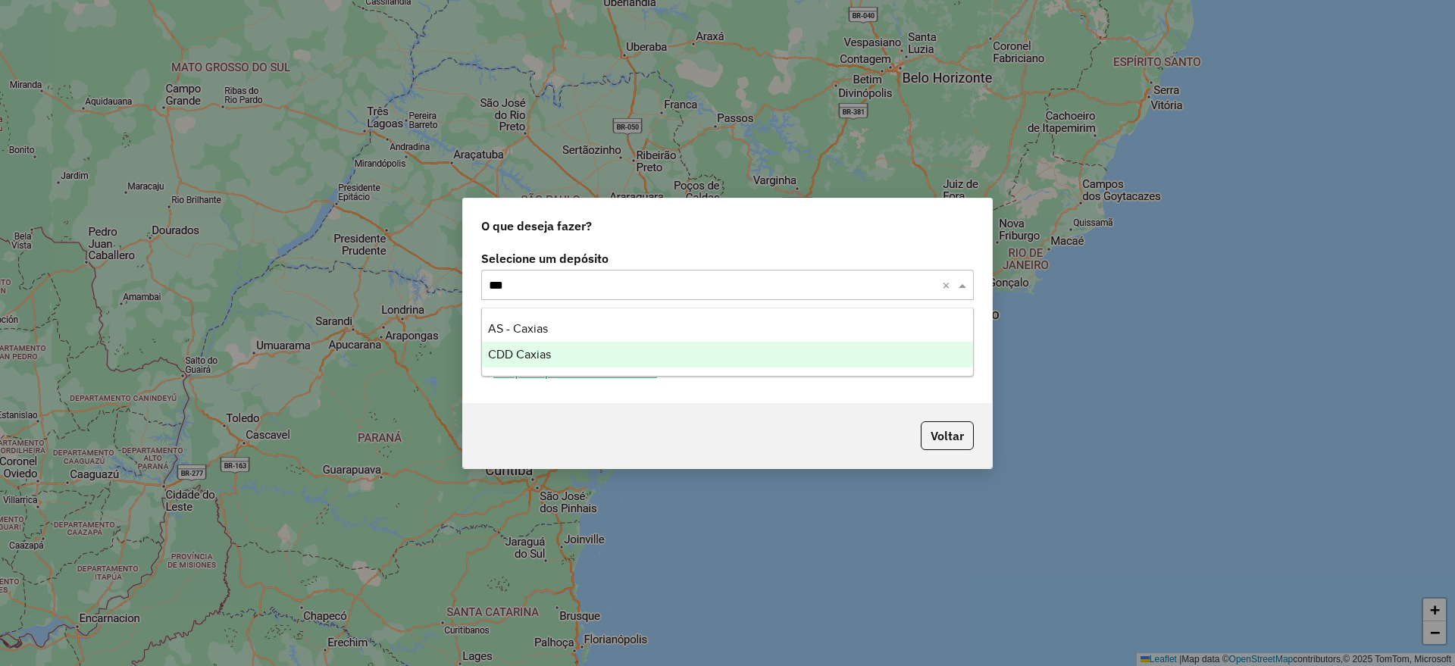
click at [612, 347] on div "CDD Caxias" at bounding box center [727, 355] width 491 height 26
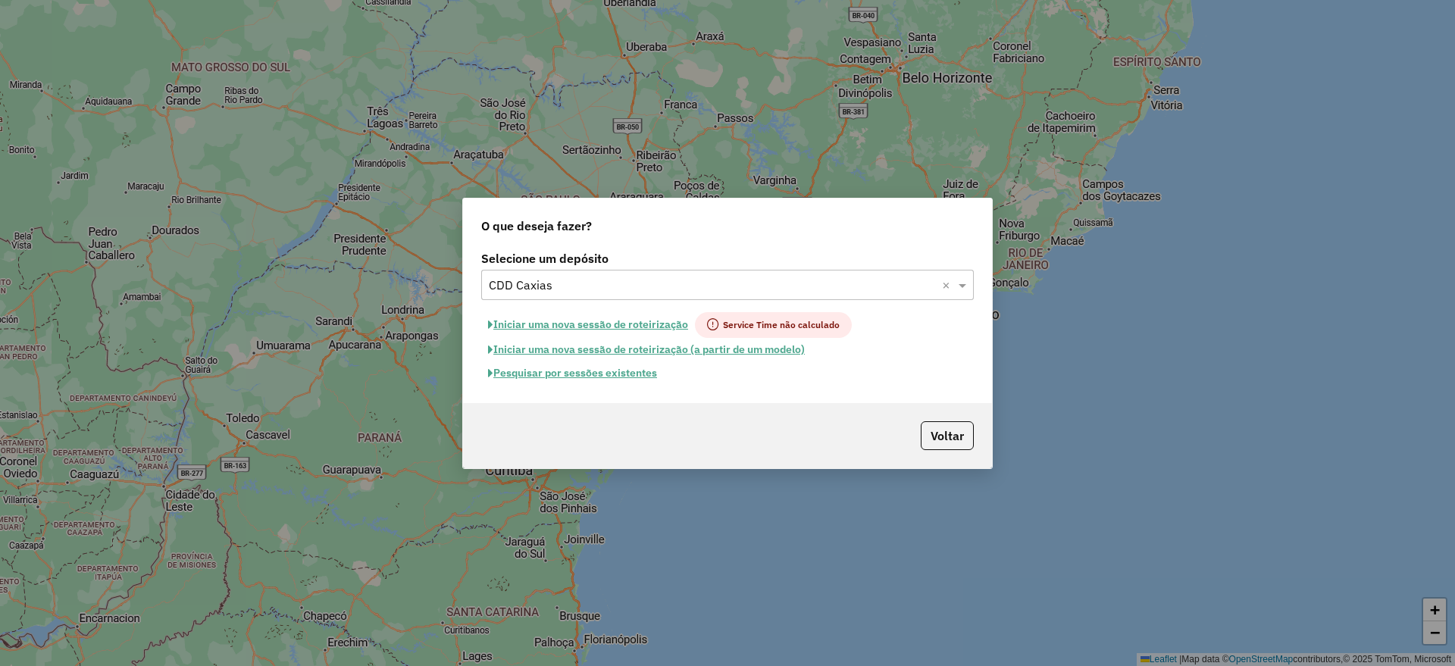
click at [634, 374] on button "Pesquisar por sessões existentes" at bounding box center [572, 373] width 183 height 23
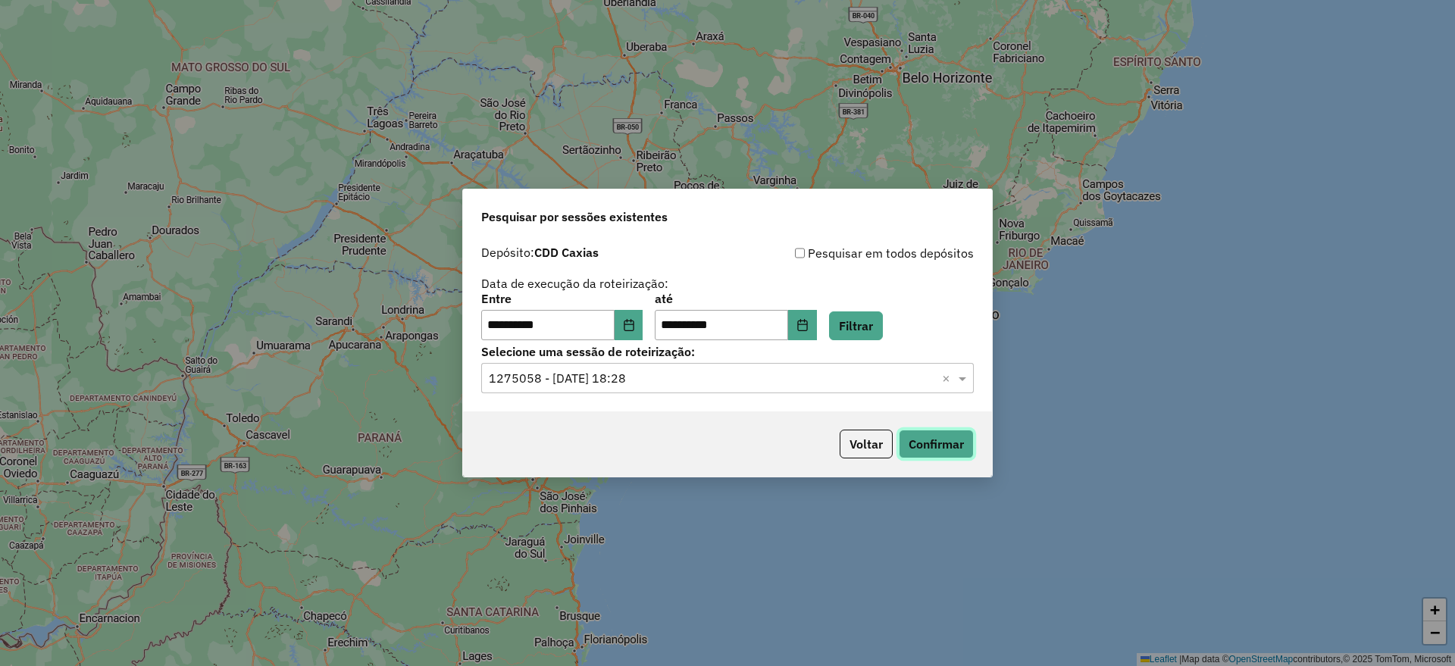
click at [947, 443] on button "Confirmar" at bounding box center [936, 444] width 75 height 29
click at [875, 443] on button "Voltar" at bounding box center [866, 444] width 53 height 29
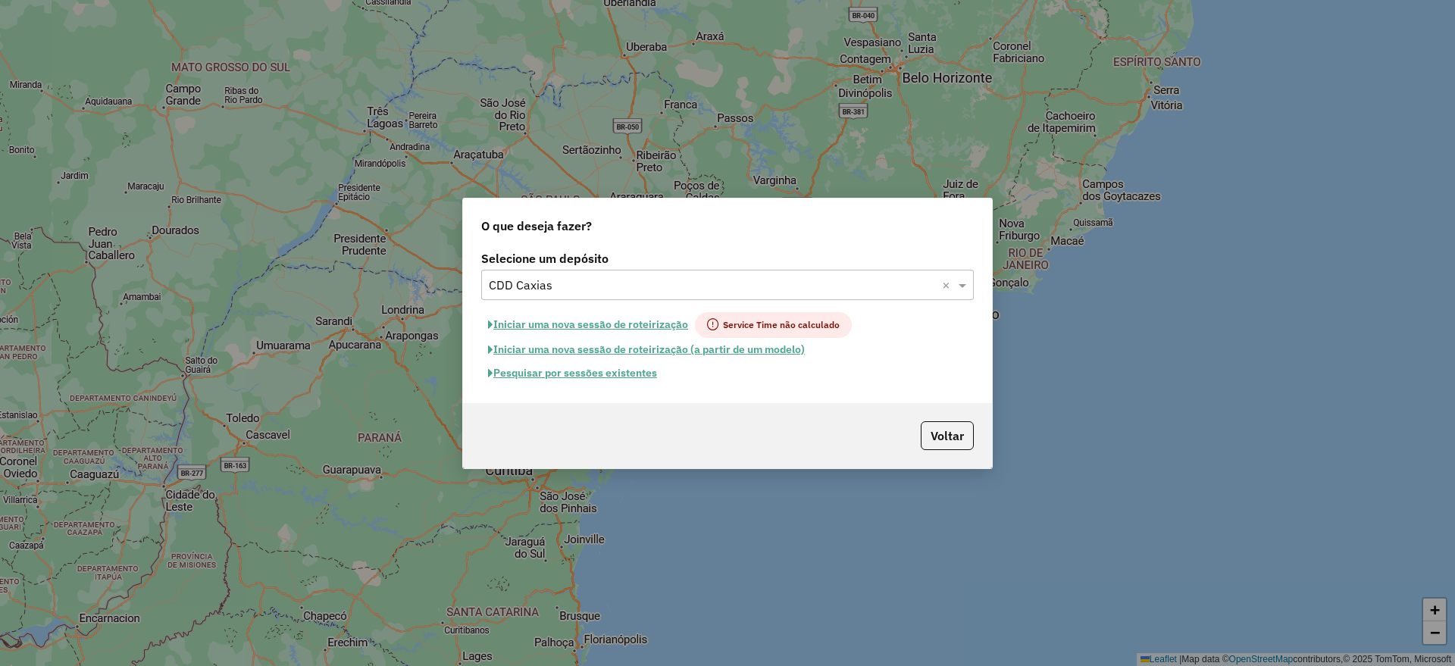
click at [633, 300] on div "Selecione um depósito Selecione um depósito × CDD Caxias × Iniciar uma nova ses…" at bounding box center [727, 325] width 529 height 156
click at [634, 295] on div "Selecione um depósito × CDD Caxias ×" at bounding box center [727, 285] width 493 height 30
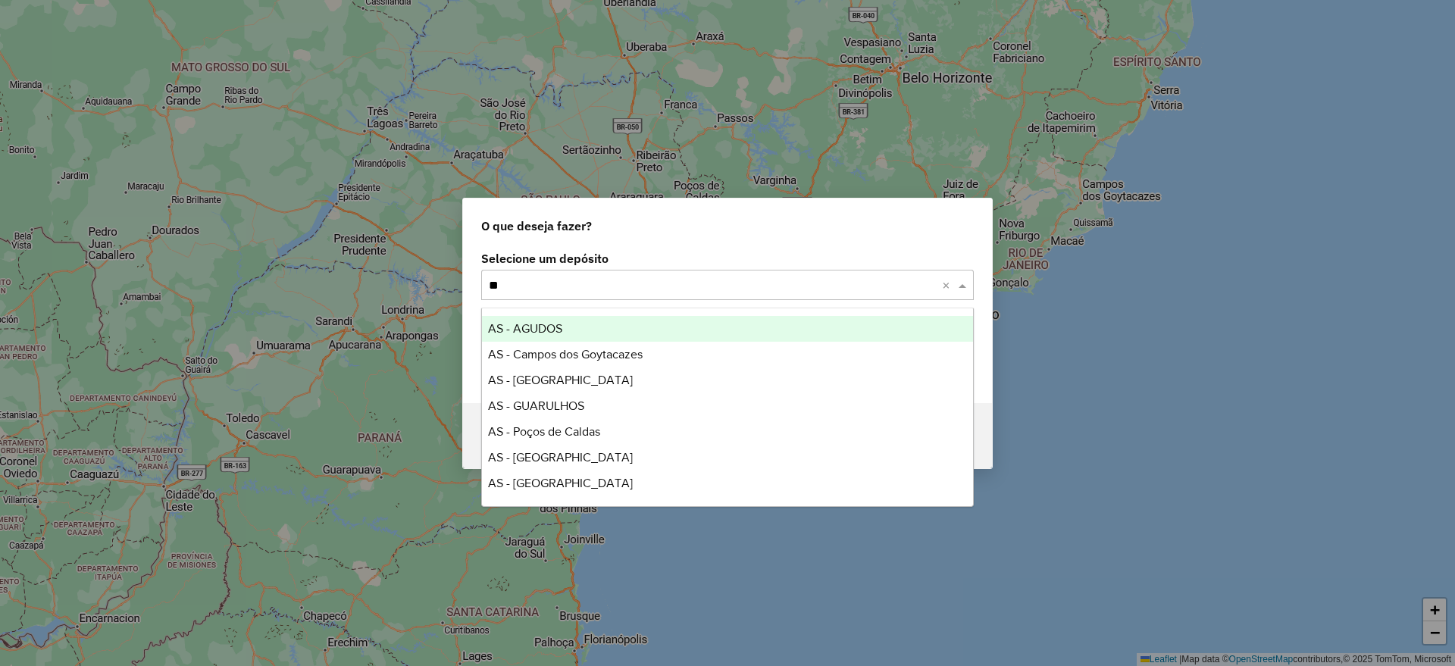
type input "*"
type input "***"
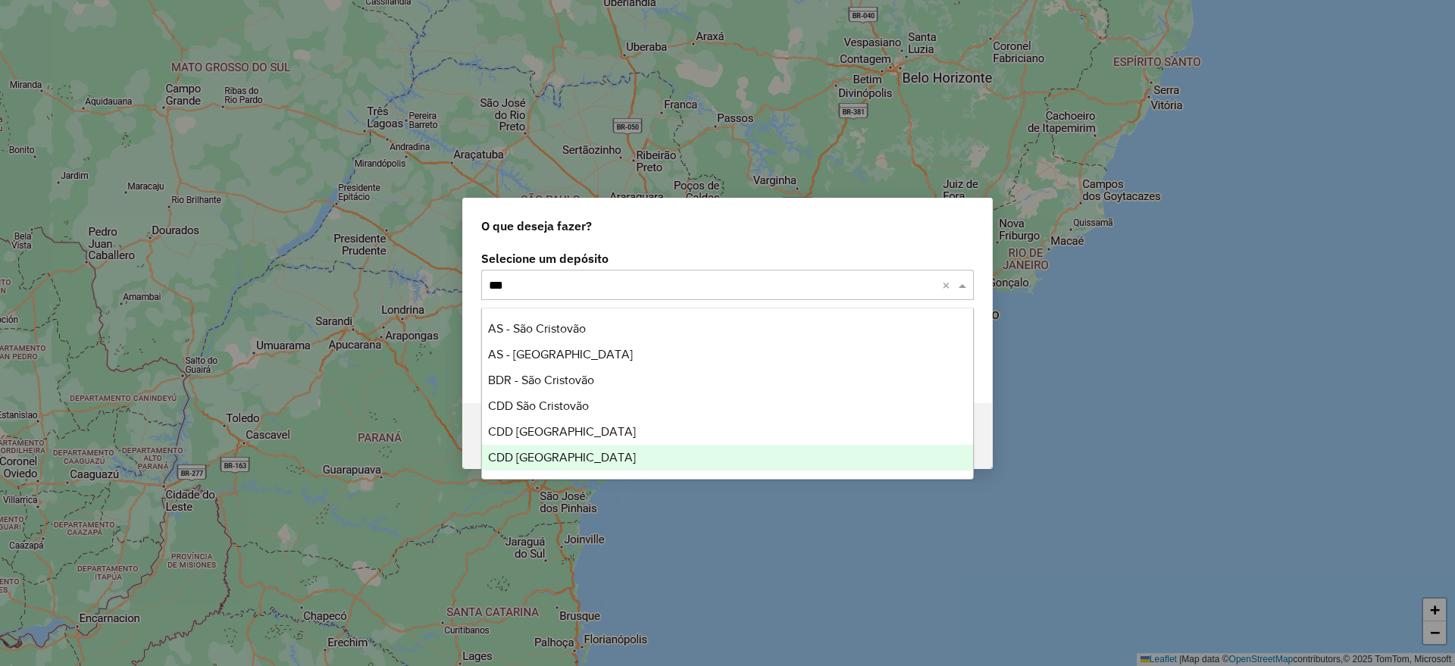
click at [575, 452] on div "CDD [GEOGRAPHIC_DATA]" at bounding box center [727, 458] width 491 height 26
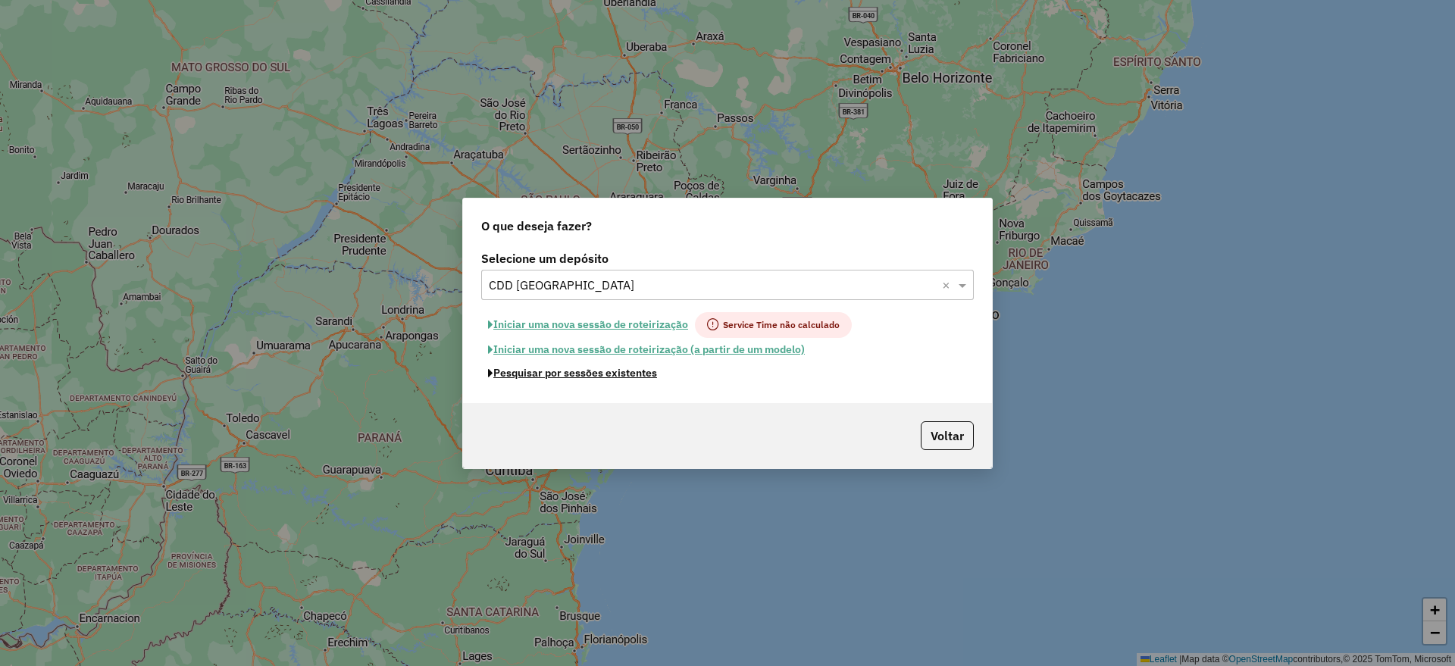
click at [582, 371] on button "Pesquisar por sessões existentes" at bounding box center [572, 373] width 183 height 23
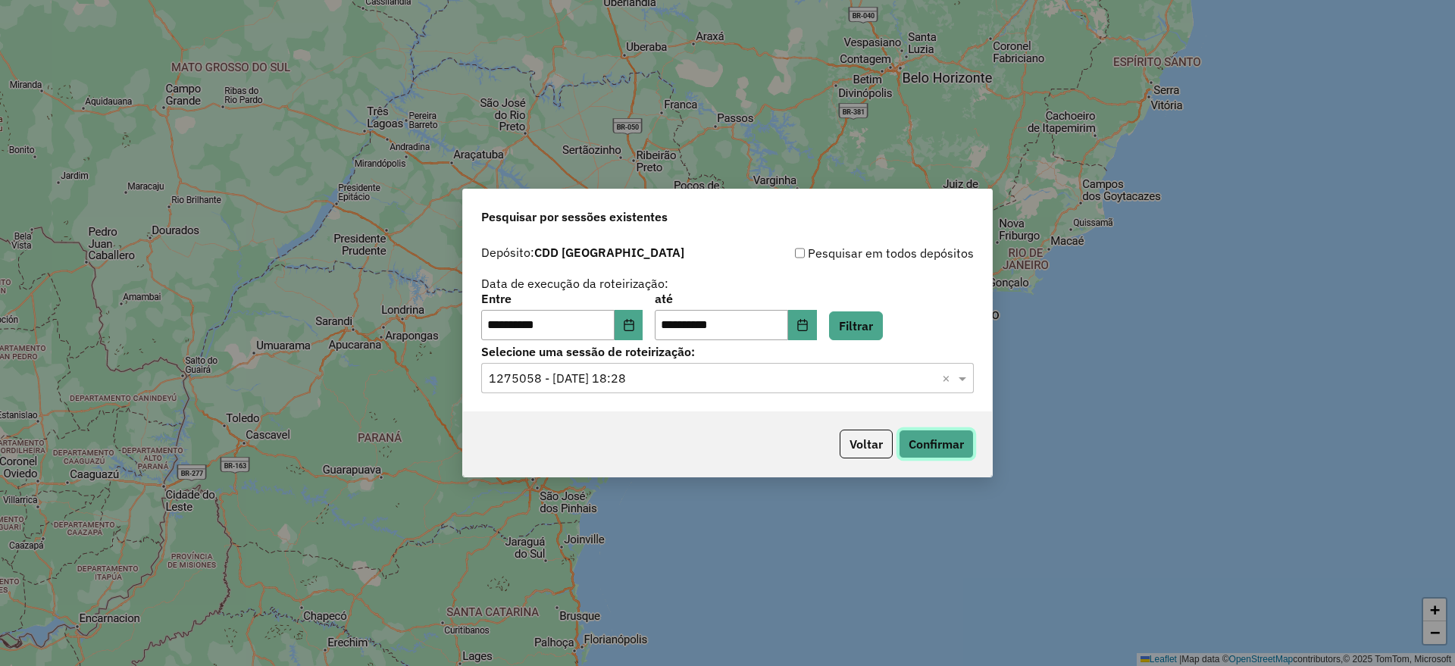
click at [945, 439] on button "Confirmar" at bounding box center [936, 444] width 75 height 29
click at [933, 440] on button "Confirmar" at bounding box center [936, 444] width 75 height 29
click at [870, 445] on button "Voltar" at bounding box center [866, 444] width 53 height 29
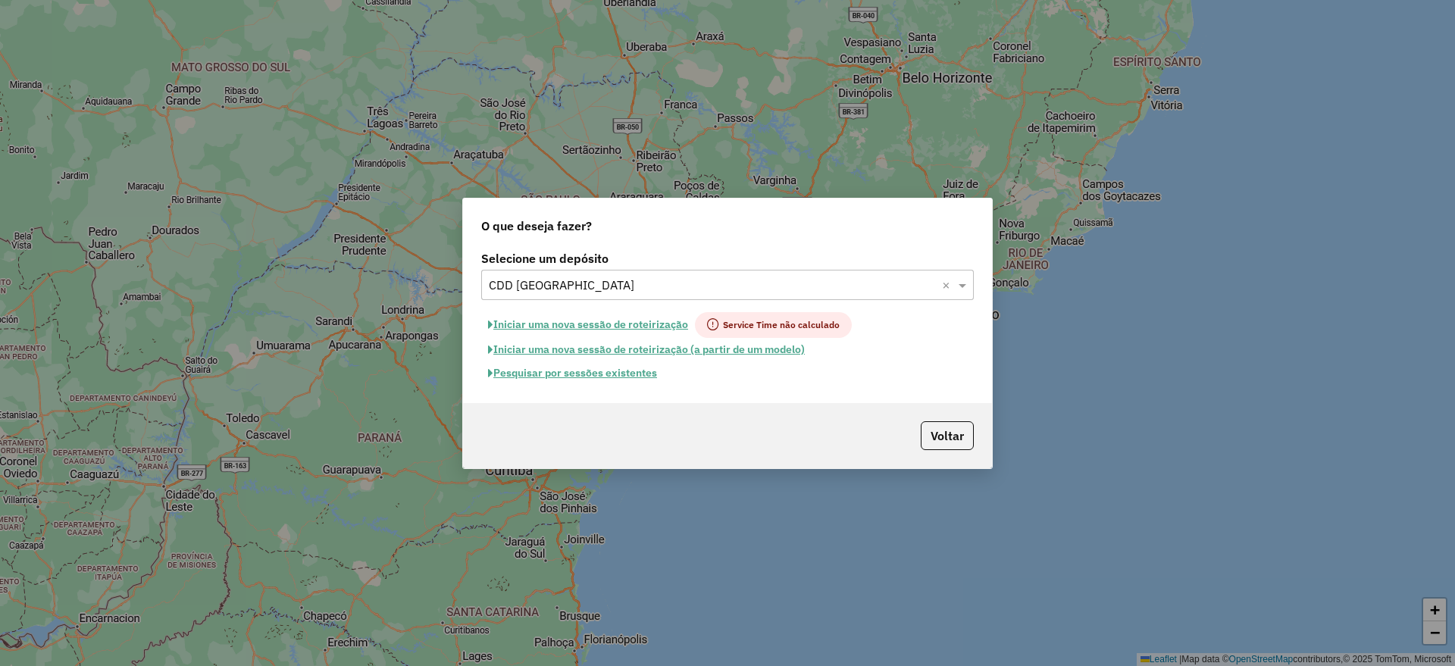
click at [631, 368] on button "Pesquisar por sessões existentes" at bounding box center [572, 373] width 183 height 23
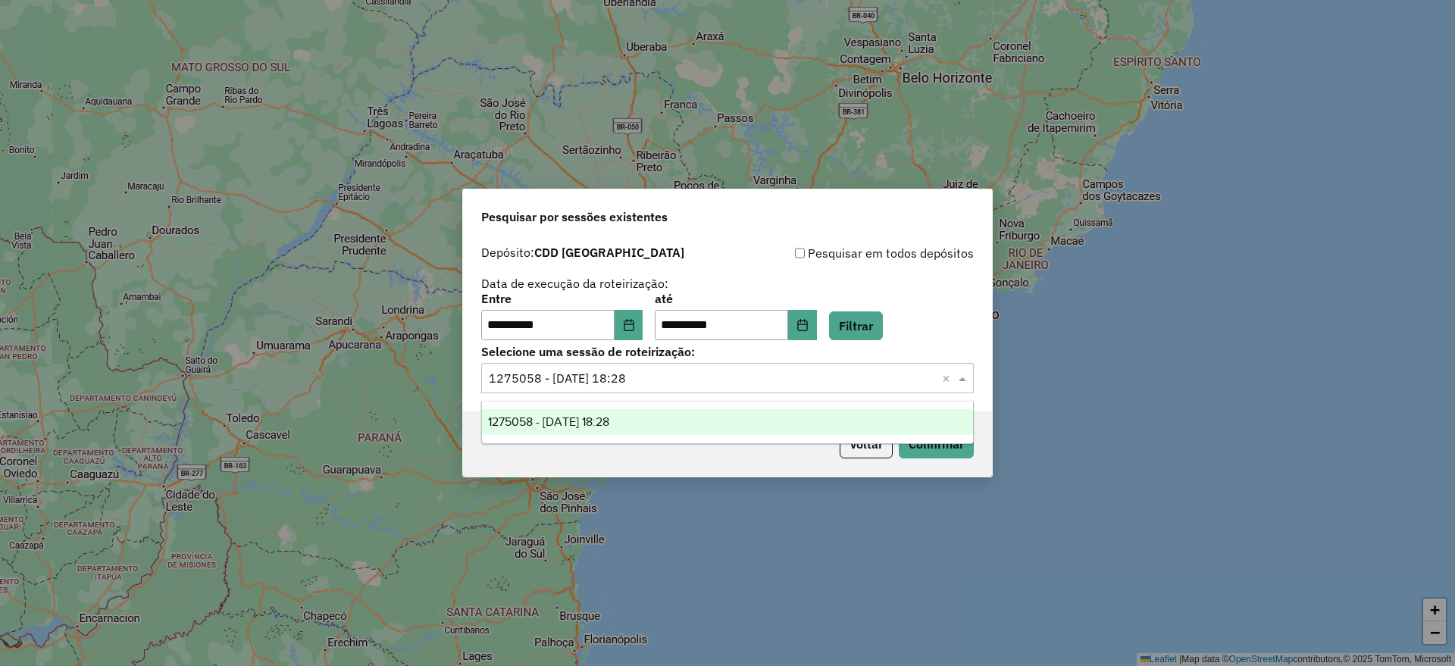
click at [865, 389] on div "Selecione uma sessão × 1275058 - [DATE] 18:28 ×" at bounding box center [727, 378] width 493 height 30
click at [869, 454] on button "Voltar" at bounding box center [866, 444] width 53 height 29
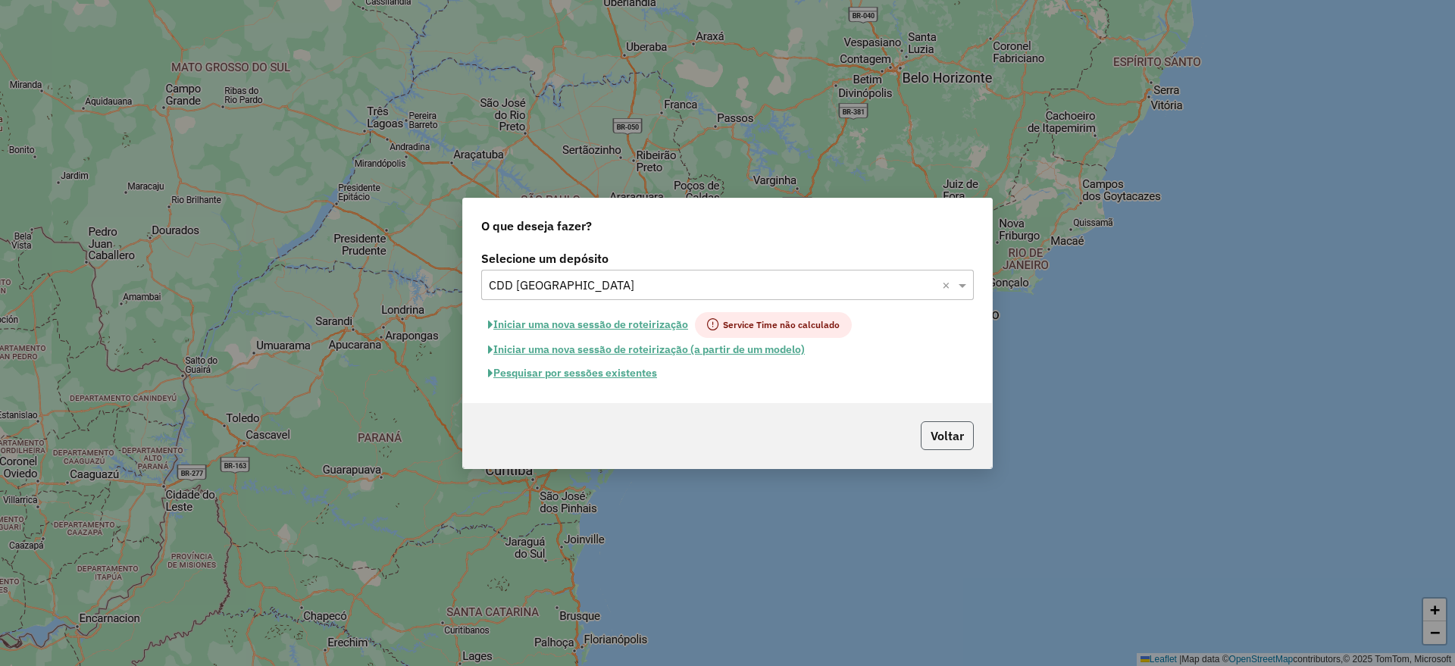
click at [937, 443] on button "Voltar" at bounding box center [947, 435] width 53 height 29
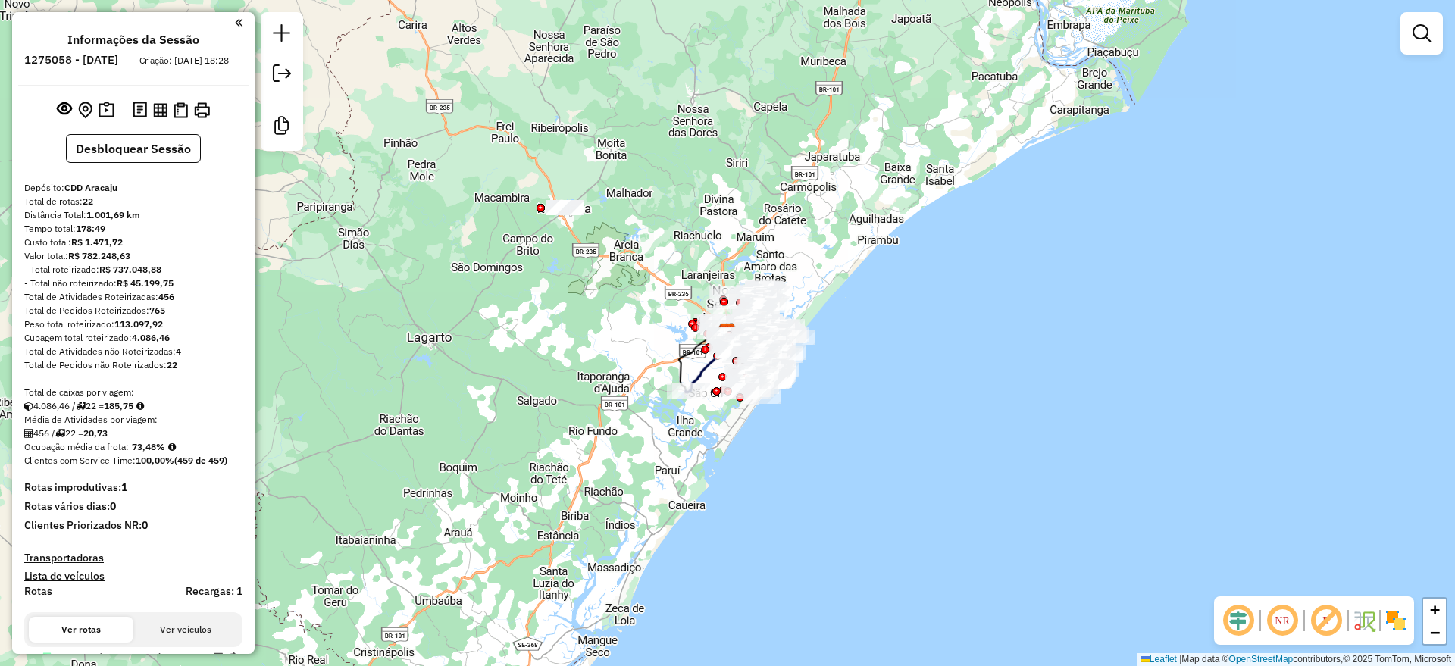
click at [1237, 619] on em at bounding box center [1238, 621] width 36 height 36
click at [1324, 628] on em at bounding box center [1326, 621] width 36 height 36
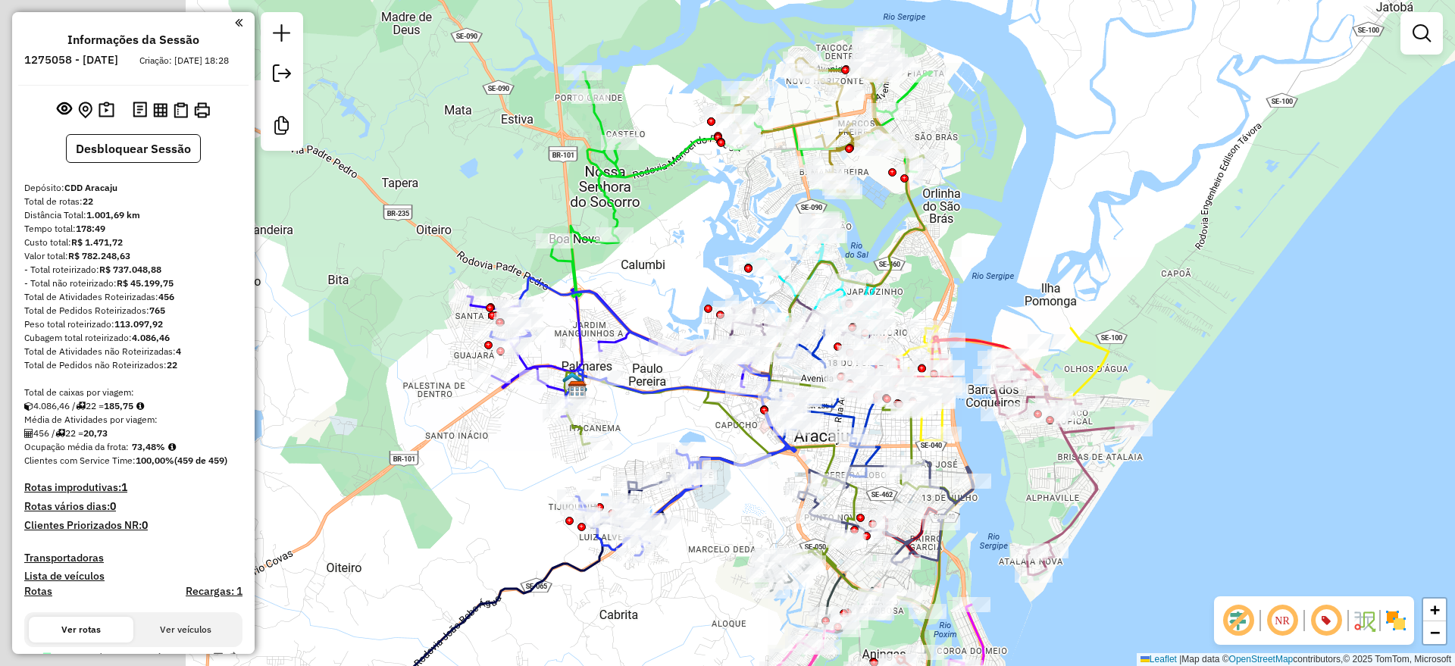
drag, startPoint x: 794, startPoint y: 149, endPoint x: 966, endPoint y: 158, distance: 173.0
click at [980, 170] on div "Janela de atendimento Grade de atendimento Capacidade Transportadoras Veículos …" at bounding box center [727, 333] width 1455 height 666
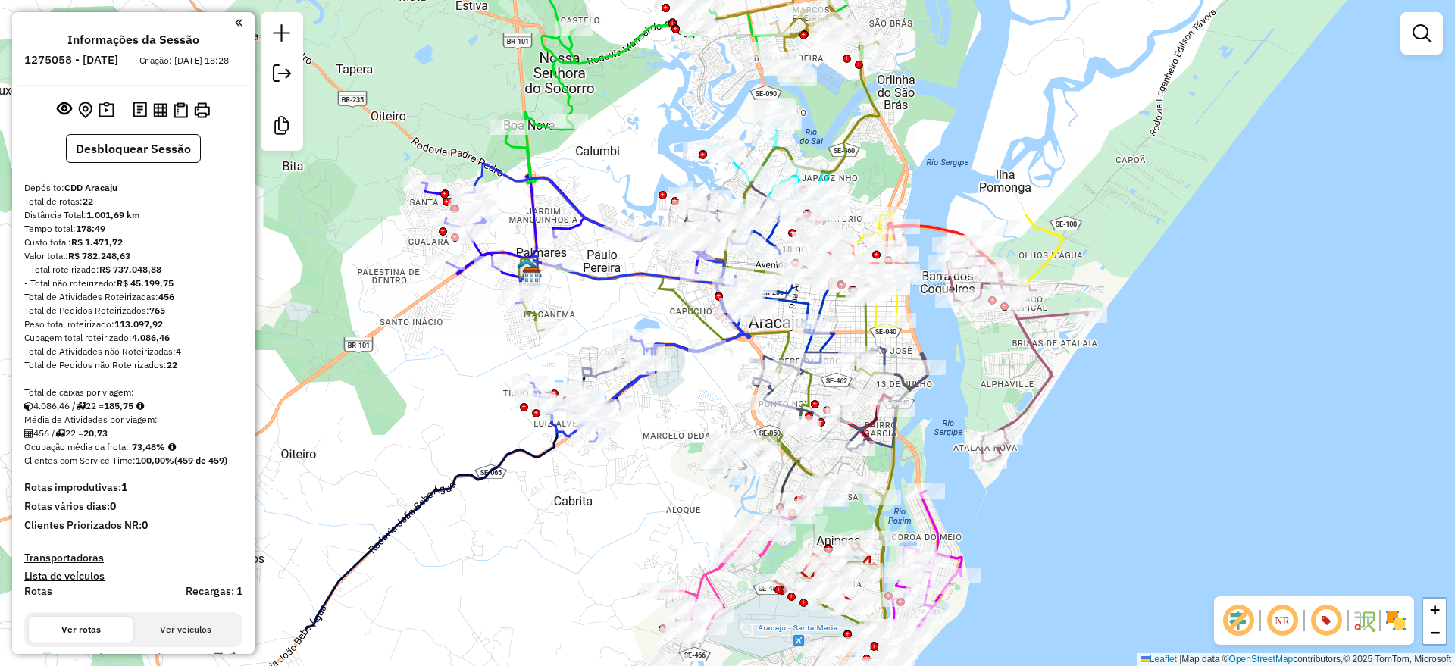
drag, startPoint x: 699, startPoint y: 211, endPoint x: 654, endPoint y: 108, distance: 112.4
click at [654, 108] on div "Janela de atendimento Grade de atendimento Capacidade Transportadoras Veículos …" at bounding box center [727, 333] width 1455 height 666
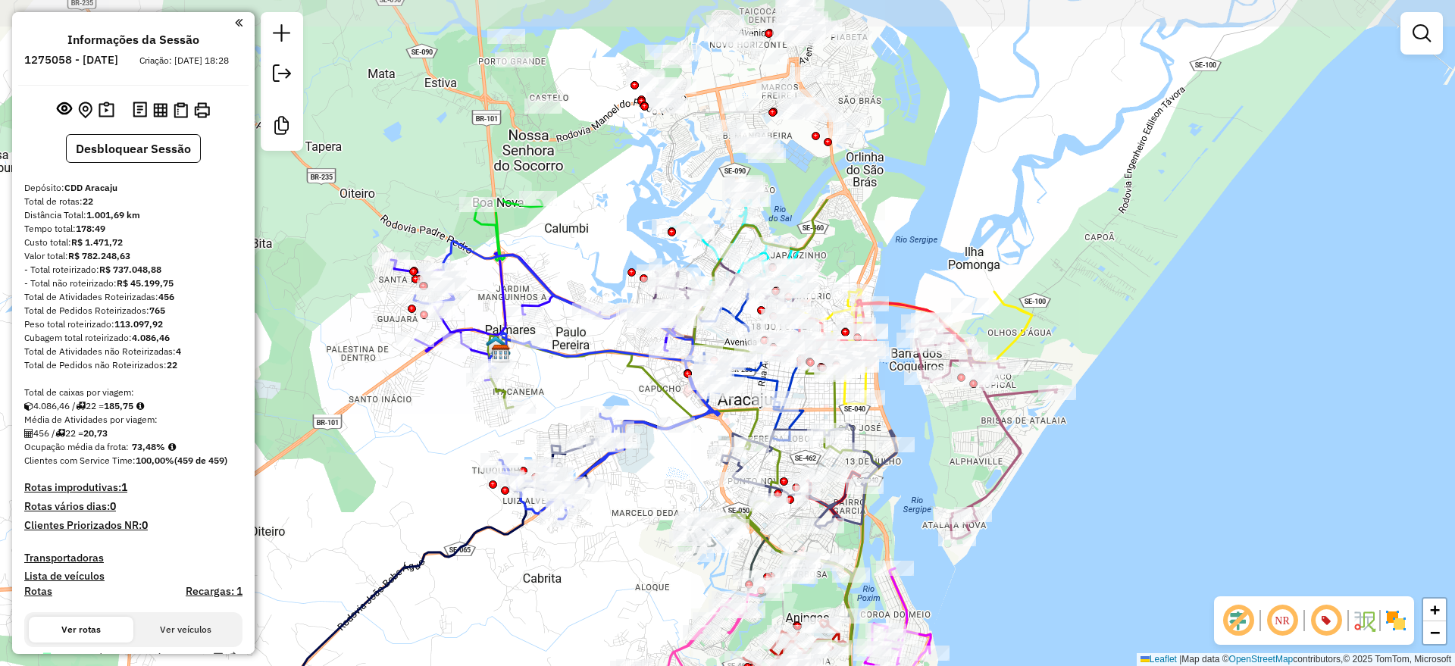
drag, startPoint x: 632, startPoint y: 284, endPoint x: 641, endPoint y: 541, distance: 257.1
click at [641, 541] on div "Janela de atendimento Grade de atendimento Capacidade Transportadoras Veículos …" at bounding box center [727, 333] width 1455 height 666
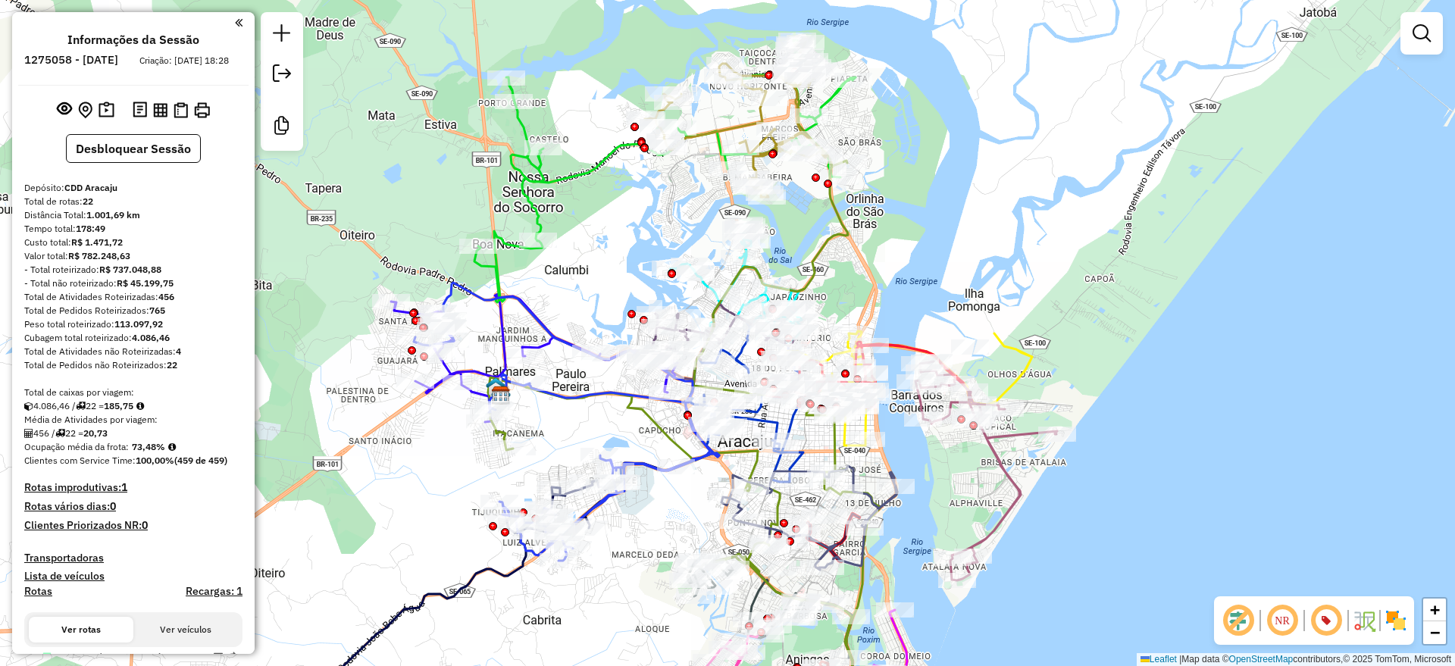
drag, startPoint x: 918, startPoint y: 136, endPoint x: 918, endPoint y: 152, distance: 16.7
click at [918, 152] on div "Janela de atendimento Grade de atendimento Capacidade Transportadoras Veículos …" at bounding box center [727, 333] width 1455 height 666
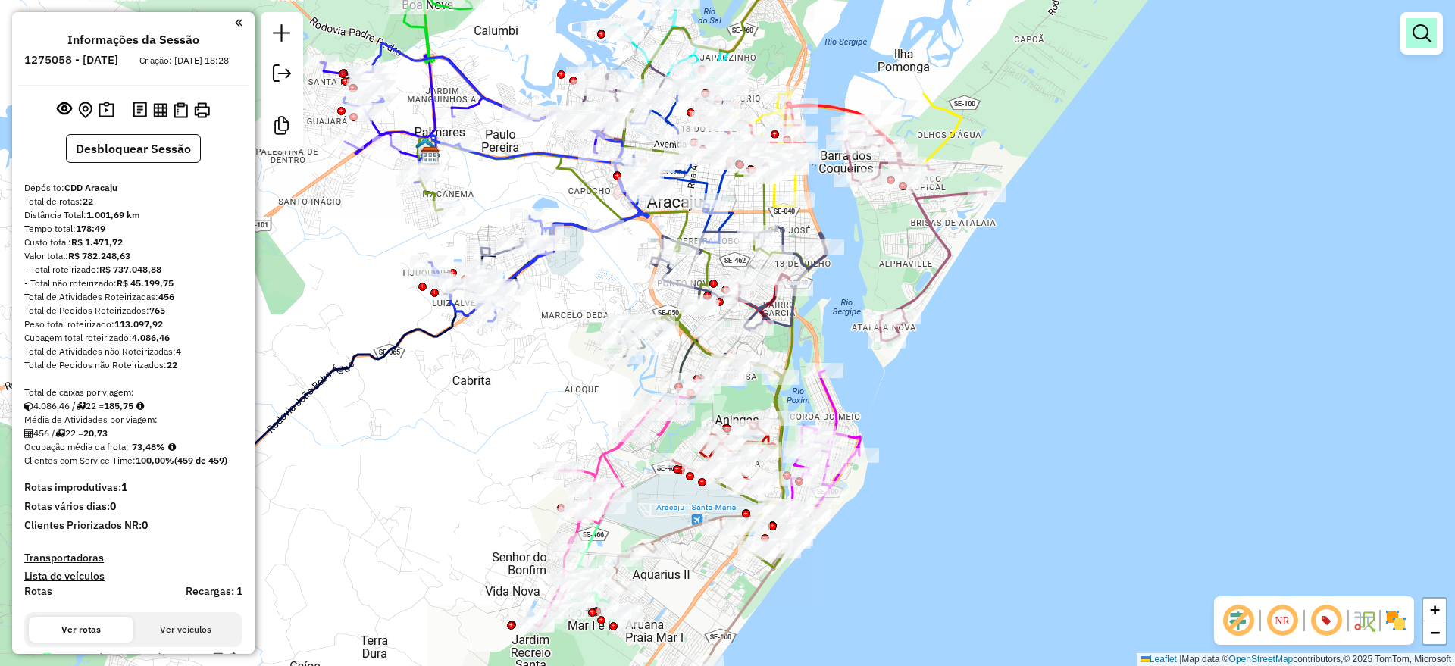
click at [1417, 33] on em at bounding box center [1422, 33] width 18 height 18
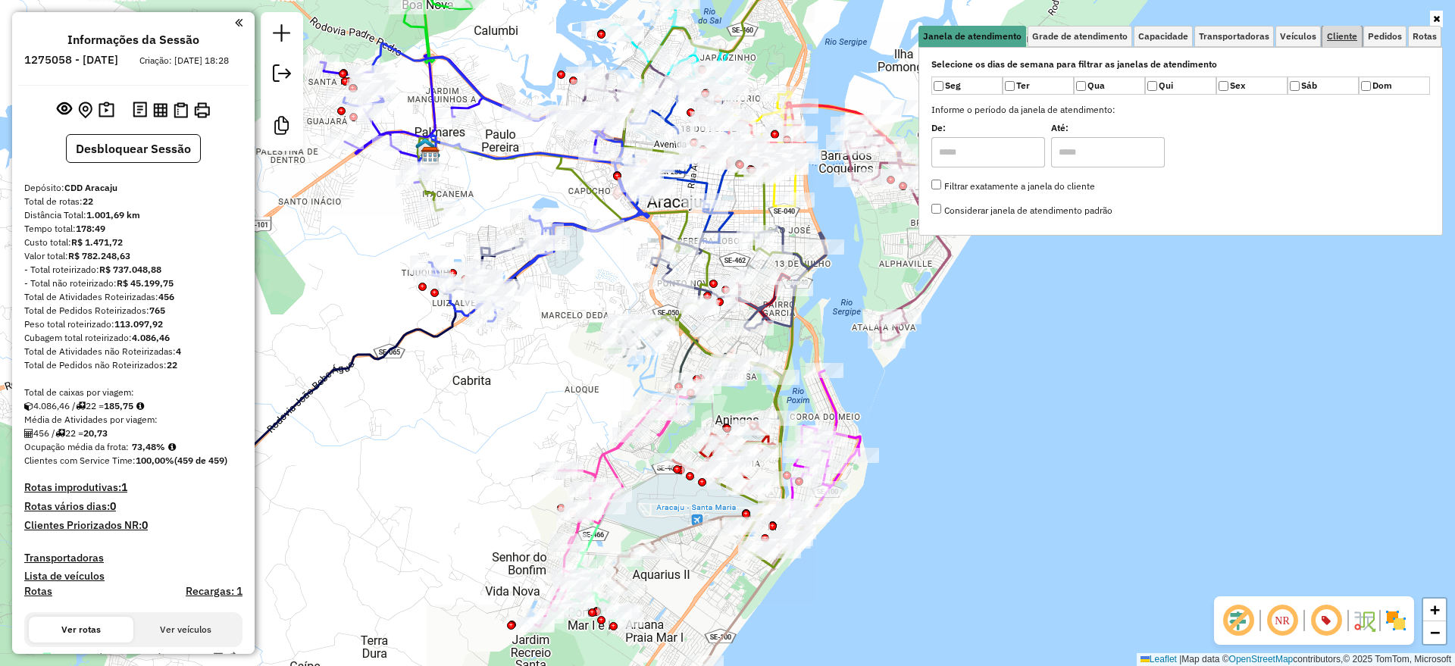
click at [1339, 36] on span "Cliente" at bounding box center [1342, 36] width 30 height 9
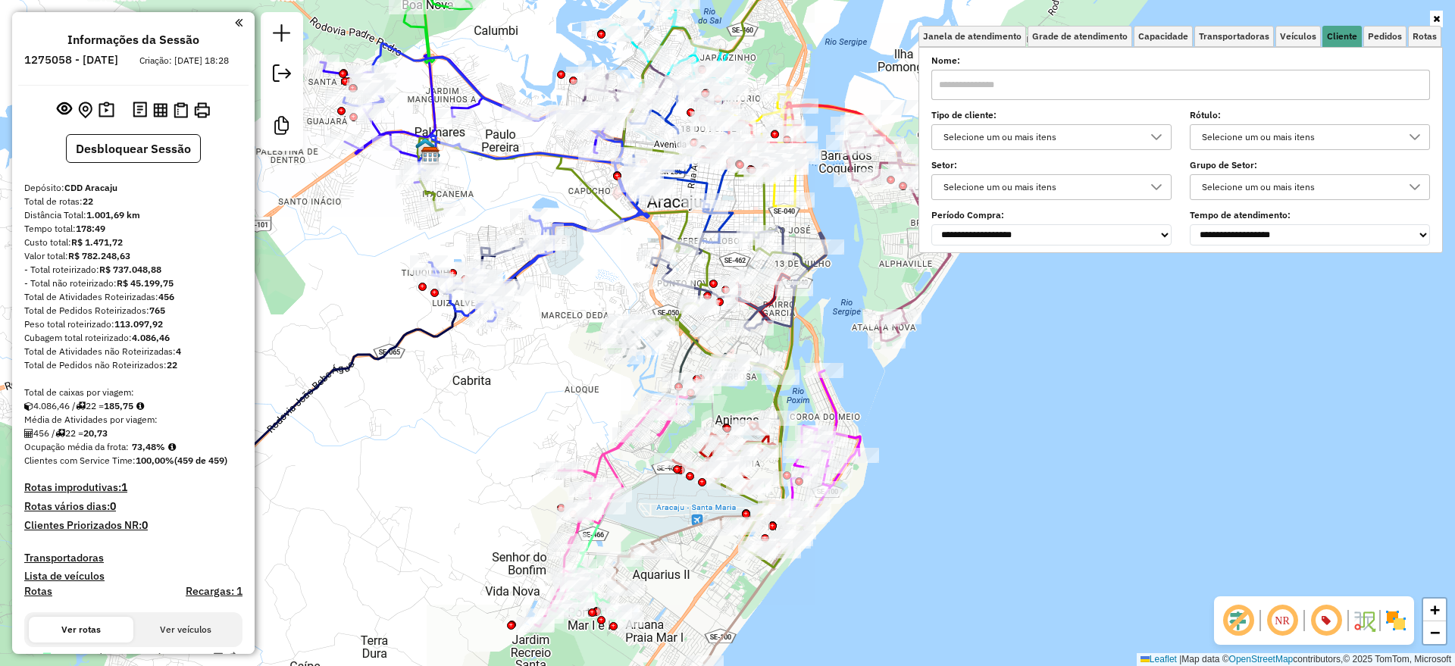
click at [1072, 140] on div "Selecione um ou mais itens" at bounding box center [1040, 137] width 204 height 24
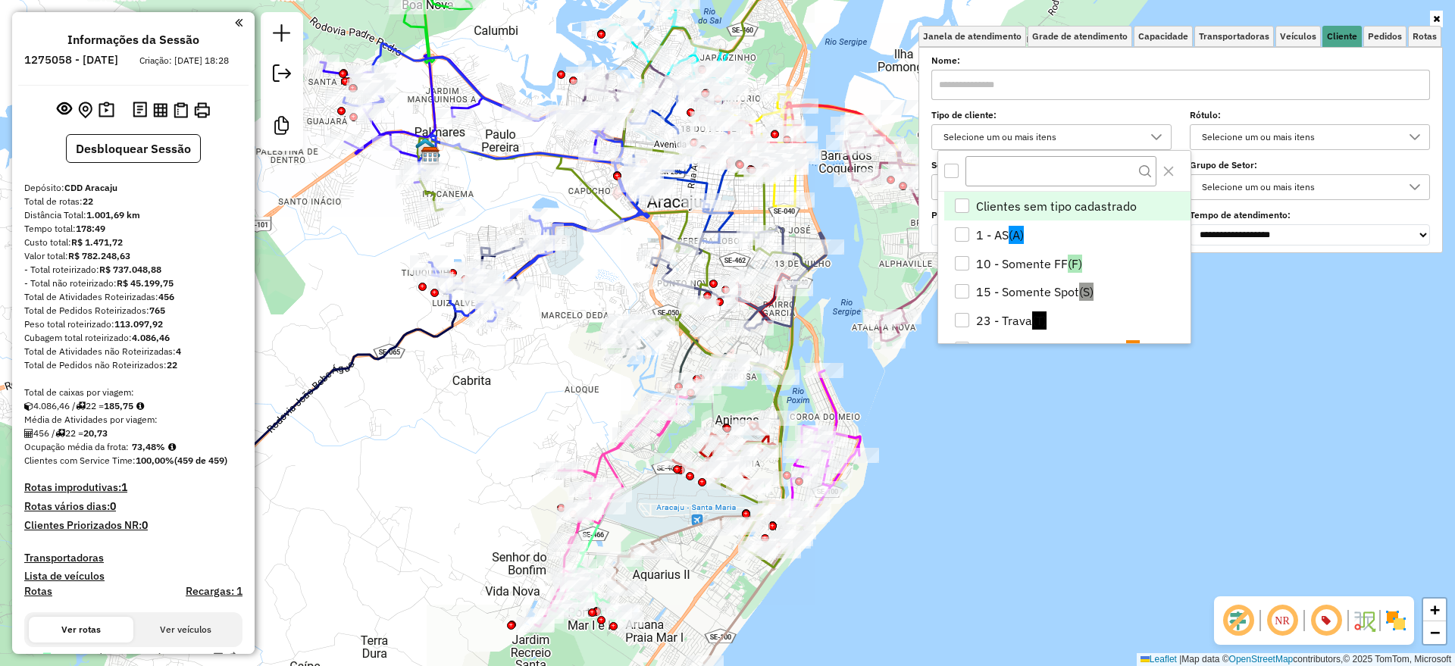
scroll to position [9, 52]
click at [1009, 290] on li "15 - Somente Spot (S)" at bounding box center [1067, 292] width 246 height 29
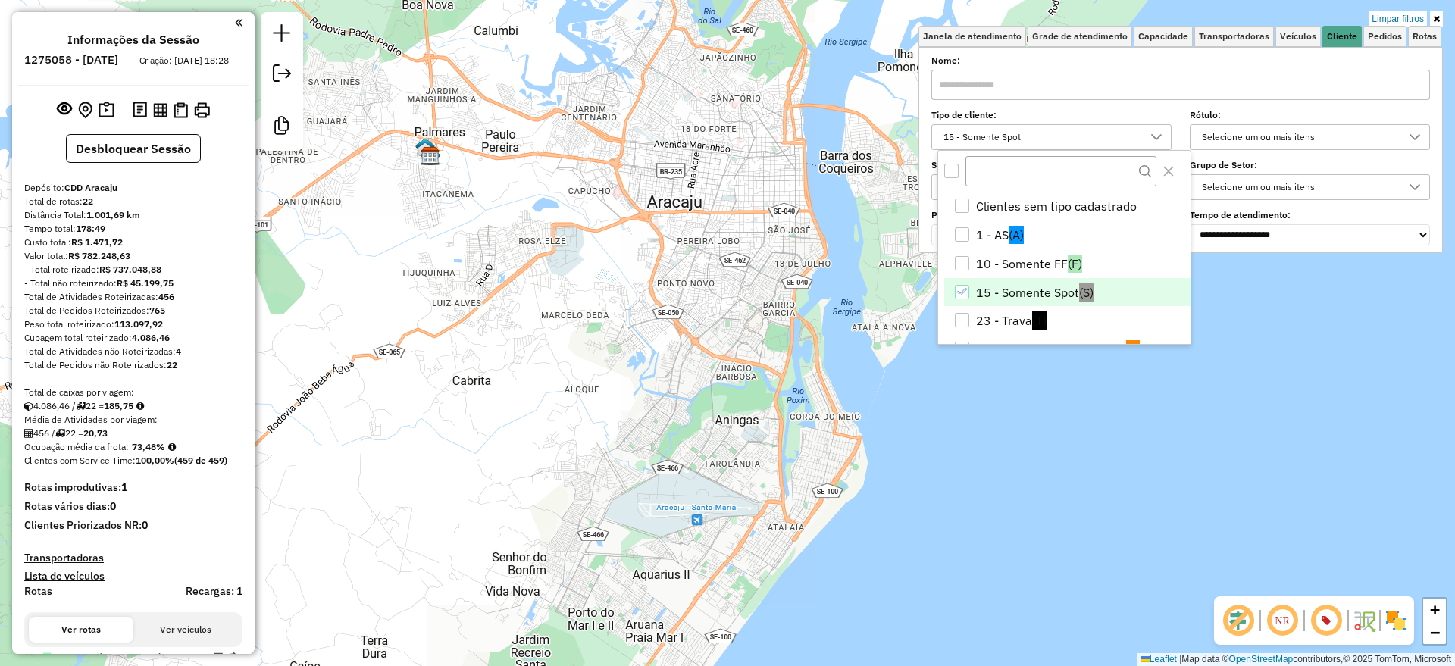
click at [1029, 286] on li "15 - Somente Spot (S)" at bounding box center [1067, 292] width 246 height 29
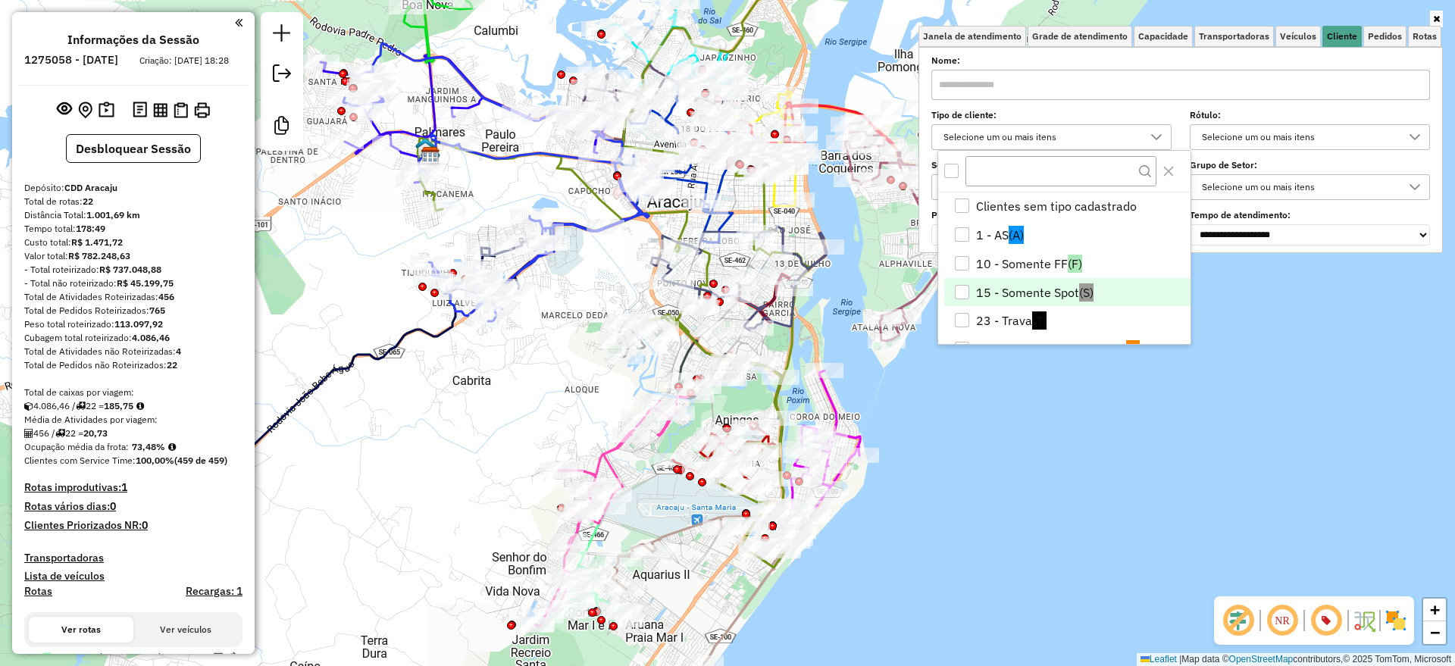
click at [1065, 463] on div "Janela de atendimento Grade de atendimento Capacidade Transportadoras Veículos …" at bounding box center [727, 333] width 1455 height 666
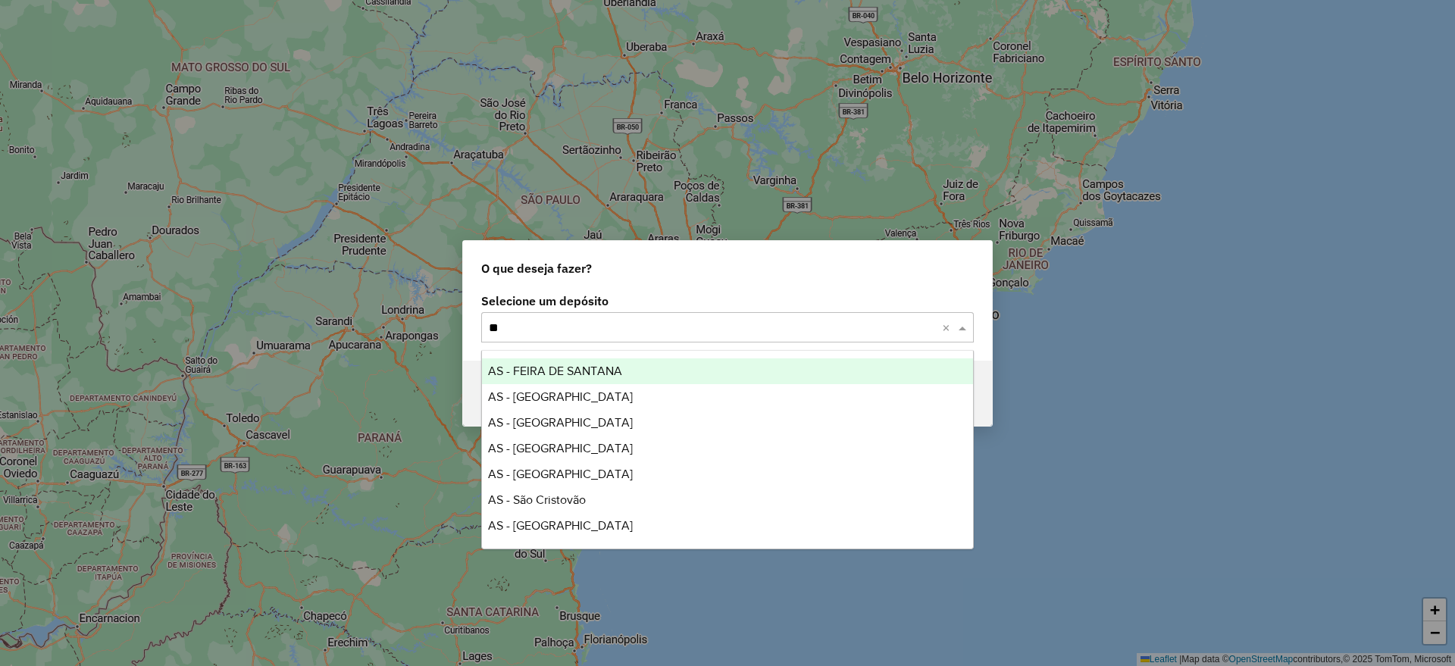
type input "***"
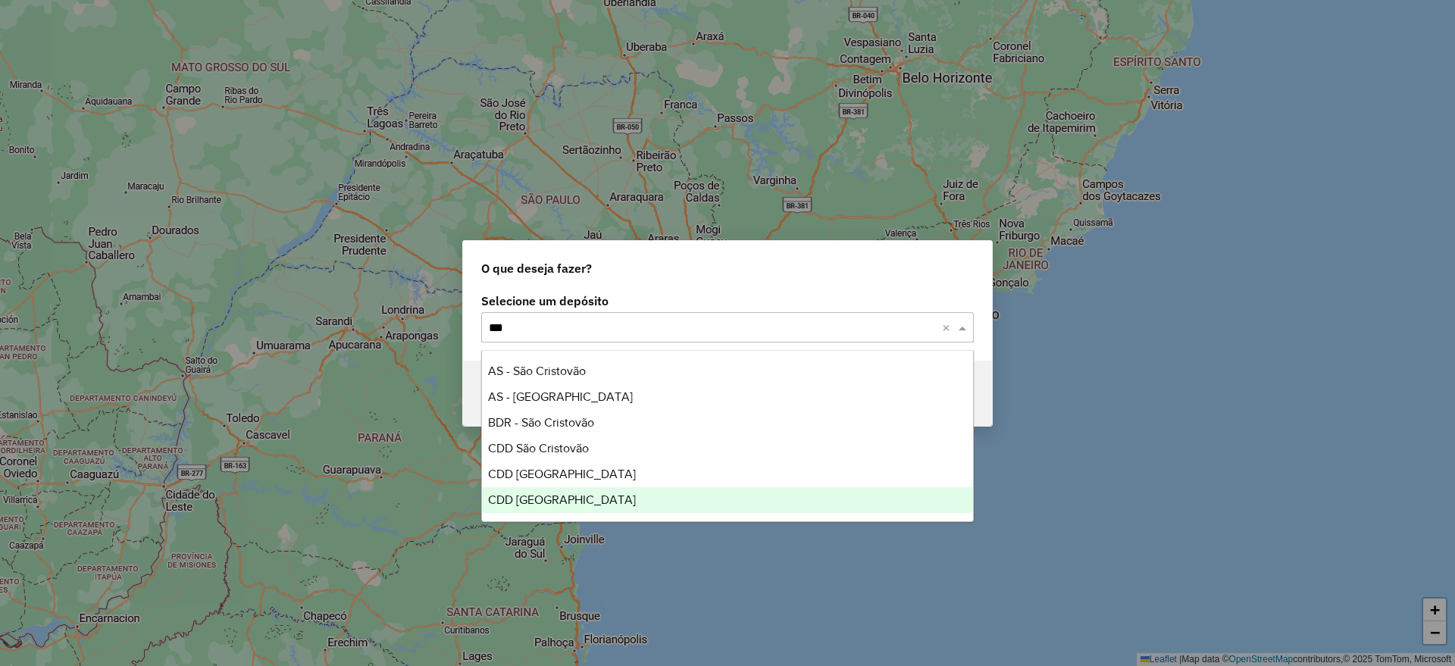
click at [559, 498] on span "CDD [GEOGRAPHIC_DATA]" at bounding box center [562, 499] width 148 height 13
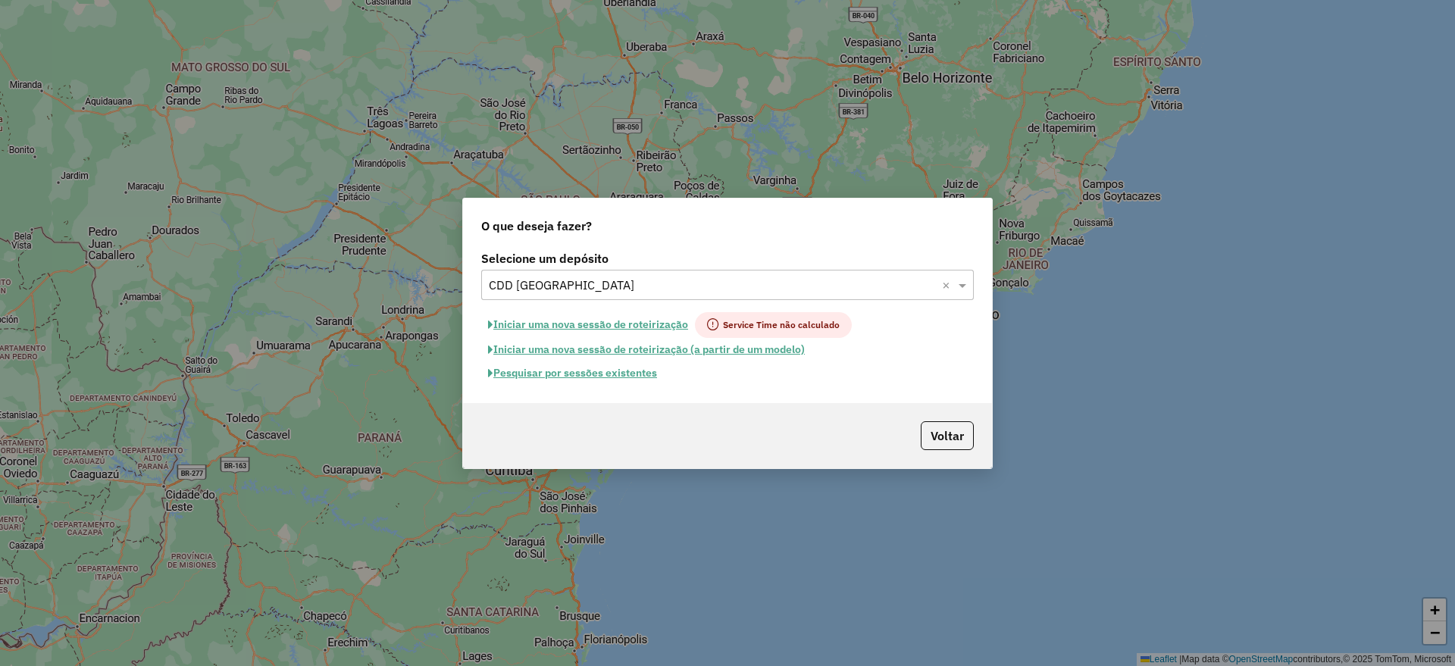
click at [580, 371] on button "Pesquisar por sessões existentes" at bounding box center [572, 373] width 183 height 23
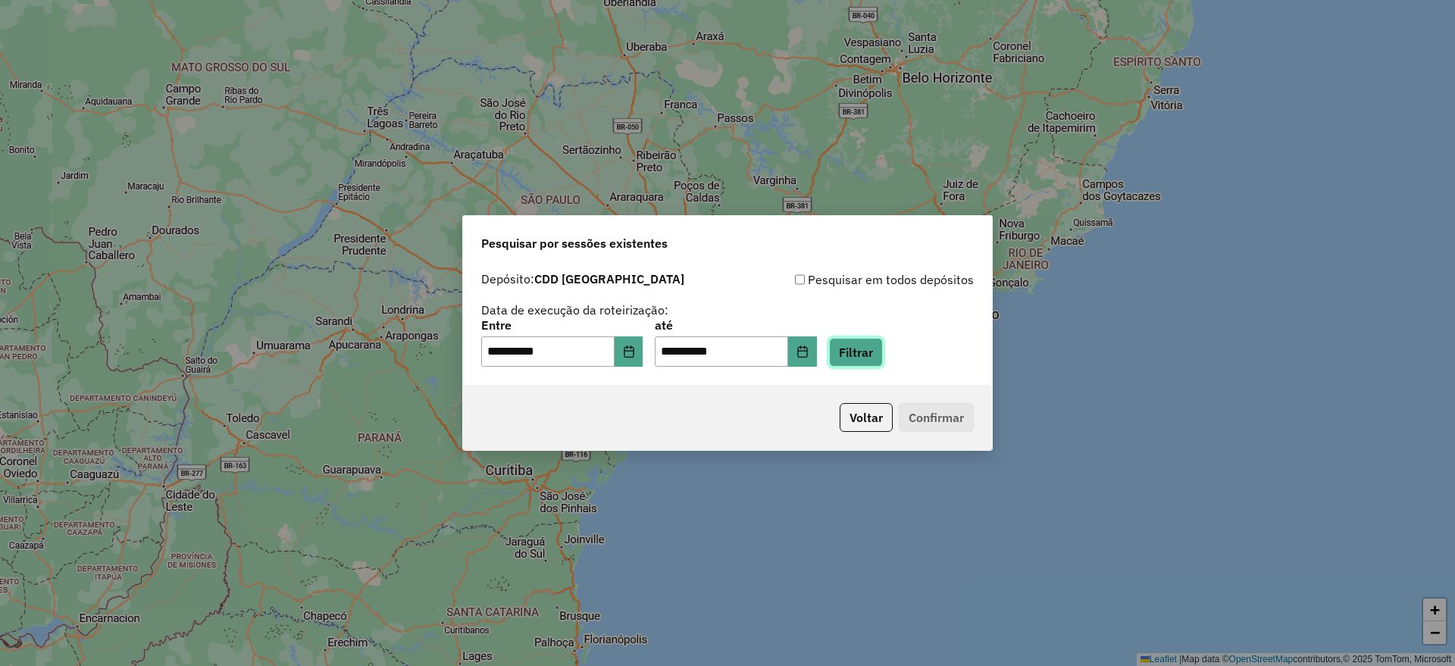
click at [862, 351] on button "Filtrar" at bounding box center [856, 352] width 54 height 29
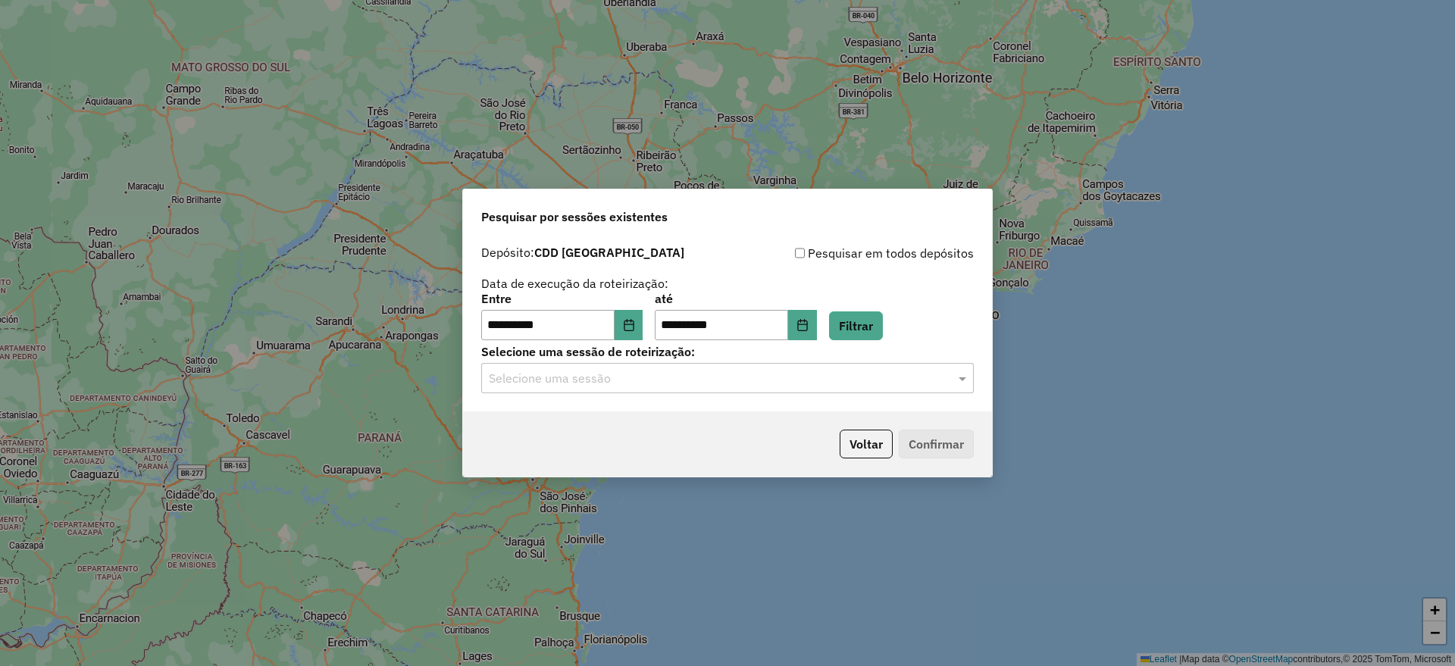
click at [799, 388] on div "Selecione uma sessão" at bounding box center [727, 378] width 493 height 30
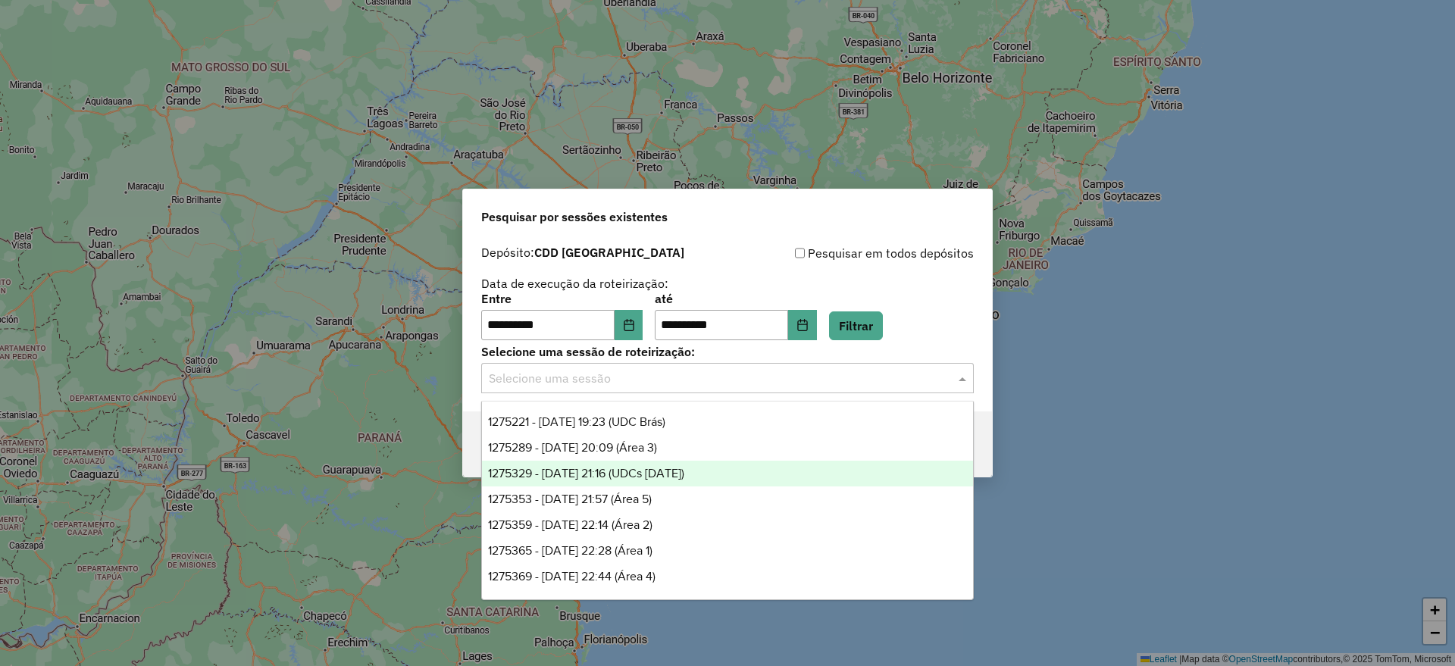
scroll to position [24, 0]
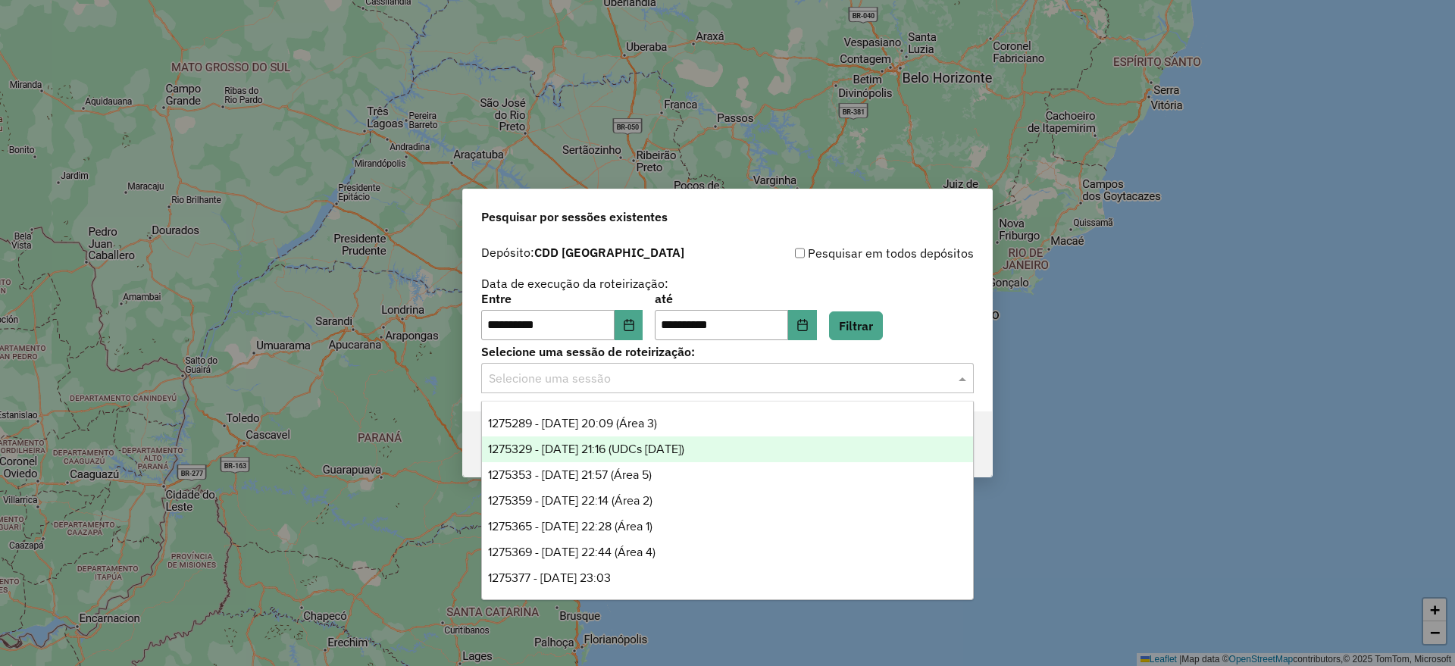
click at [689, 457] on div "1275329 - [DATE] 21:16 (UDCs [DATE])" at bounding box center [727, 450] width 491 height 26
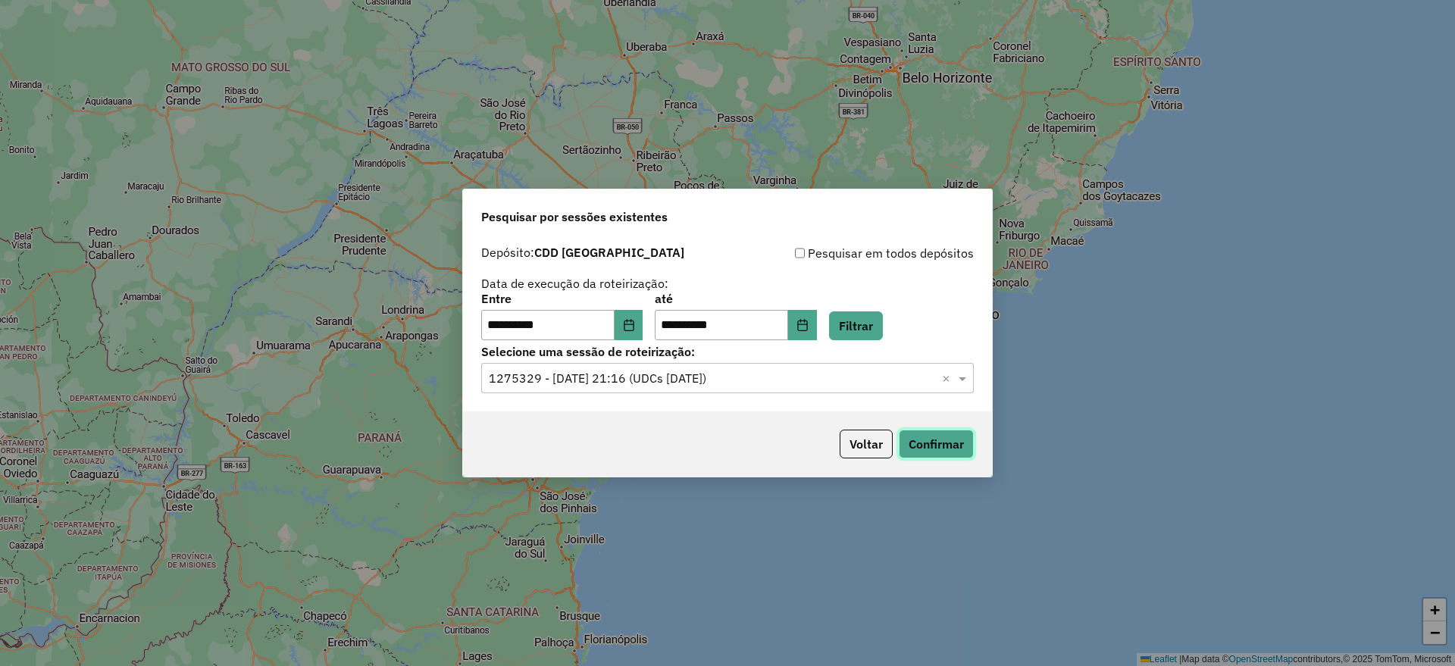
click at [954, 447] on button "Confirmar" at bounding box center [936, 444] width 75 height 29
click at [705, 383] on input "text" at bounding box center [712, 379] width 447 height 18
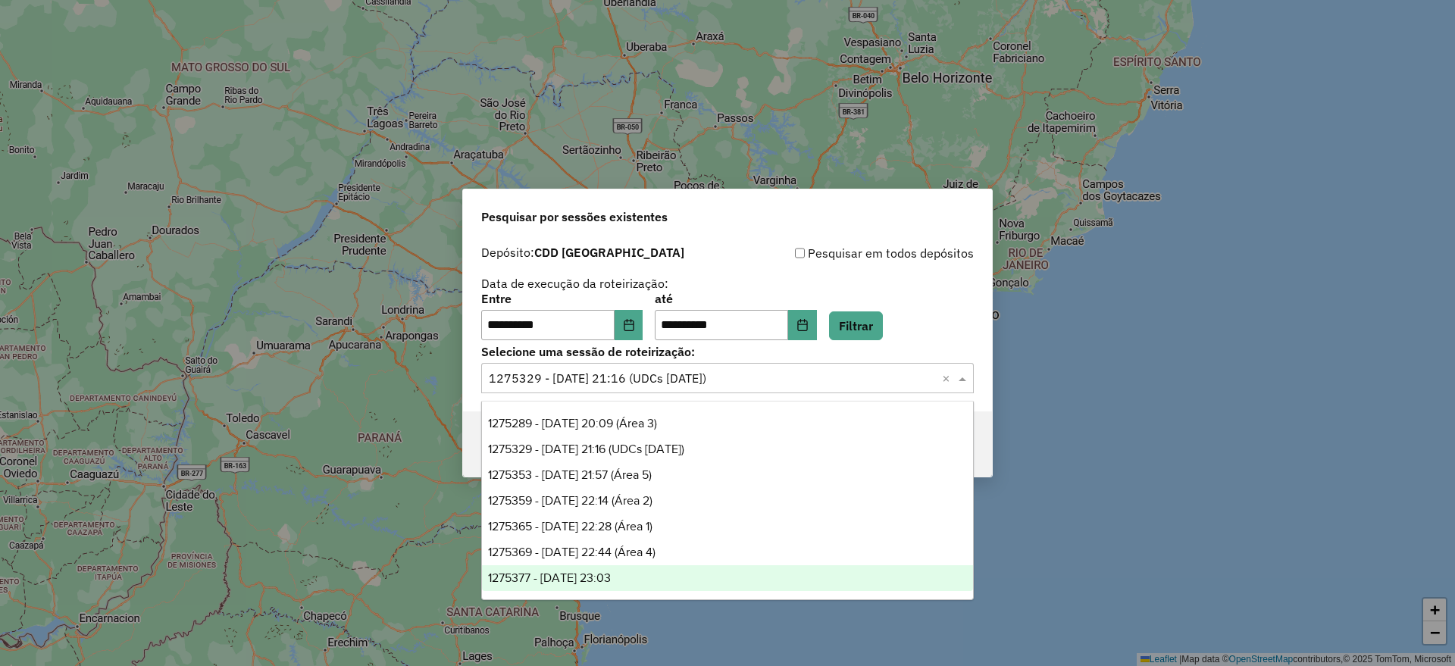
click at [678, 565] on div "1275377 - 13/09/2025 23:03" at bounding box center [727, 578] width 491 height 26
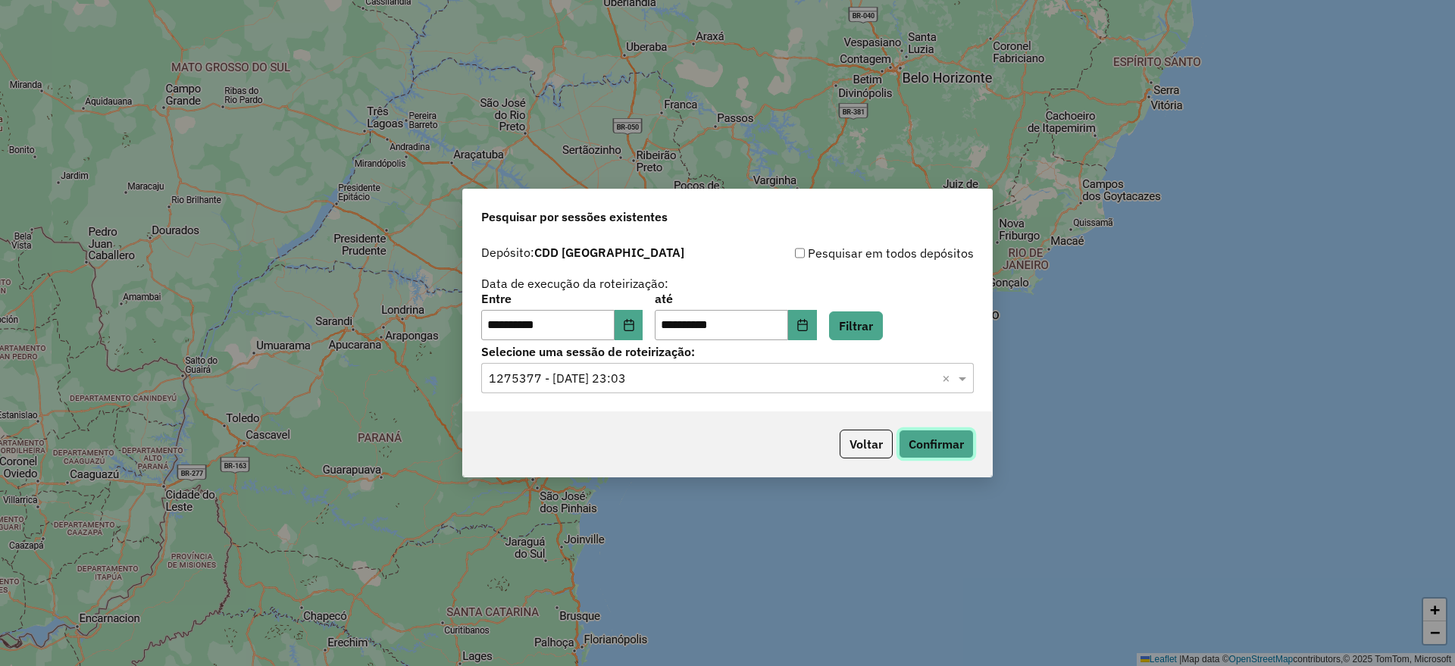
click at [954, 444] on button "Confirmar" at bounding box center [936, 444] width 75 height 29
click at [684, 378] on input "text" at bounding box center [712, 379] width 447 height 18
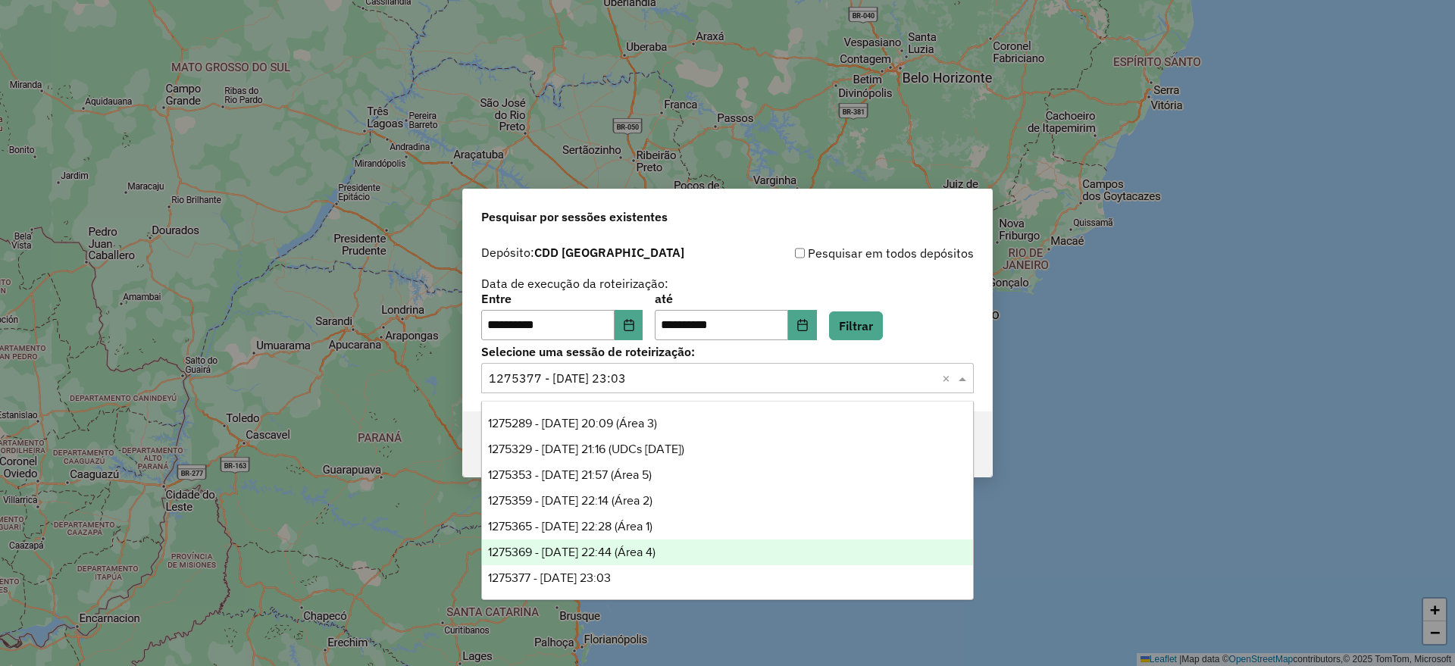
drag, startPoint x: 667, startPoint y: 543, endPoint x: 703, endPoint y: 553, distance: 37.0
click at [668, 543] on div "1275369 - 13/09/2025 22:44 (Área 4)" at bounding box center [727, 553] width 491 height 26
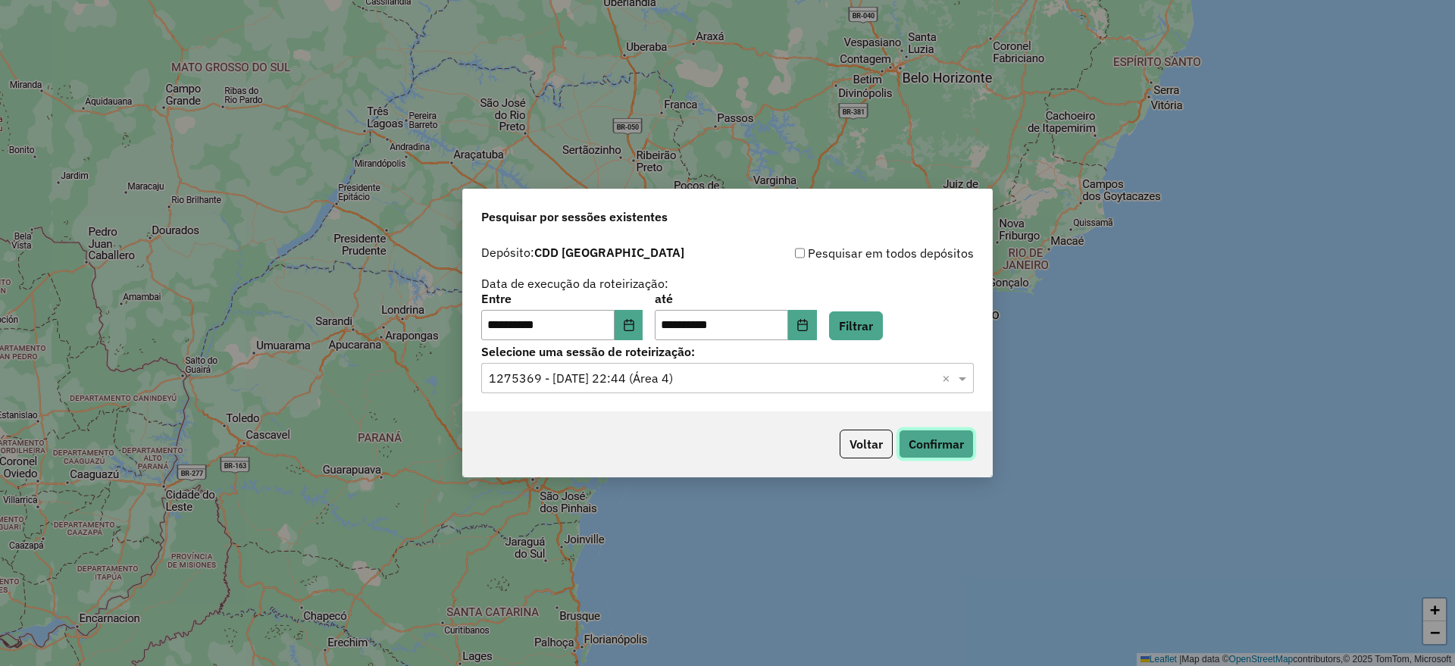
click at [944, 444] on button "Confirmar" at bounding box center [936, 444] width 75 height 29
click at [854, 446] on button "Voltar" at bounding box center [866, 444] width 53 height 29
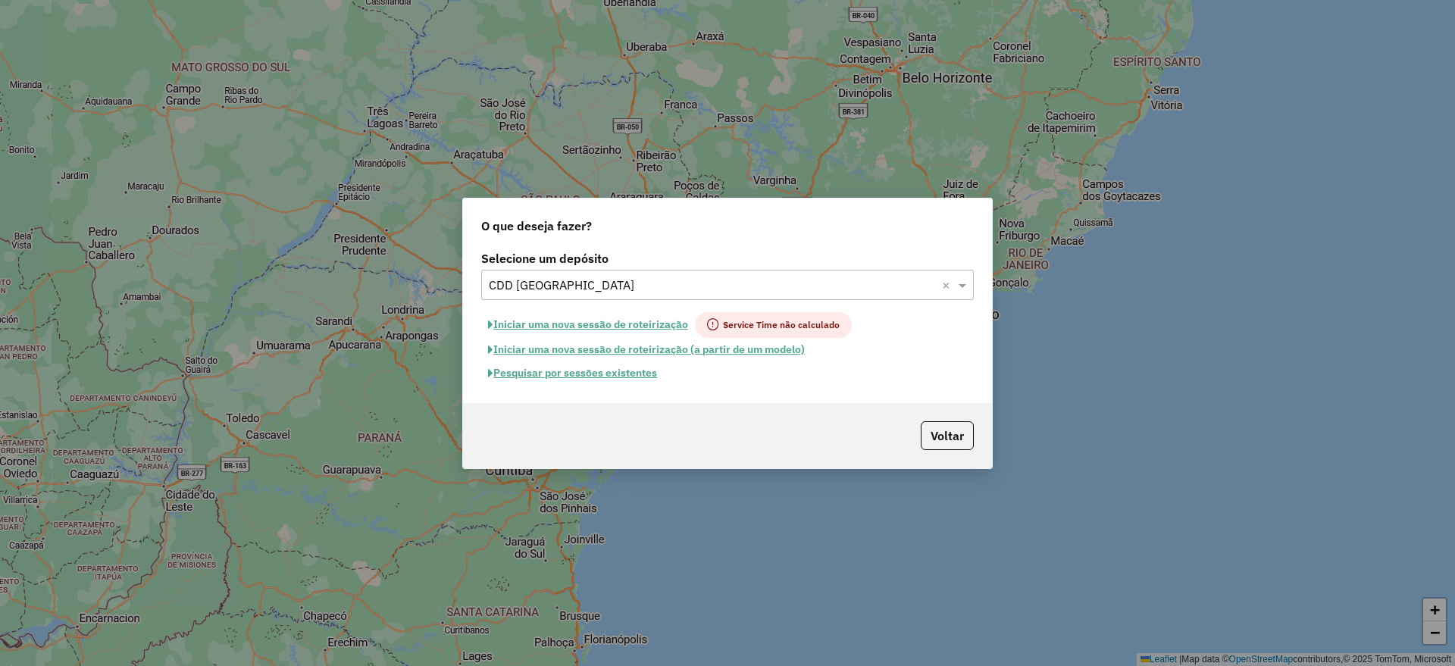
click at [650, 283] on input "text" at bounding box center [712, 286] width 447 height 18
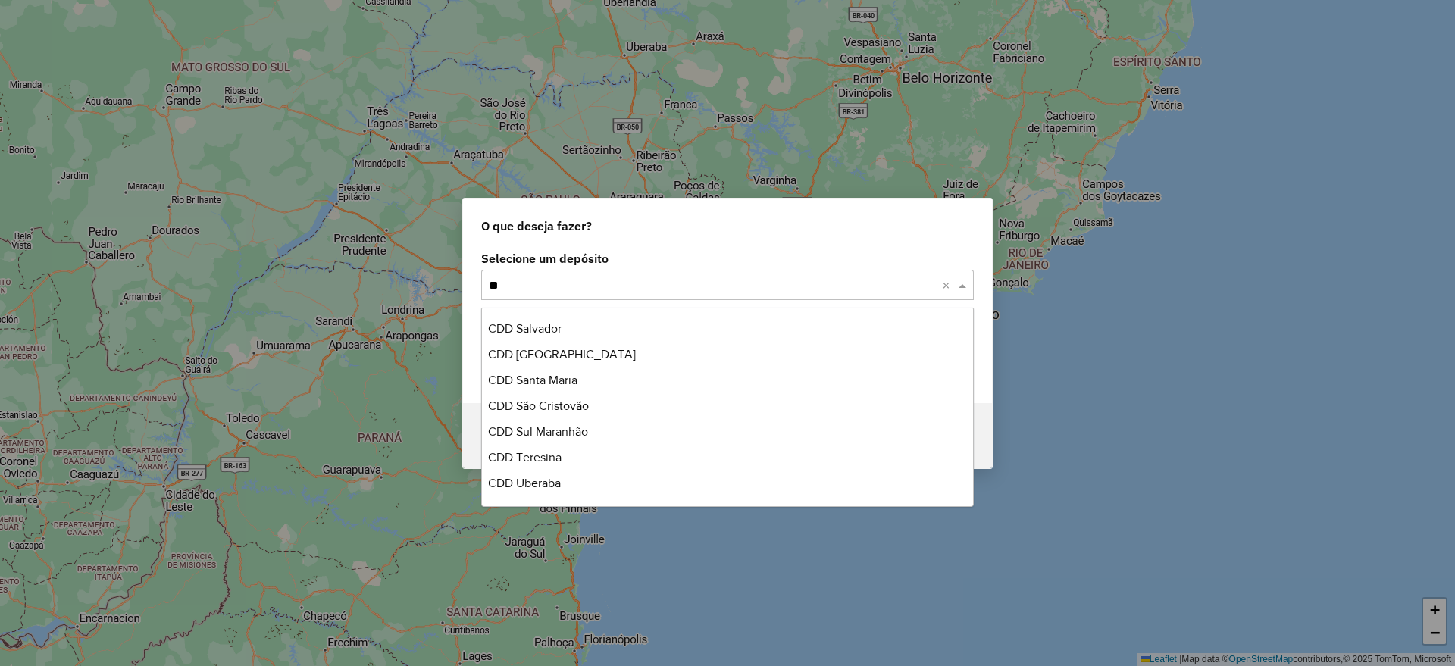
scroll to position [797, 0]
type input "***"
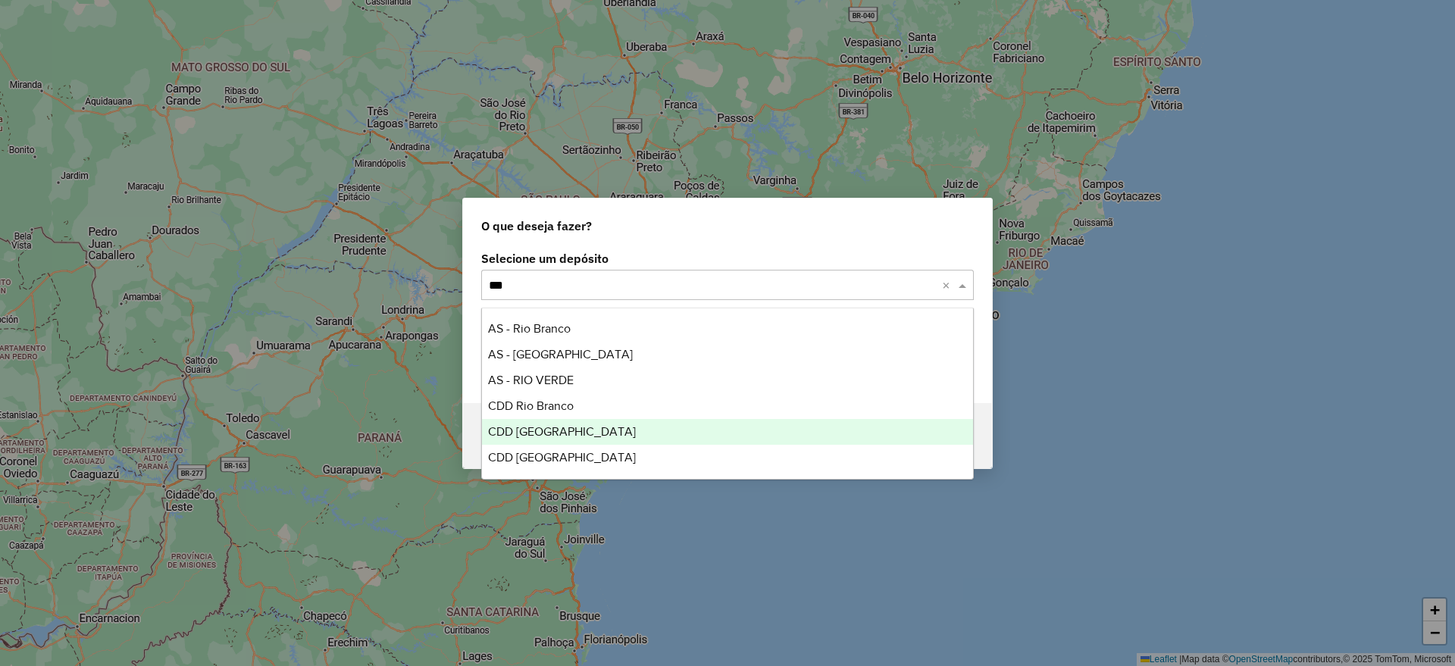
click at [625, 438] on div "CDD Rio de Janeiro" at bounding box center [727, 432] width 491 height 26
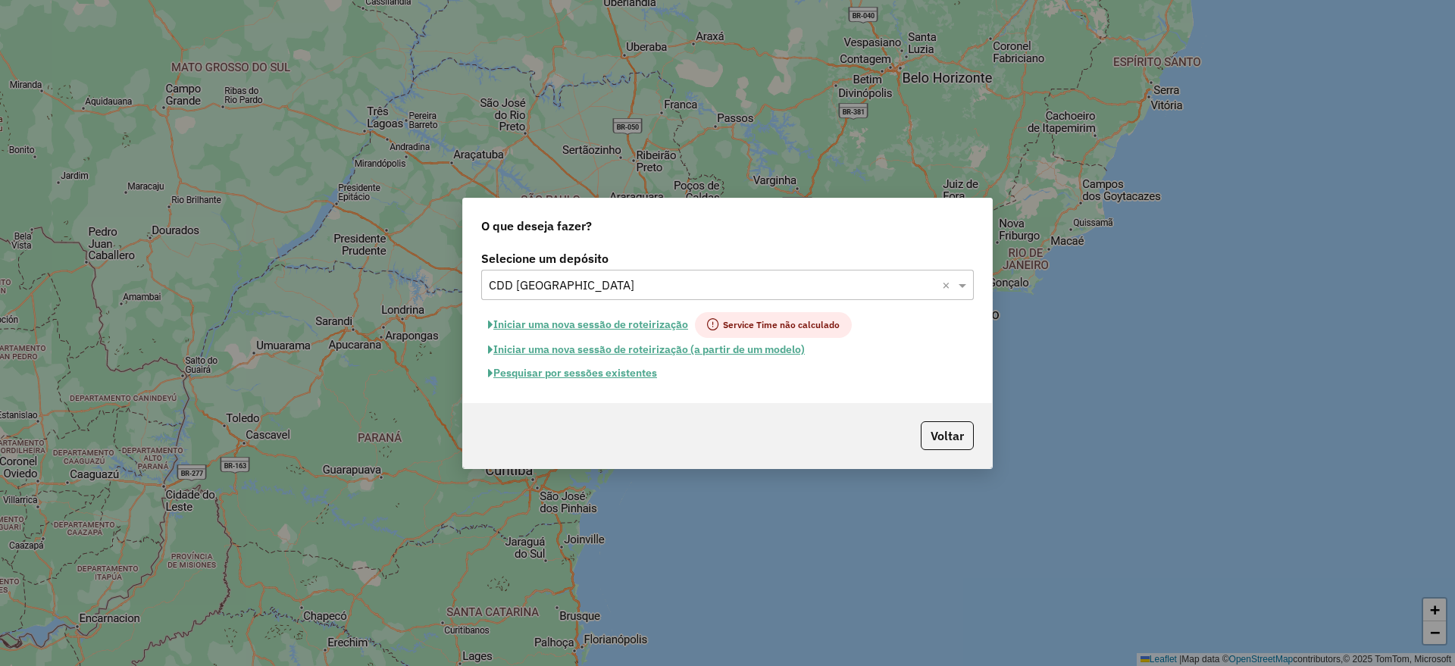
click at [634, 371] on button "Pesquisar por sessões existentes" at bounding box center [572, 373] width 183 height 23
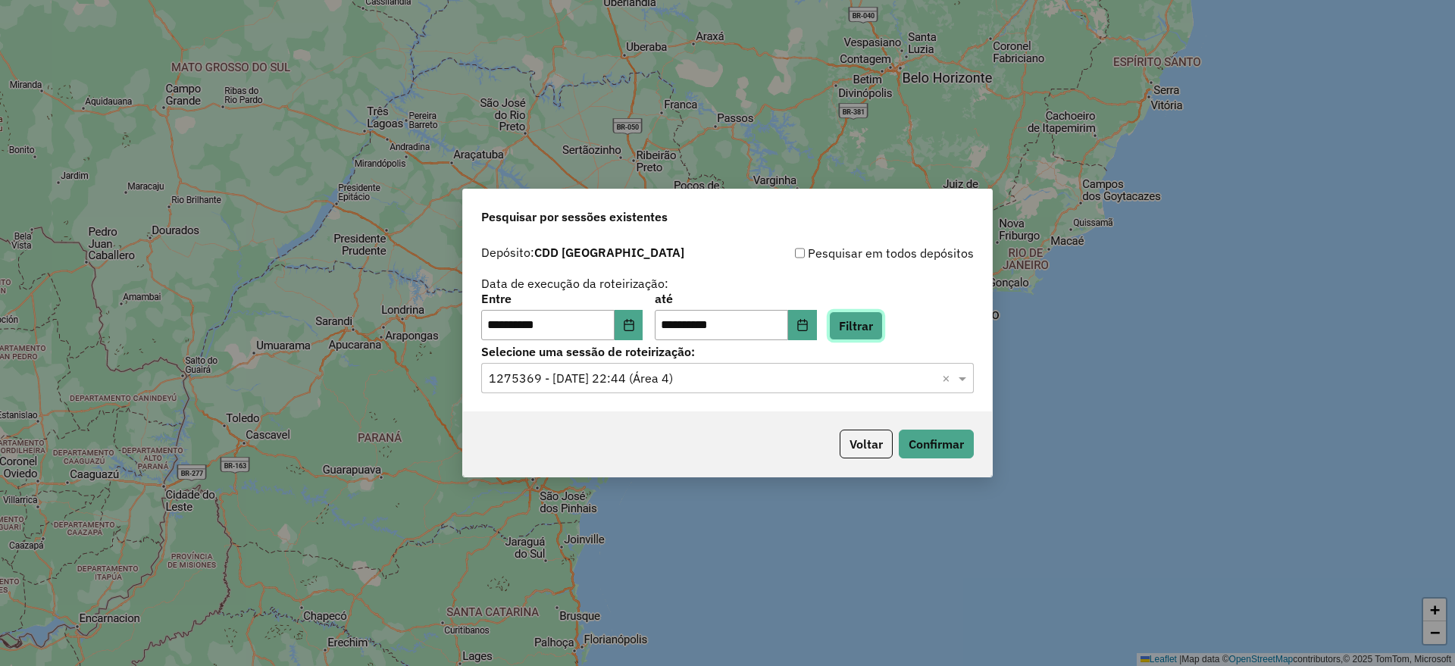
click at [881, 330] on button "Filtrar" at bounding box center [856, 326] width 54 height 29
click at [731, 376] on input "text" at bounding box center [712, 379] width 447 height 18
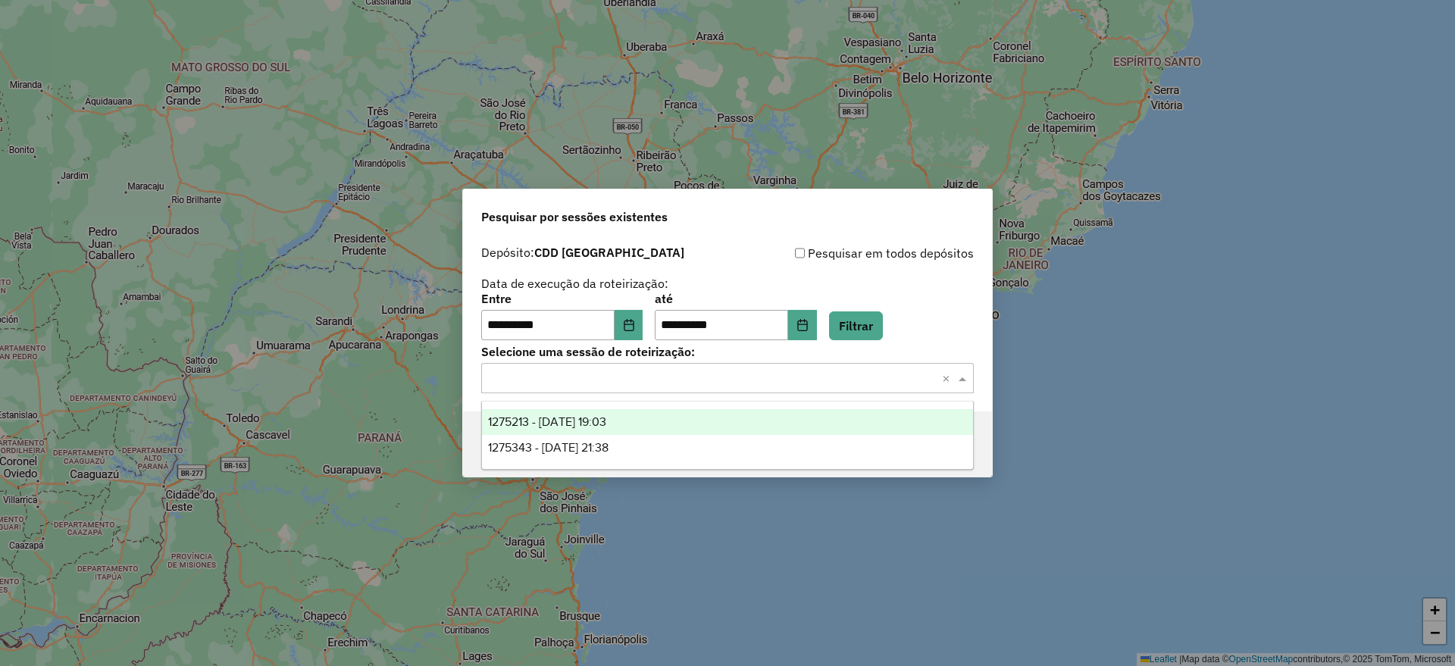
click at [726, 428] on div "1275213 - 13/09/2025 19:03" at bounding box center [727, 422] width 491 height 26
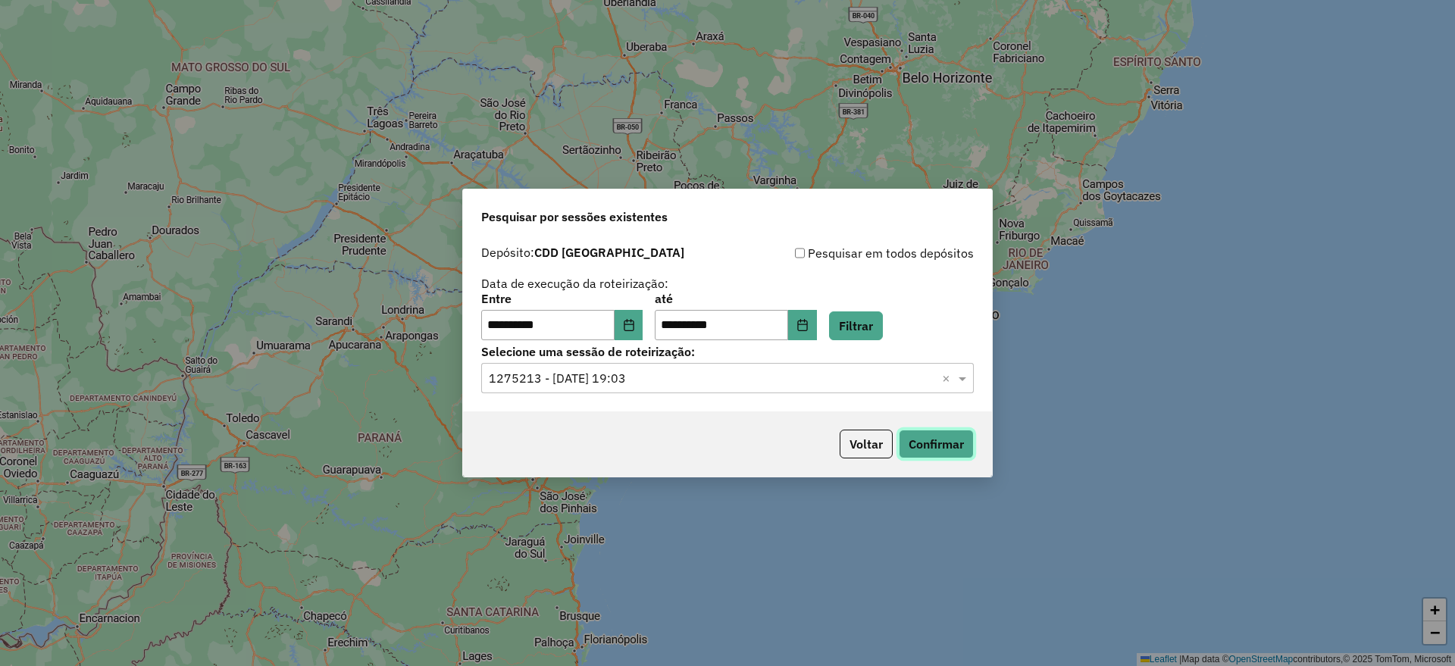
click at [938, 438] on button "Confirmar" at bounding box center [936, 444] width 75 height 29
click at [653, 376] on input "text" at bounding box center [712, 379] width 447 height 18
click at [712, 379] on input "text" at bounding box center [712, 379] width 447 height 18
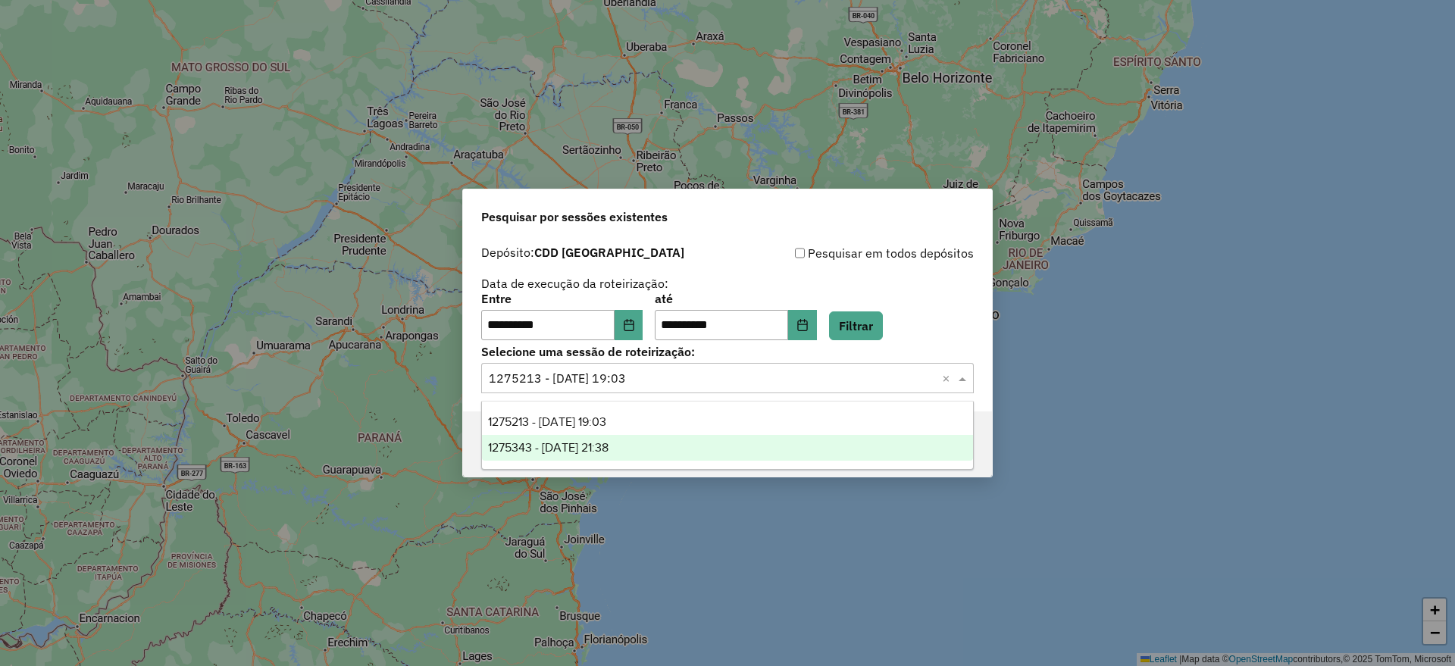
click at [718, 449] on div "1275343 - 13/09/2025 21:38" at bounding box center [727, 448] width 491 height 26
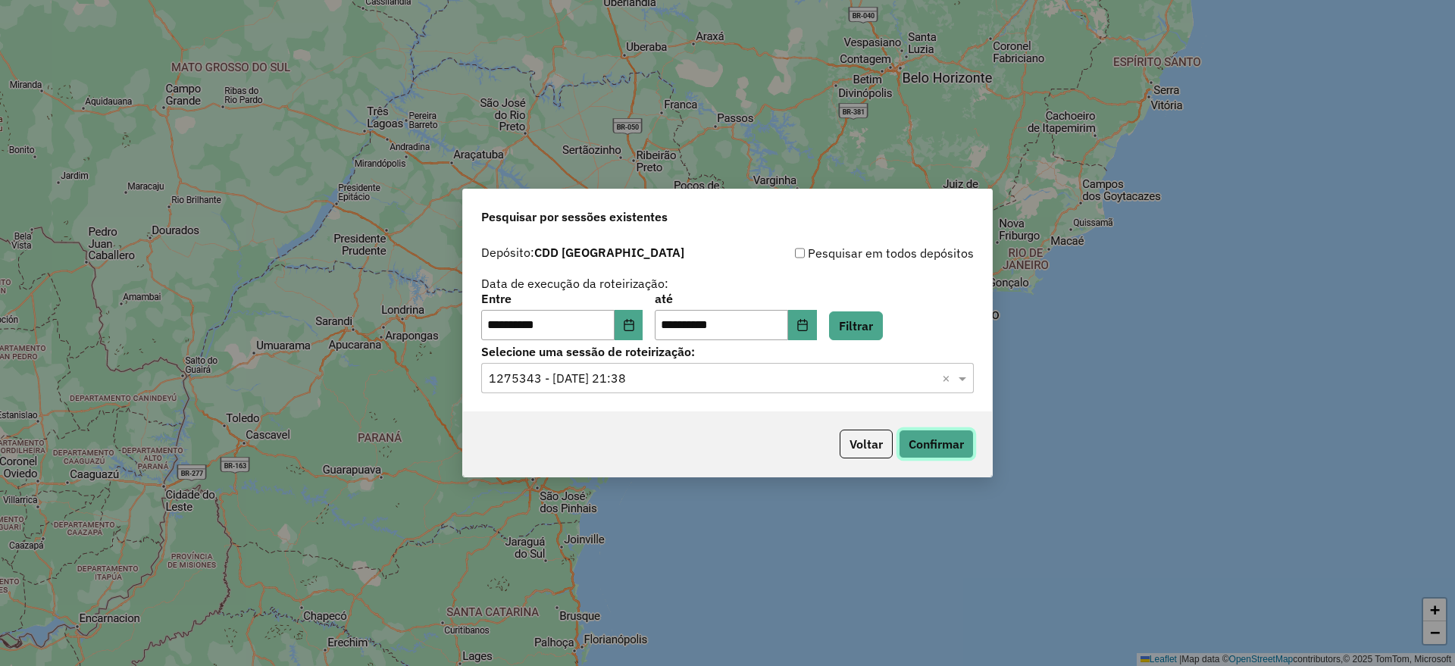
click at [942, 446] on button "Confirmar" at bounding box center [936, 444] width 75 height 29
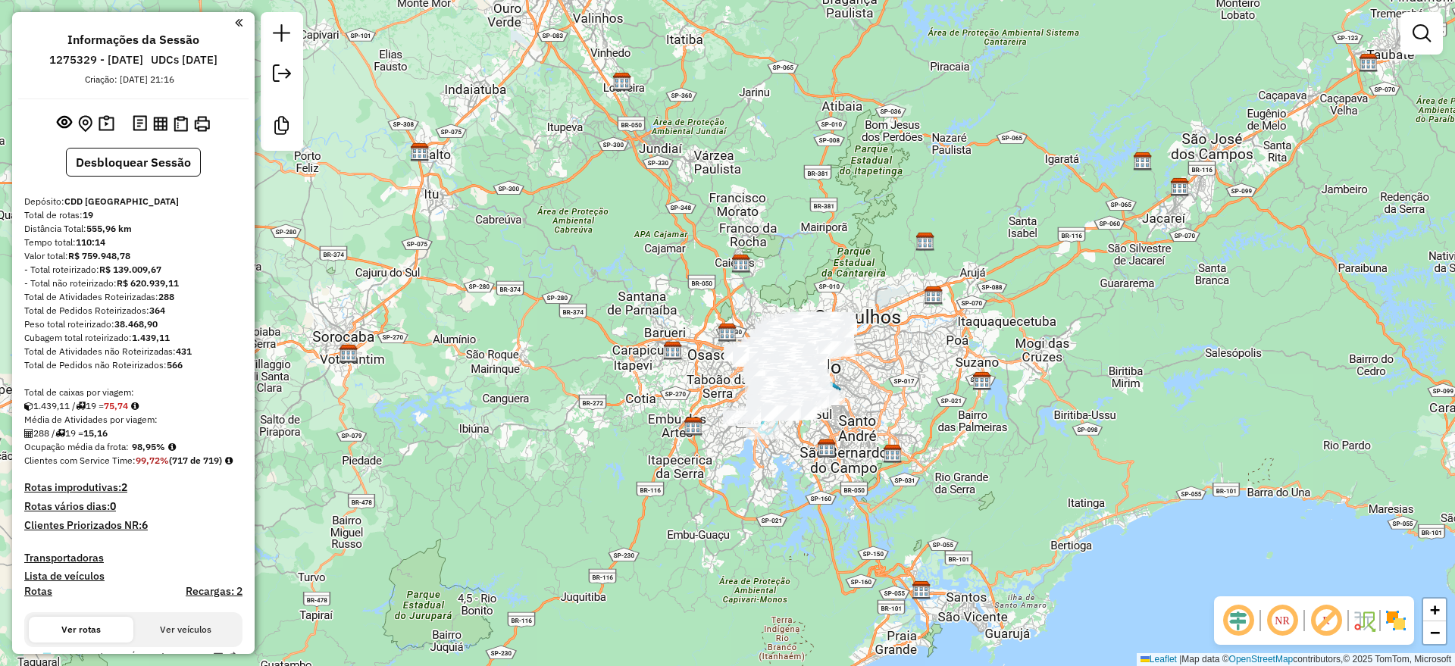
click at [1232, 617] on em at bounding box center [1238, 621] width 36 height 36
click at [1330, 623] on em at bounding box center [1326, 621] width 36 height 36
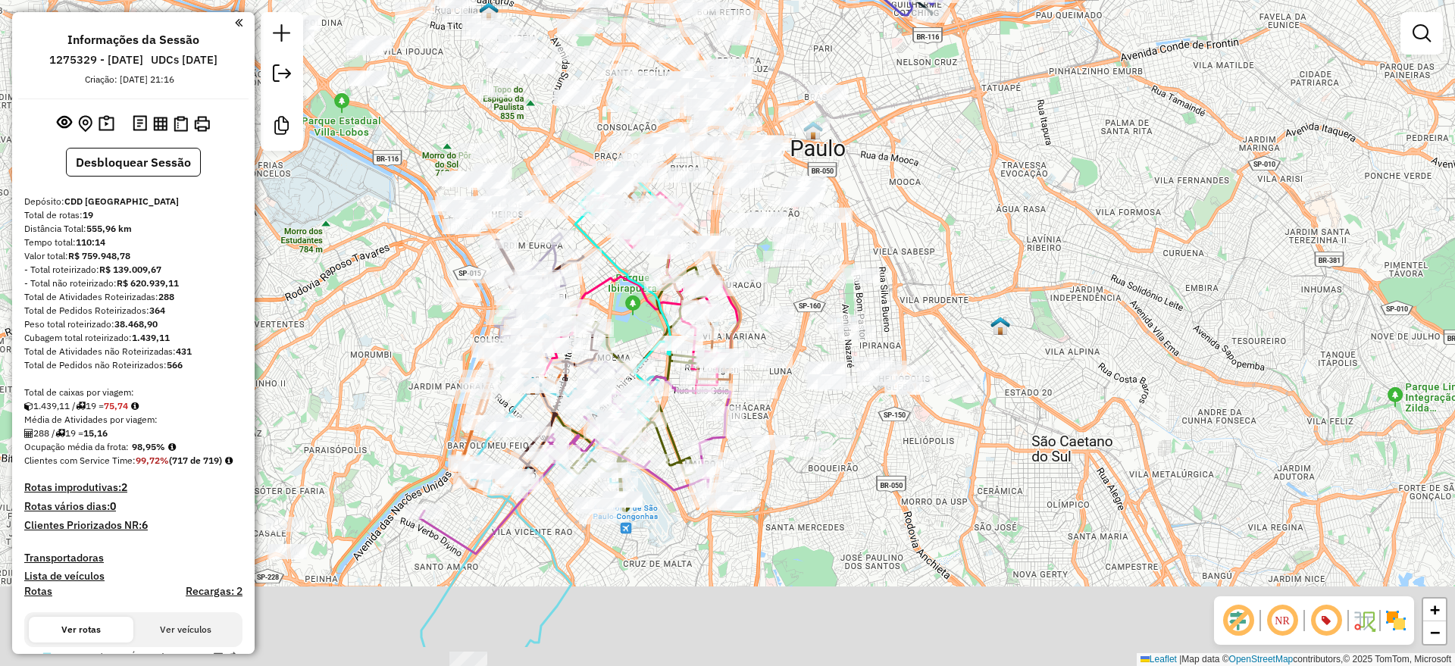
drag, startPoint x: 1017, startPoint y: 341, endPoint x: 929, endPoint y: 244, distance: 130.9
click at [929, 244] on div "Janela de atendimento Grade de atendimento Capacidade Transportadoras Veículos …" at bounding box center [727, 333] width 1455 height 666
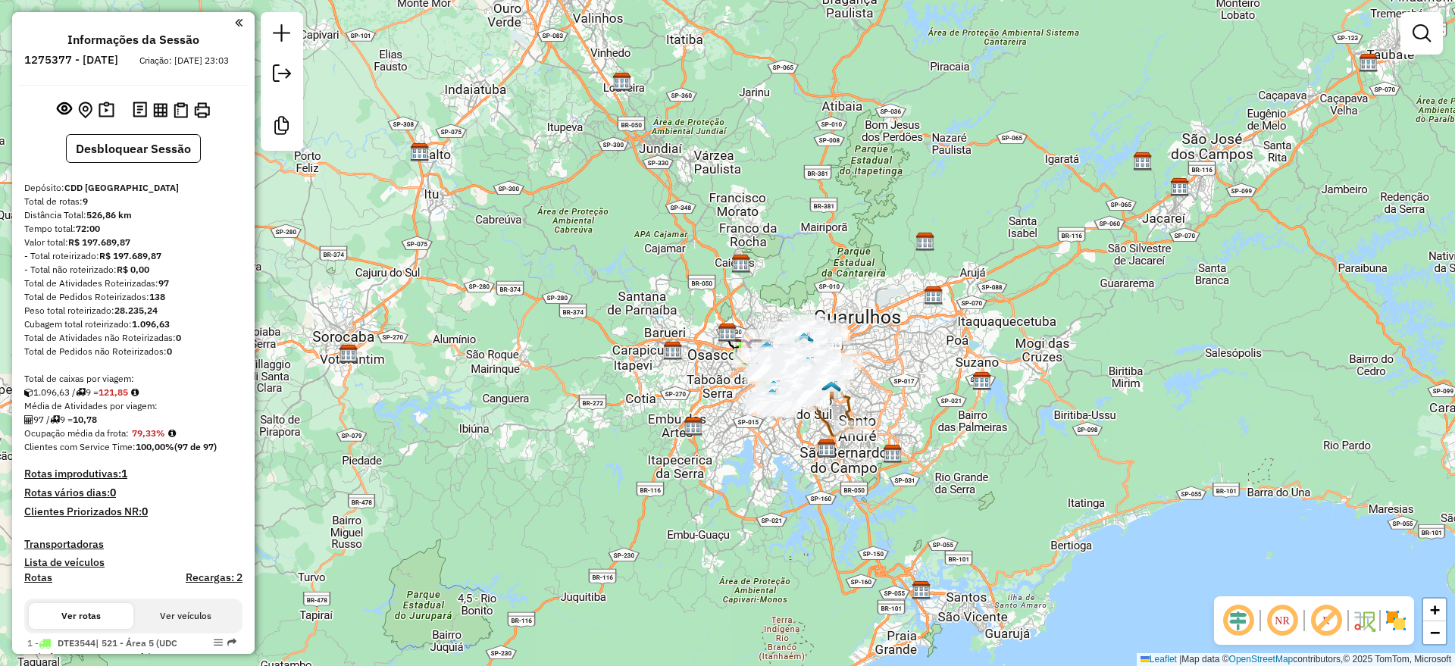
click at [1234, 625] on em at bounding box center [1238, 621] width 36 height 36
click at [1331, 629] on em at bounding box center [1326, 621] width 36 height 36
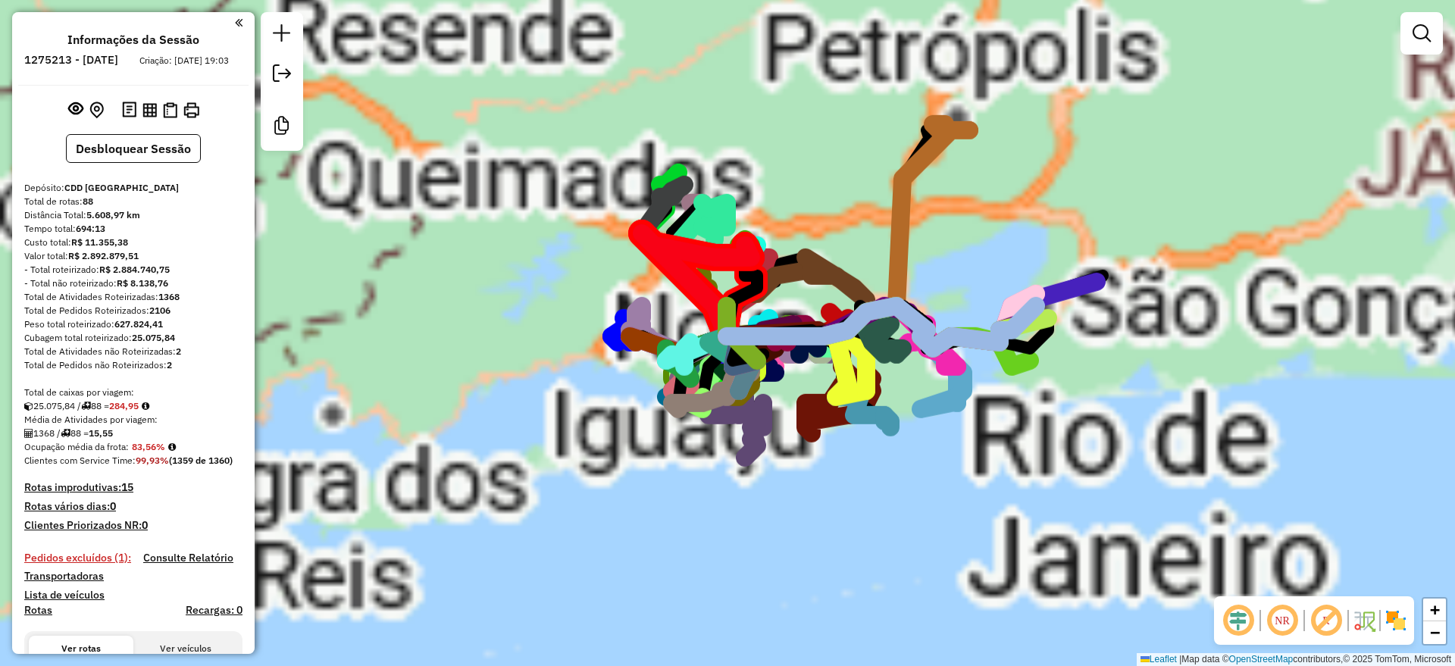
click at [1243, 630] on em at bounding box center [1238, 621] width 36 height 36
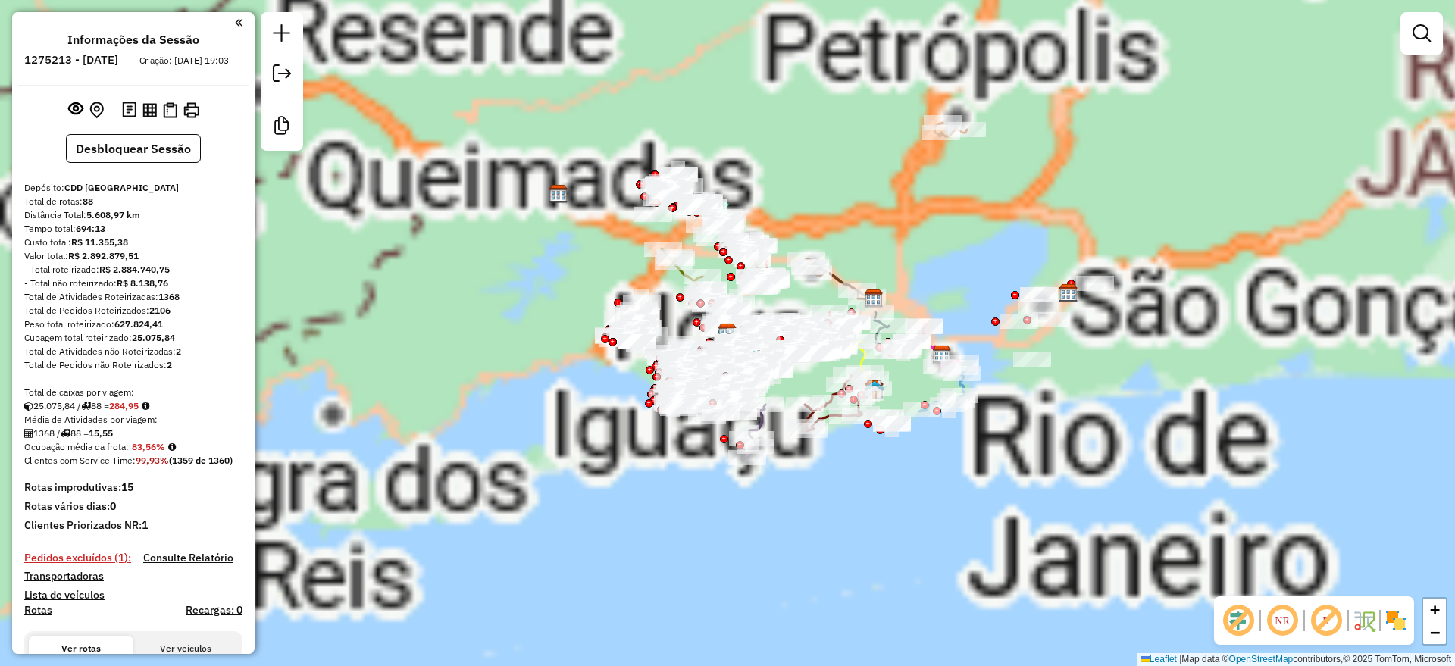
click at [1328, 622] on em at bounding box center [1326, 621] width 36 height 36
click at [0, 0] on div "Aguarde..." at bounding box center [0, 0] width 0 height 0
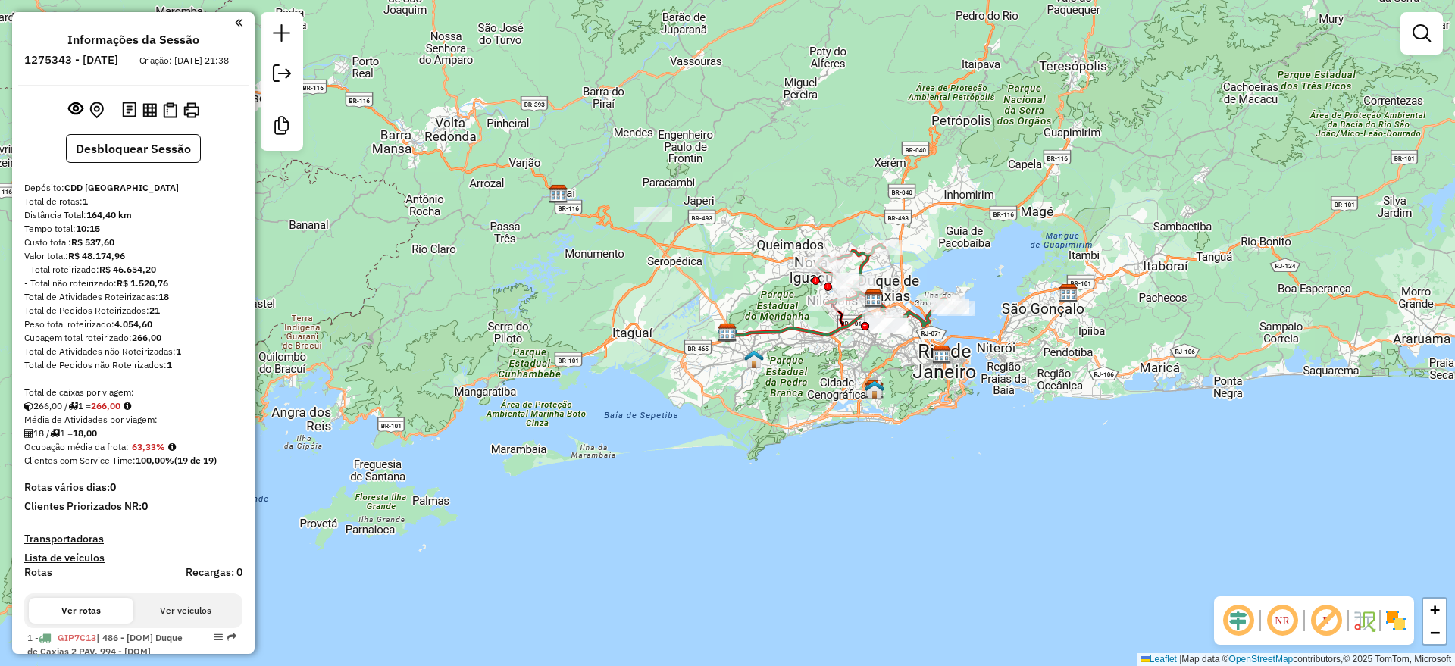
click at [1237, 615] on em at bounding box center [1238, 621] width 36 height 36
click at [1319, 620] on em at bounding box center [1326, 621] width 36 height 36
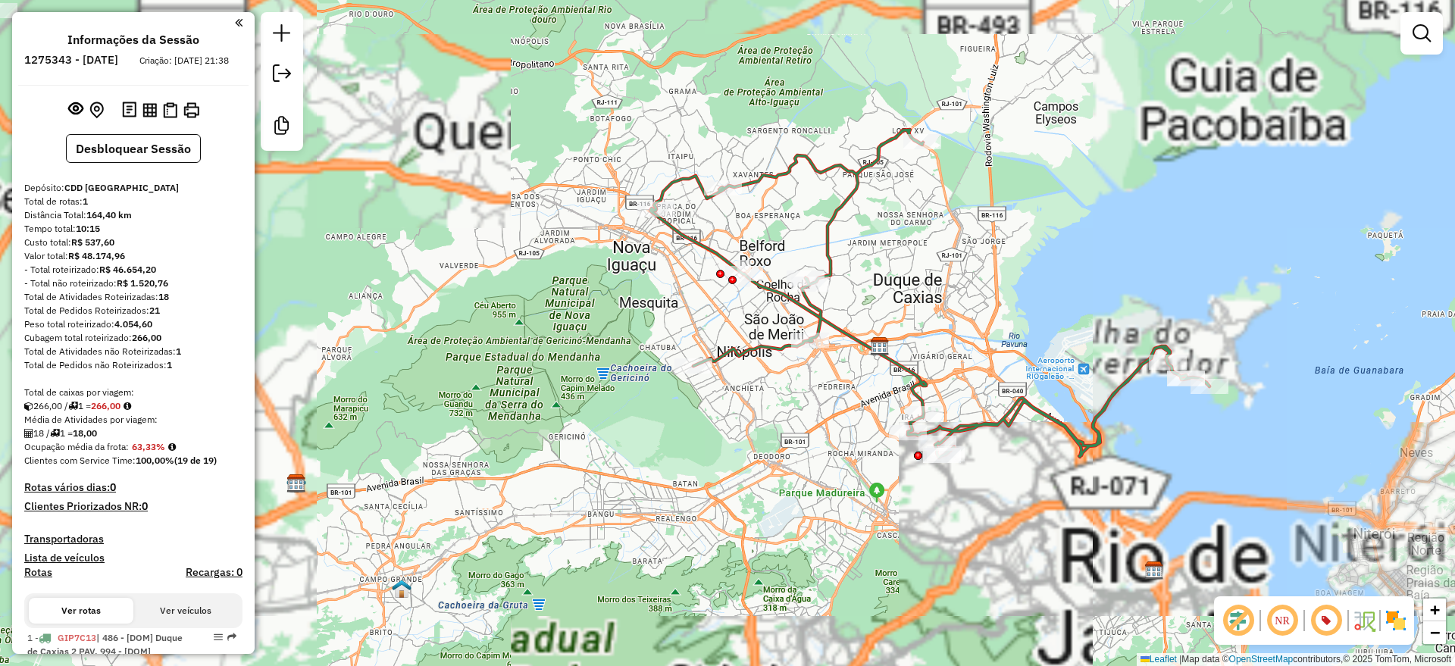
click at [833, 218] on icon at bounding box center [929, 294] width 559 height 328
select select "**********"
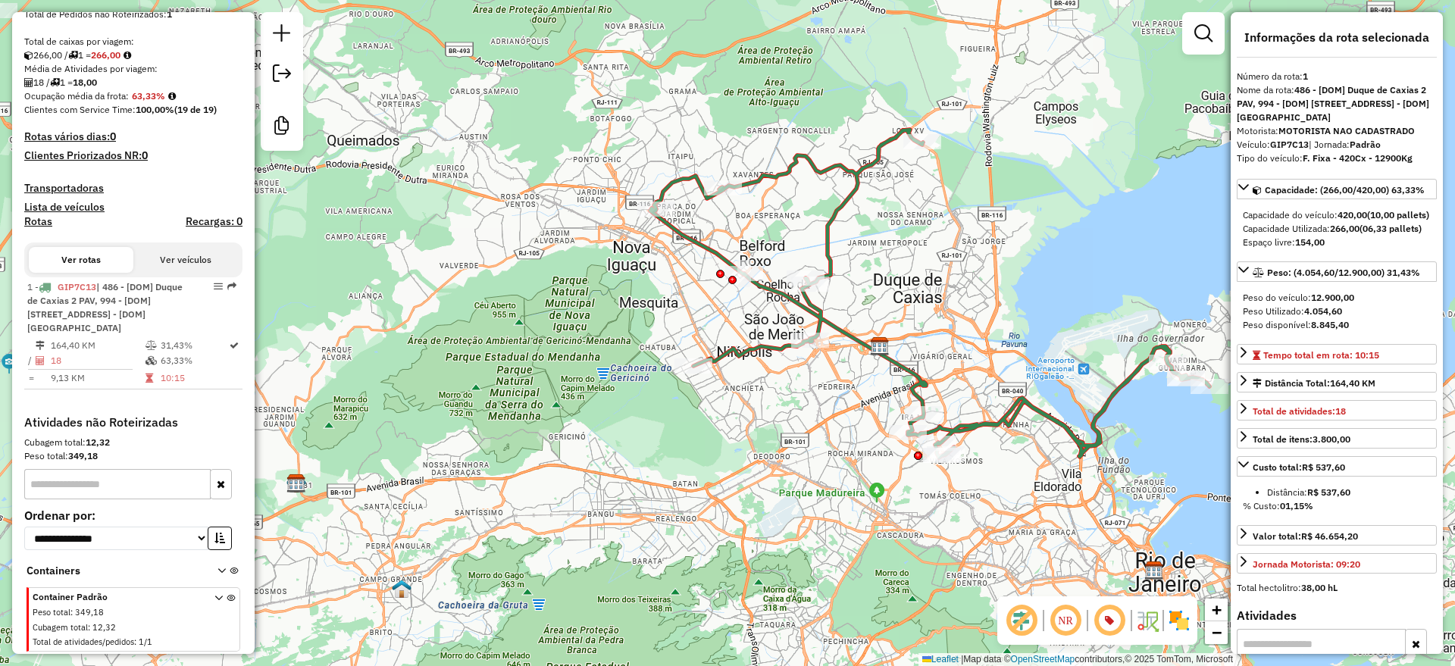
scroll to position [365, 0]
